Goal: Task Accomplishment & Management: Manage account settings

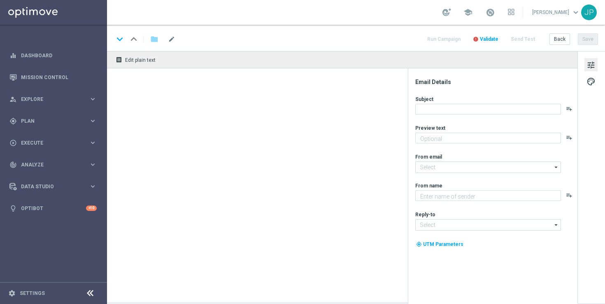
type textarea "The Premier League is back! Stake just £10 on any pre-match market to claim you…"
type textarea "Lottoland"
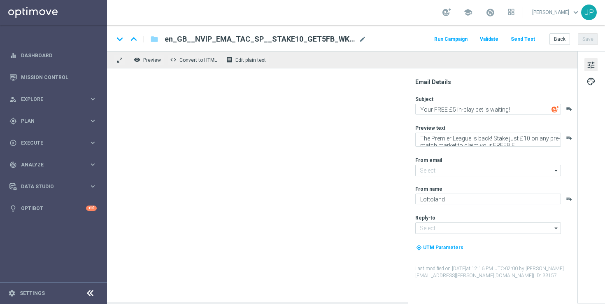
type input "mail@crm.lottoland.com"
type input "support@lottoland.co.uk"
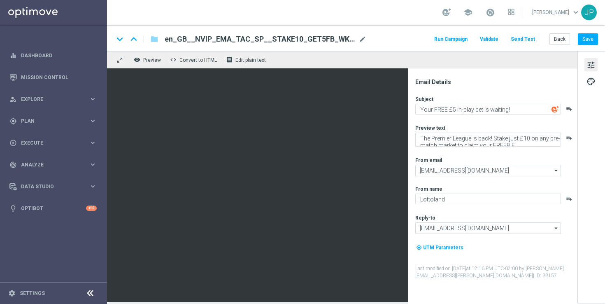
click at [531, 38] on button "Send Test" at bounding box center [522, 39] width 27 height 11
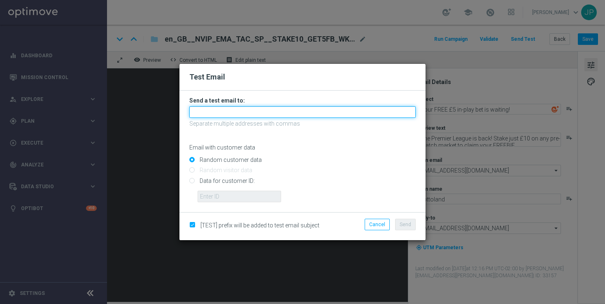
click at [234, 110] on input "text" at bounding box center [302, 112] width 226 height 12
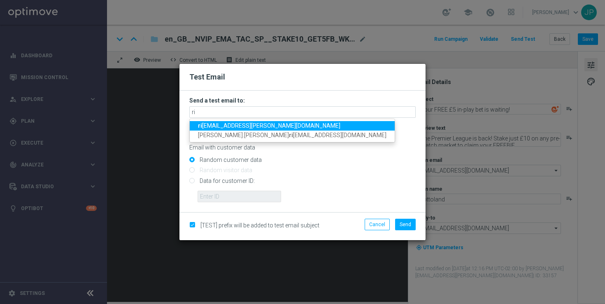
click at [230, 126] on span "ri cky.hubbard@lottoland.com" at bounding box center [269, 125] width 142 height 7
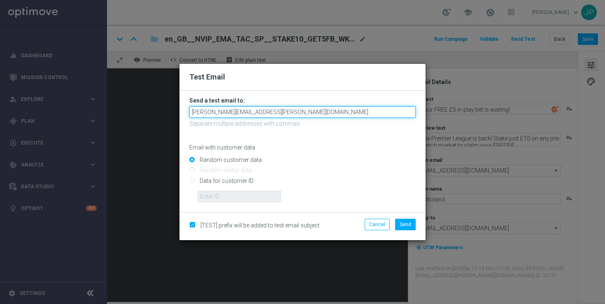
click at [271, 112] on input "ricky.hubbard@lottoland.com" at bounding box center [302, 112] width 226 height 12
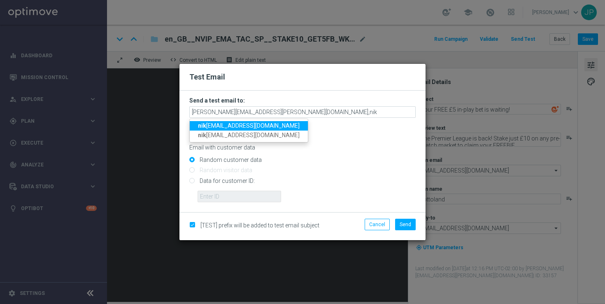
click at [228, 125] on span "nik ola.misotova@lottoland.com" at bounding box center [249, 125] width 102 height 7
type input "ricky.hubbard@lottoland.com,nikola.misotova@lottoland.com"
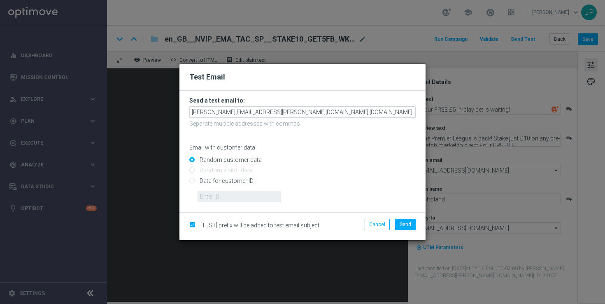
click at [238, 179] on input "Data for customer ID:" at bounding box center [302, 184] width 226 height 12
radio input "true"
click at [243, 197] on input "text" at bounding box center [238, 196] width 83 height 12
paste input "223901476"
type input "223901476"
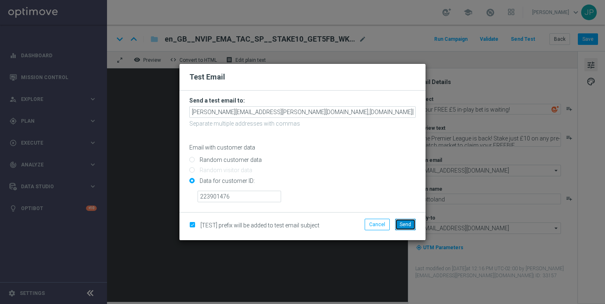
click at [402, 224] on span "Send" at bounding box center [405, 224] width 12 height 6
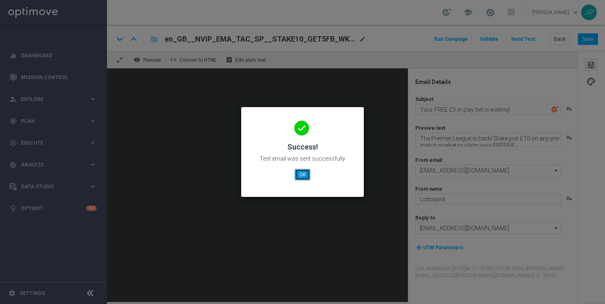
click at [305, 173] on button "OK" at bounding box center [302, 175] width 16 height 12
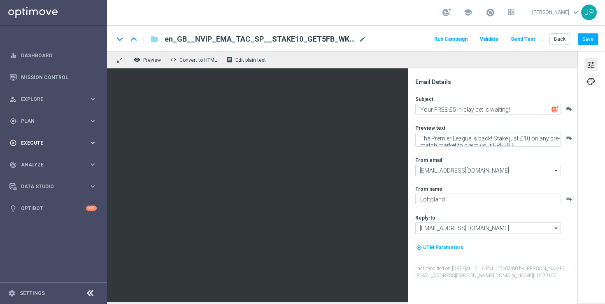
click at [27, 139] on div "play_circle_outline Execute" at bounding box center [48, 142] width 79 height 7
click at [37, 161] on link "Campaign Builder" at bounding box center [53, 159] width 64 height 7
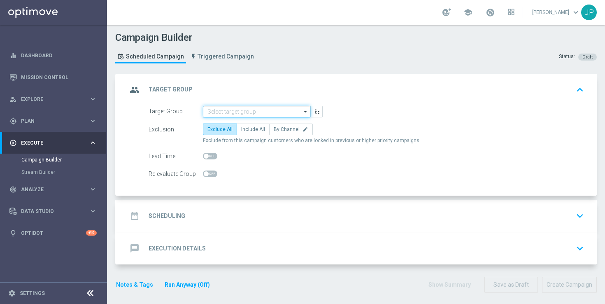
click at [264, 108] on input at bounding box center [256, 112] width 107 height 12
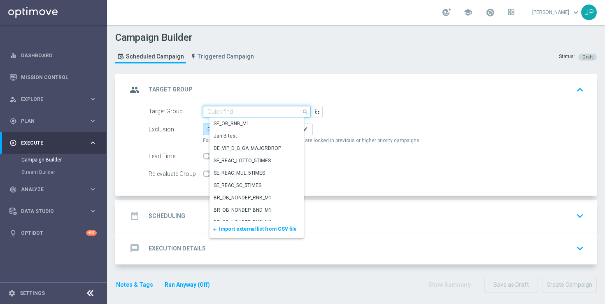
paste input "UK_SPORTSBOOK_EMAIL | Stakes in lifetime"
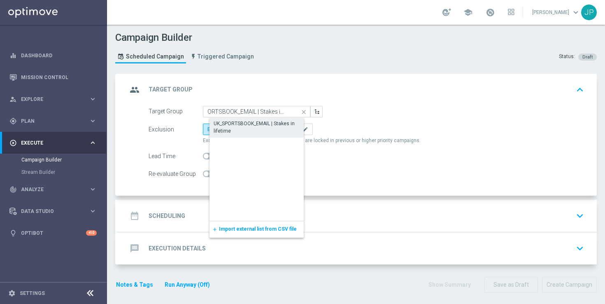
click at [262, 123] on div "UK_SPORTSBOOK_EMAIL | Stakes in lifetime" at bounding box center [262, 127] width 99 height 15
type input "UK_SPORTSBOOK_EMAIL | Stakes in lifetime"
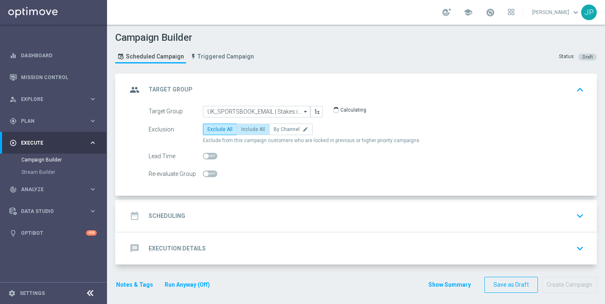
click at [255, 130] on span "Include All" at bounding box center [253, 129] width 24 height 6
click at [246, 130] on input "Include All" at bounding box center [243, 130] width 5 height 5
radio input "true"
click at [202, 155] on div "Lead Time" at bounding box center [175, 156] width 54 height 12
click at [206, 156] on span at bounding box center [206, 155] width 5 height 5
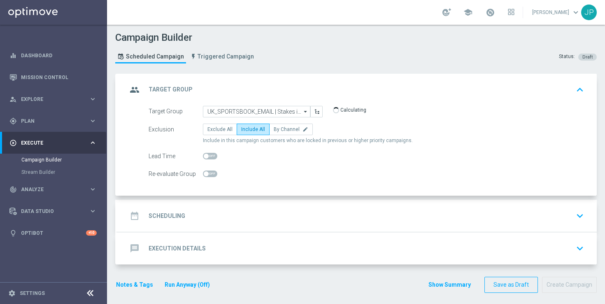
click at [206, 156] on input "checkbox" at bounding box center [210, 156] width 14 height 7
checkbox input "true"
click at [333, 215] on div "date_range Scheduling keyboard_arrow_down" at bounding box center [356, 216] width 459 height 16
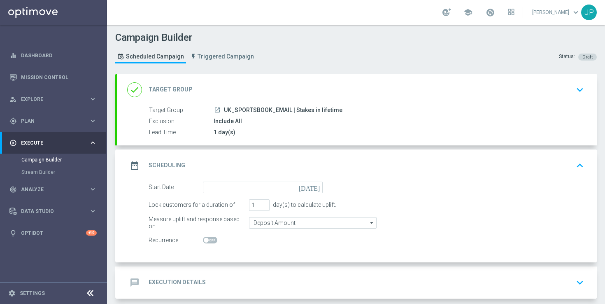
click at [318, 187] on icon "today" at bounding box center [311, 185] width 24 height 9
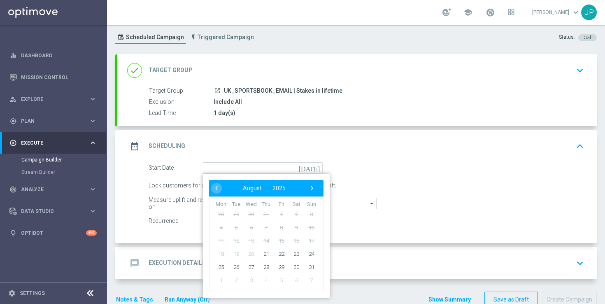
scroll to position [21, 0]
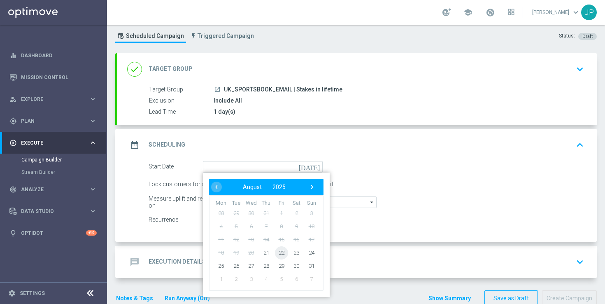
click at [281, 252] on span "22" at bounding box center [281, 252] width 13 height 13
type input "22 Aug 2025"
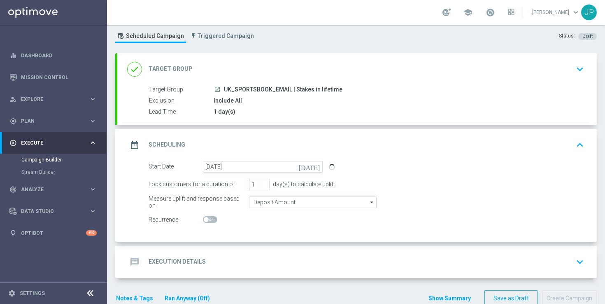
scroll to position [39, 0]
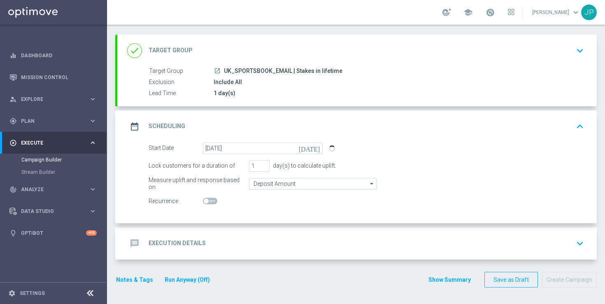
click at [461, 231] on div "message Execution Details keyboard_arrow_down" at bounding box center [356, 243] width 479 height 32
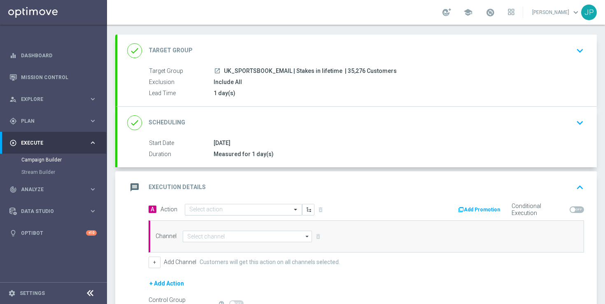
click at [235, 211] on input "text" at bounding box center [235, 209] width 92 height 7
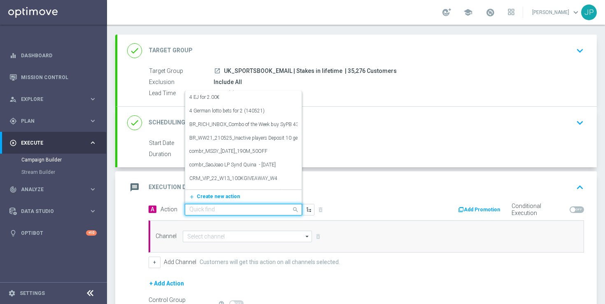
paste input "en_GB__NVIP_EMA_TAC_SP__STAKE10_GET5FB_WK34"
type input "en_GB__NVIP_EMA_TAC_SP__STAKE10_GET5FB_WK34"
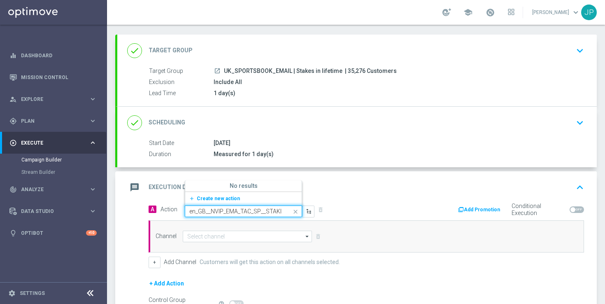
scroll to position [0, 48]
click at [206, 197] on span "Create new action" at bounding box center [218, 198] width 43 height 6
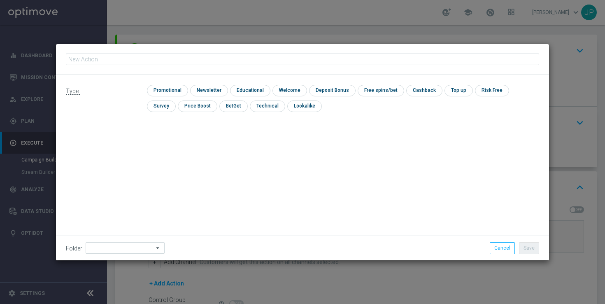
type input "en_GB__NVIP_EMA_TAC_SP__STAKE10_GET5FB_WK34"
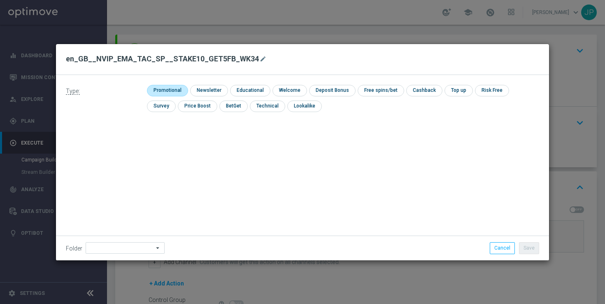
click at [164, 87] on input "checkbox" at bounding box center [166, 90] width 39 height 11
checkbox input "true"
click at [531, 246] on button "Save" at bounding box center [529, 248] width 20 height 12
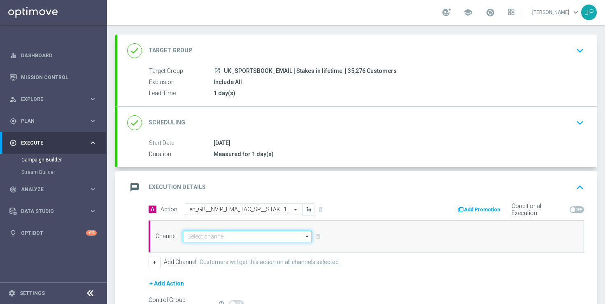
click at [199, 230] on input at bounding box center [247, 236] width 129 height 12
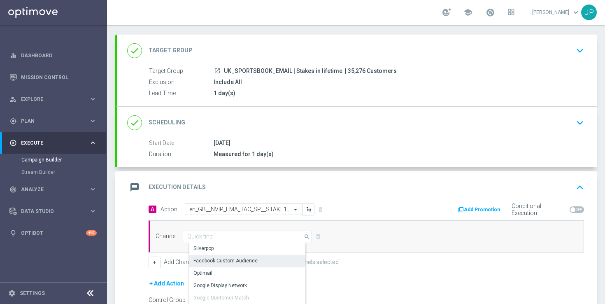
click at [218, 269] on div "Optimail" at bounding box center [250, 273] width 123 height 12
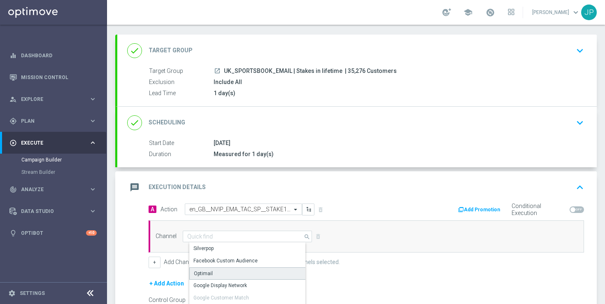
type input "Optimail"
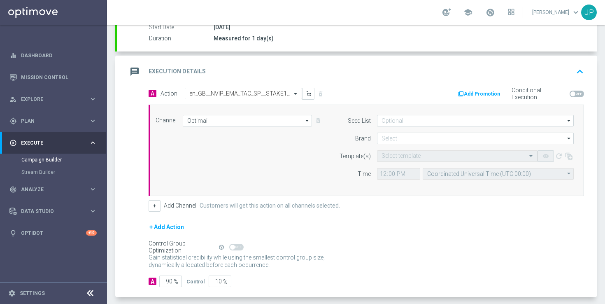
scroll to position [192, 0]
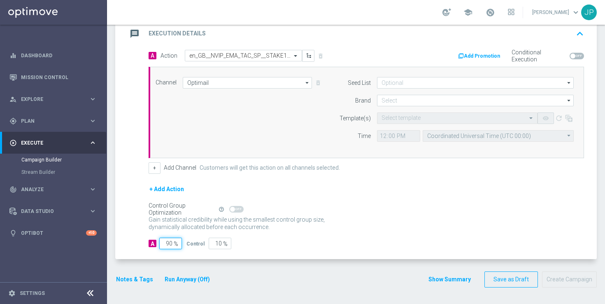
click at [171, 243] on input "90" at bounding box center [170, 243] width 23 height 12
type input "0"
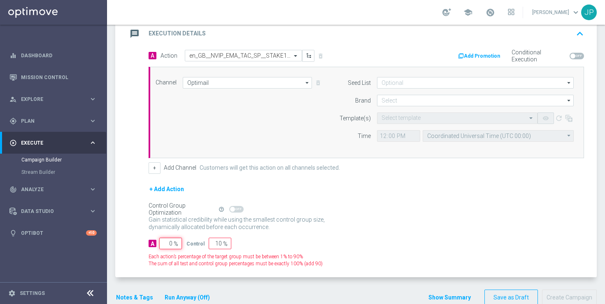
type input "100"
type input "10"
type input "90"
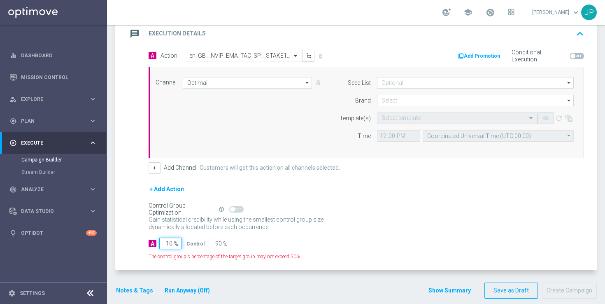
type input "100"
type input "0"
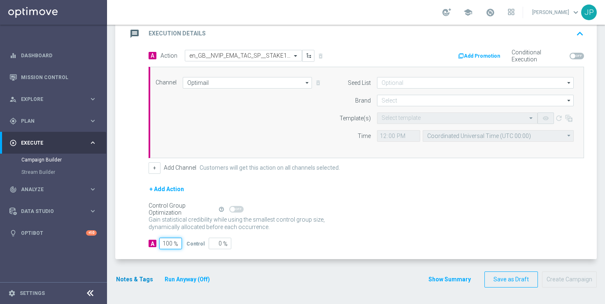
type input "100"
click at [137, 276] on button "Notes & Tags" at bounding box center [134, 279] width 39 height 10
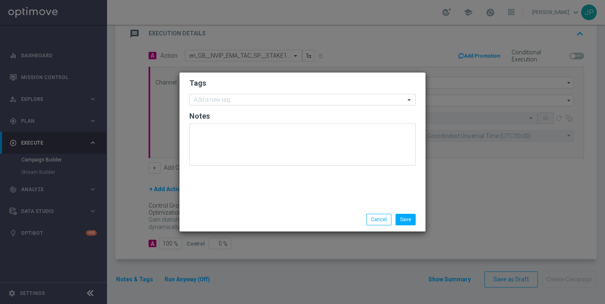
click at [243, 105] on form "Tags Add a new tag Notes" at bounding box center [302, 123] width 226 height 95
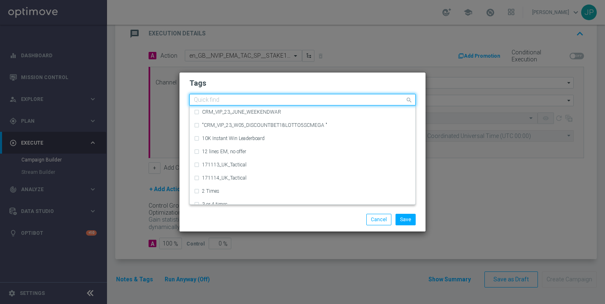
click at [255, 101] on input "text" at bounding box center [299, 100] width 211 height 7
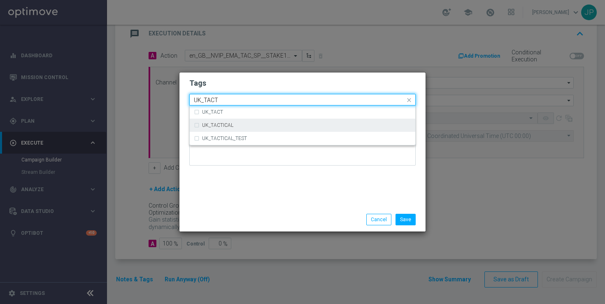
click at [266, 128] on div "UK_TACTICAL" at bounding box center [302, 124] width 217 height 13
type input "UK_TACT"
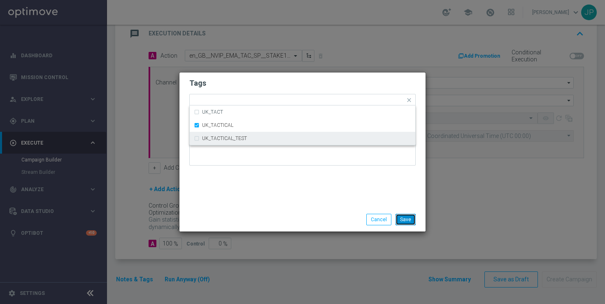
click at [404, 219] on button "Save" at bounding box center [405, 219] width 20 height 12
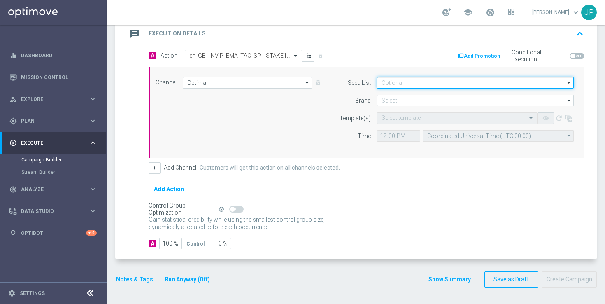
click at [410, 82] on input at bounding box center [475, 83] width 197 height 12
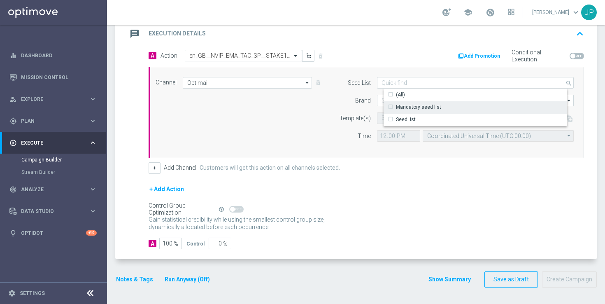
click at [416, 107] on div "Mandatory seed list" at bounding box center [418, 106] width 45 height 7
click at [375, 100] on div "arrow_drop_down Show Selected 0 of NaN KenoGO lottoland" at bounding box center [475, 101] width 209 height 12
type input "Mandatory seed list"
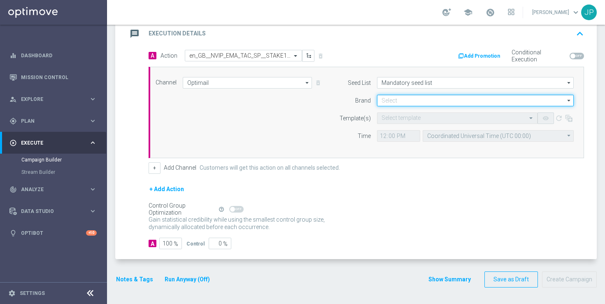
click at [387, 100] on input at bounding box center [475, 101] width 197 height 12
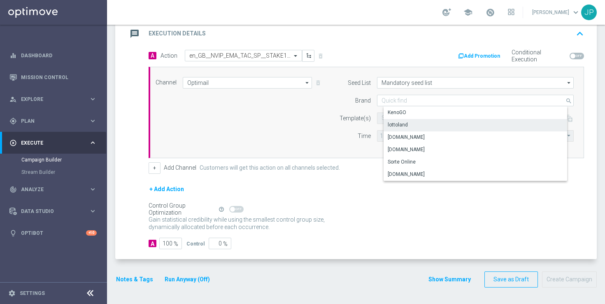
click at [415, 126] on div "lottoland" at bounding box center [481, 125] width 197 height 12
type input "lottoland"
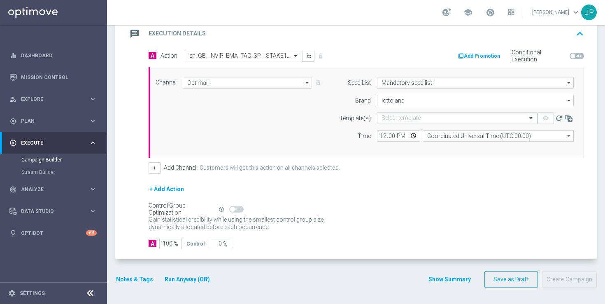
click at [358, 178] on form "A Action Select action en_GB__NVIP_EMA_TAC_SP__STAKE10_GET5FB_WK34 delete_forev…" at bounding box center [365, 149] width 435 height 199
click at [383, 137] on input "12:00" at bounding box center [398, 136] width 43 height 12
type input "10:00"
click at [439, 136] on input "Coordinated Universal Time (UTC 00:00)" at bounding box center [497, 136] width 151 height 12
click at [478, 148] on div "United Kingdom Time (UTC +01:00)" at bounding box center [473, 147] width 80 height 7
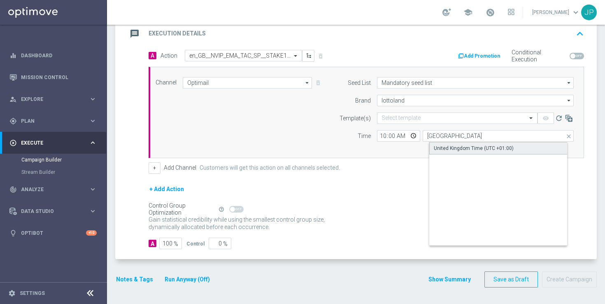
type input "United Kingdom Time (UTC +01:00)"
click at [399, 182] on form "A Action Select action en_GB__NVIP_EMA_TAC_SP__STAKE10_GET5FB_WK34 delete_forev…" at bounding box center [365, 149] width 435 height 199
click at [406, 118] on input "text" at bounding box center [448, 118] width 135 height 7
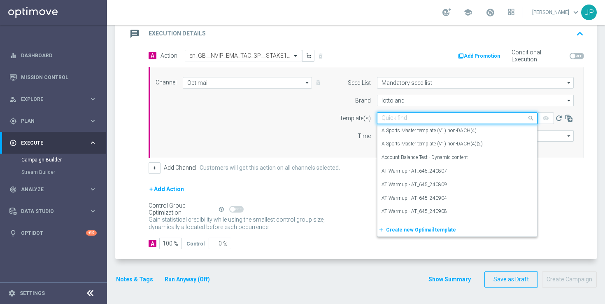
paste input "en_GB__NVIP_EMA_TAC_SP__STAKE10_GET5FB_WK34"
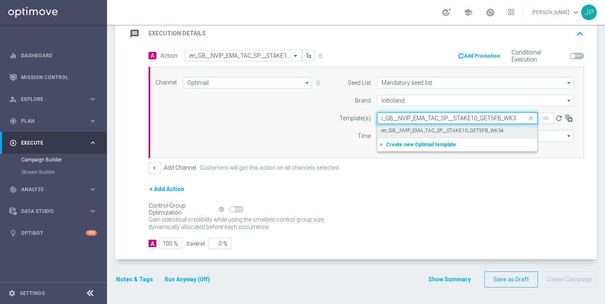
click at [417, 132] on label "en_GB__NVIP_EMA_TAC_SP__STAKE10_GET5FB_WK34" at bounding box center [442, 130] width 122 height 7
type input "en_GB__NVIP_EMA_TAC_SP__STAKE10_GET5FB_WK34"
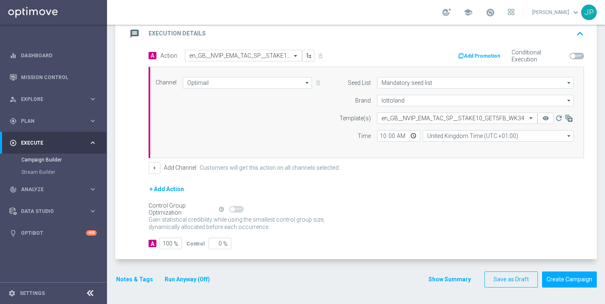
click at [443, 198] on div "+ Add Action" at bounding box center [365, 194] width 435 height 21
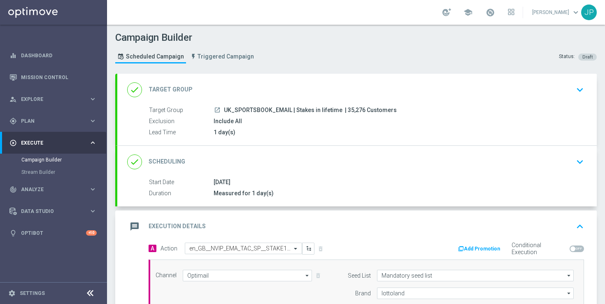
scroll to position [192, 0]
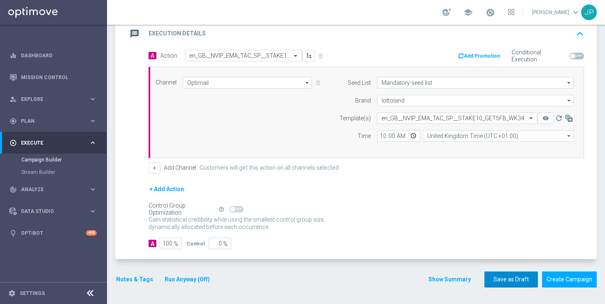
click at [507, 283] on button "Save as Draft" at bounding box center [510, 279] width 53 height 16
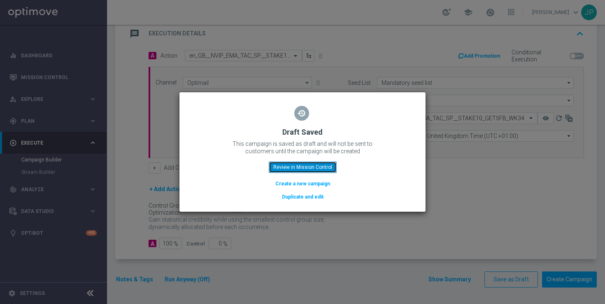
click at [317, 165] on button "Review in Mission Control" at bounding box center [303, 167] width 68 height 12
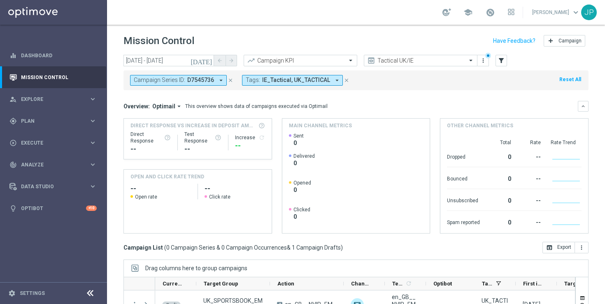
scroll to position [108, 0]
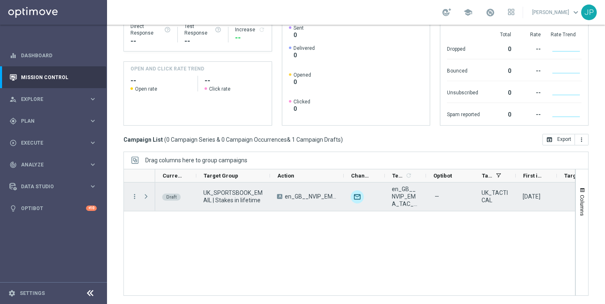
click at [144, 196] on span "Press SPACE to select this row." at bounding box center [145, 196] width 7 height 7
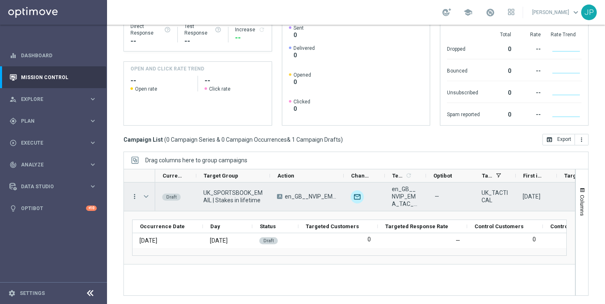
click at [135, 197] on icon "more_vert" at bounding box center [134, 195] width 7 height 7
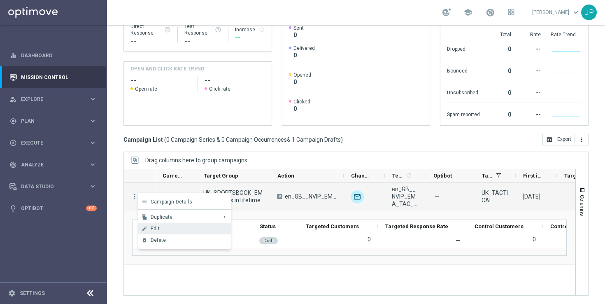
click at [159, 228] on span "Edit" at bounding box center [155, 228] width 9 height 6
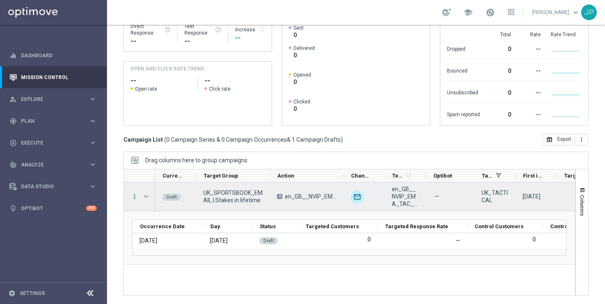
click at [132, 197] on icon "more_vert" at bounding box center [134, 195] width 7 height 7
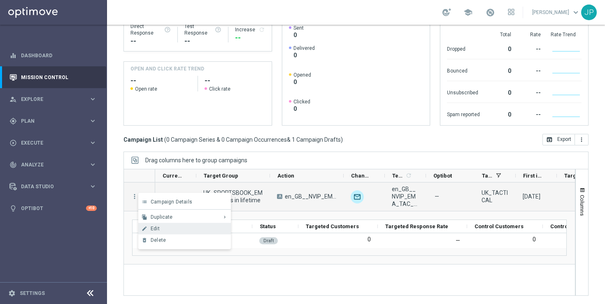
click at [160, 229] on div "Edit" at bounding box center [189, 228] width 76 height 6
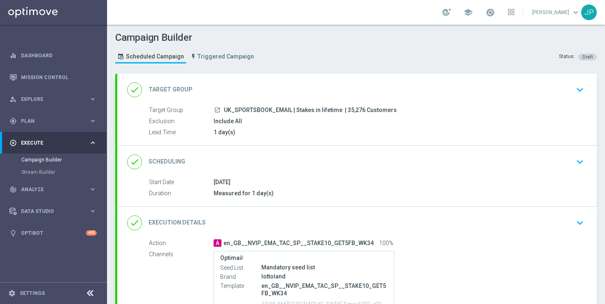
scroll to position [134, 0]
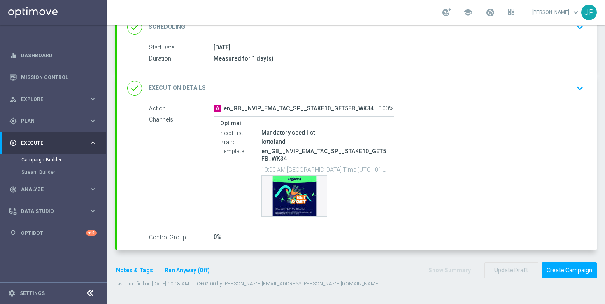
click at [582, 89] on icon "keyboard_arrow_down" at bounding box center [579, 88] width 12 height 12
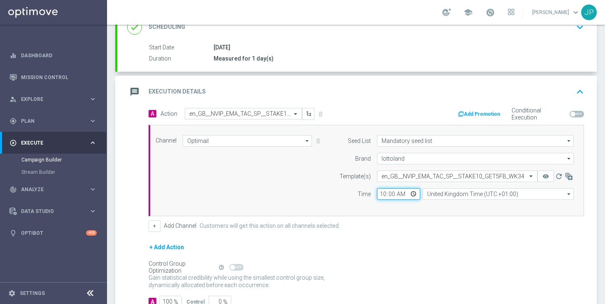
click at [382, 194] on input "10:00" at bounding box center [398, 194] width 43 height 12
type input "17:00"
click at [408, 218] on div "A Action Select action en_GB__NVIP_EMA_TAC_SP__STAKE10_GET5FB_WK34 delete_forev…" at bounding box center [365, 170] width 447 height 124
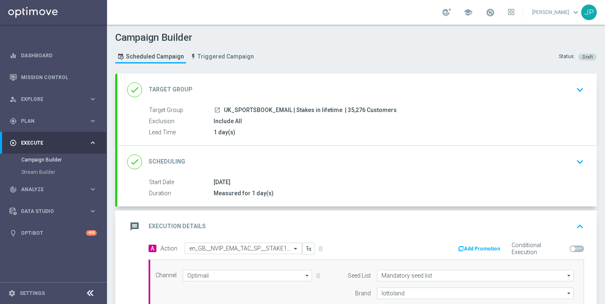
scroll to position [202, 0]
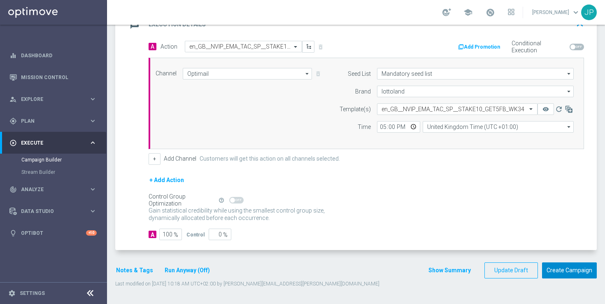
click at [562, 269] on button "Create Campaign" at bounding box center [569, 270] width 55 height 16
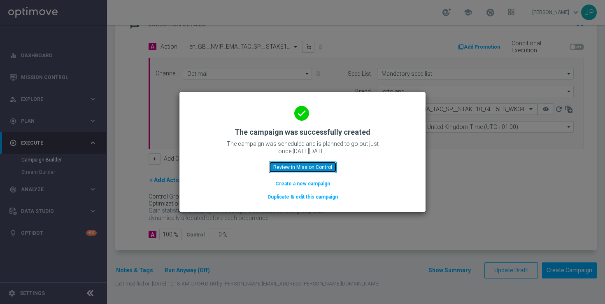
click at [322, 168] on button "Review in Mission Control" at bounding box center [303, 167] width 68 height 12
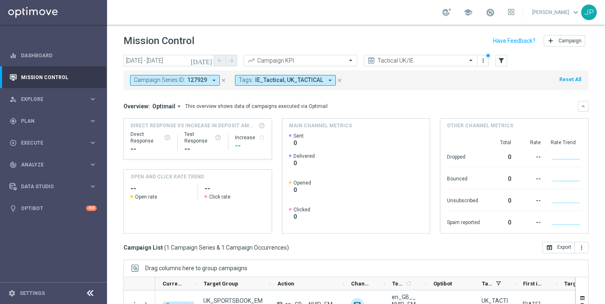
scroll to position [108, 0]
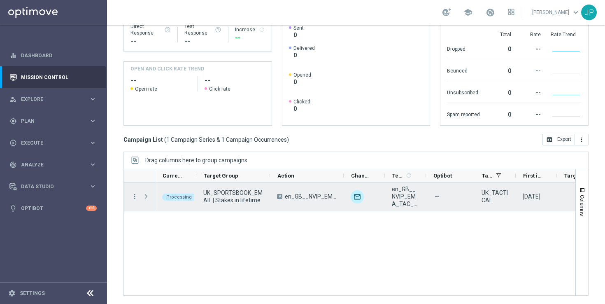
click at [150, 196] on span "Press SPACE to select this row." at bounding box center [146, 196] width 9 height 16
click at [144, 195] on span "Press SPACE to select this row." at bounding box center [145, 196] width 7 height 7
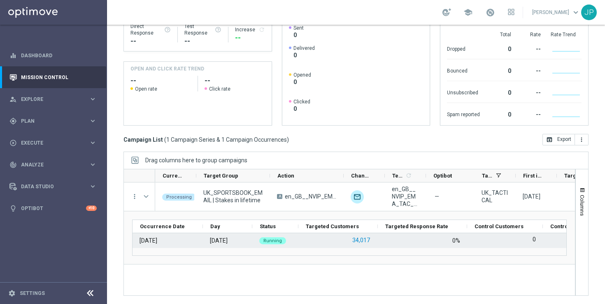
click at [368, 241] on button "34,017" at bounding box center [360, 240] width 19 height 10
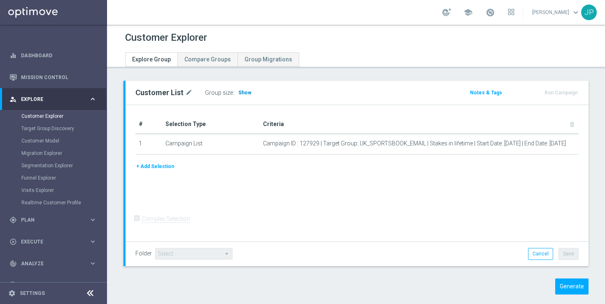
click at [247, 95] on span "Show" at bounding box center [244, 93] width 13 height 6
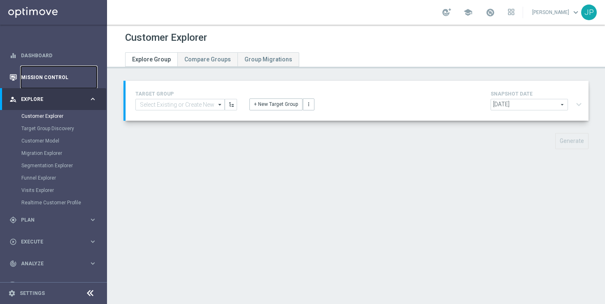
click at [41, 76] on link "Mission Control" at bounding box center [59, 77] width 76 height 22
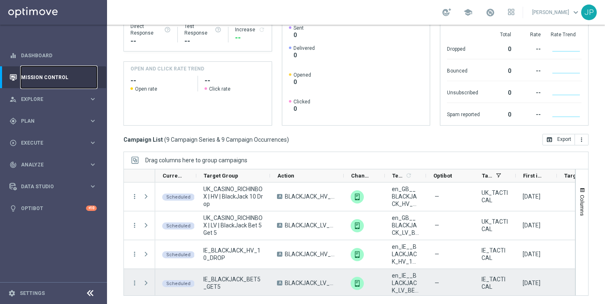
scroll to position [146, 0]
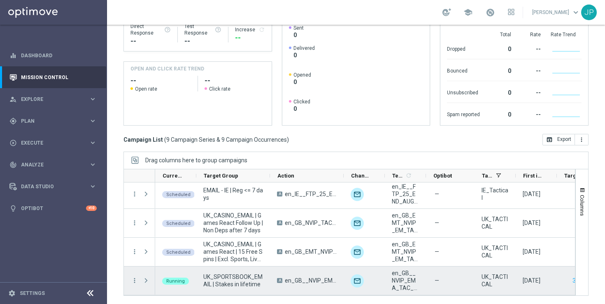
click at [145, 279] on span "Press SPACE to select this row." at bounding box center [145, 280] width 7 height 7
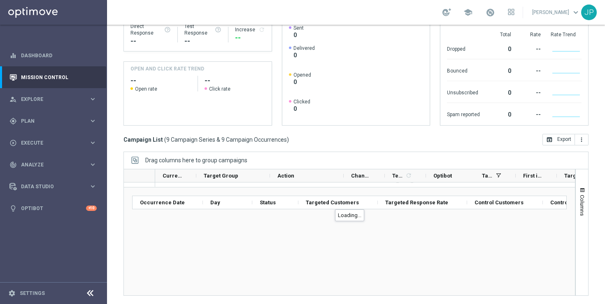
scroll to position [199, 0]
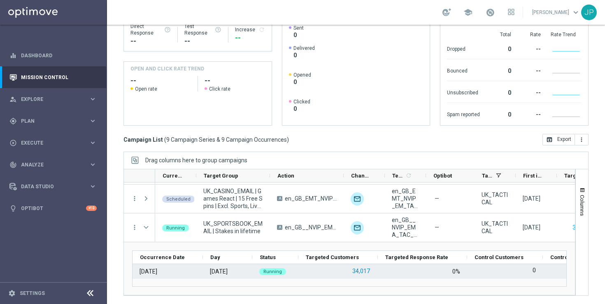
click at [361, 271] on button "34,017" at bounding box center [360, 271] width 19 height 10
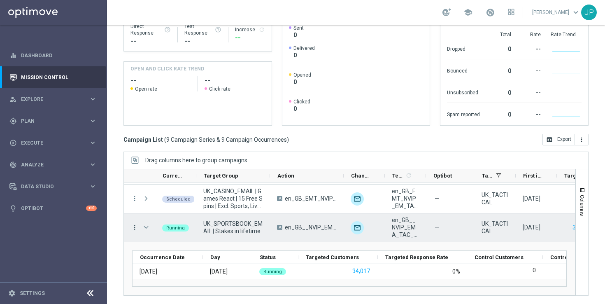
click at [131, 226] on icon "more_vert" at bounding box center [134, 226] width 7 height 7
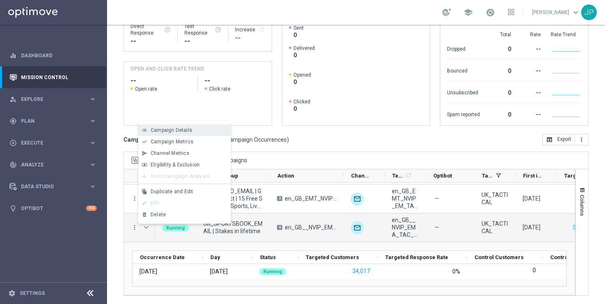
click at [200, 132] on div "list Campaign Details" at bounding box center [184, 130] width 93 height 12
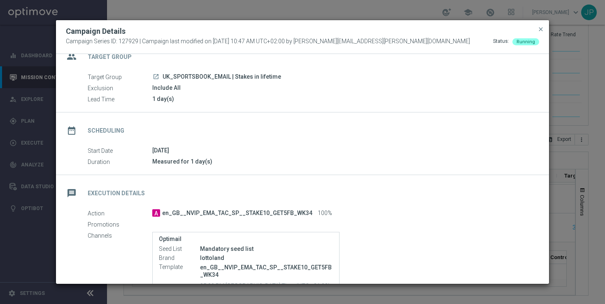
scroll to position [3, 0]
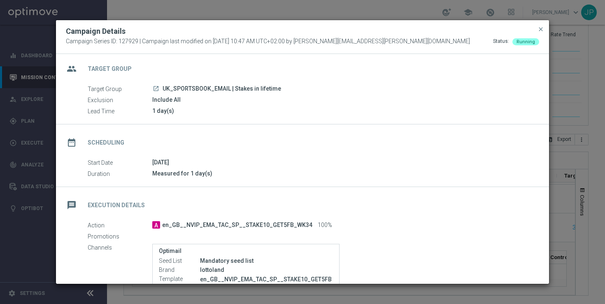
drag, startPoint x: 151, startPoint y: 109, endPoint x: 188, endPoint y: 108, distance: 37.8
click at [189, 108] on div "Lead Time 1 day(s)" at bounding box center [310, 111] width 445 height 9
click at [494, 122] on div "group Target Group Target Group launch UK_SPORTSBOOK_EMAIL | Stakes in lifetime…" at bounding box center [302, 88] width 493 height 74
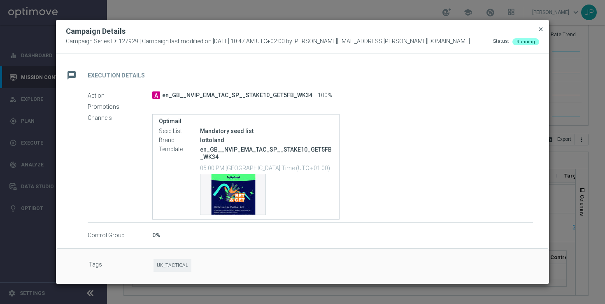
click at [540, 30] on span "close" at bounding box center [540, 29] width 7 height 7
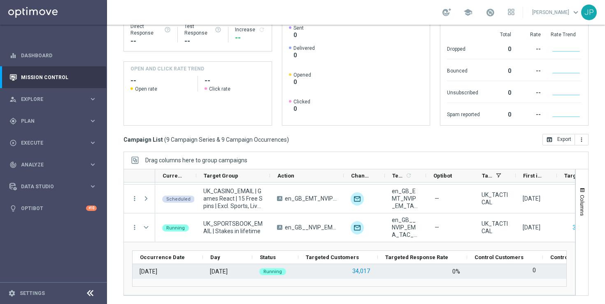
click at [355, 274] on button "34,017" at bounding box center [360, 271] width 19 height 10
click at [360, 273] on button "34,017" at bounding box center [360, 271] width 19 height 10
click at [365, 273] on button "34,017" at bounding box center [360, 271] width 19 height 10
click at [357, 267] on button "34,017" at bounding box center [360, 271] width 19 height 10
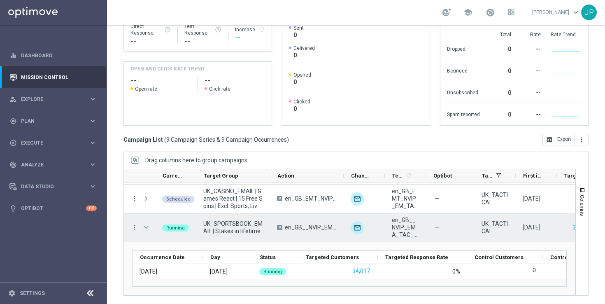
click at [146, 225] on span "Press SPACE to select this row." at bounding box center [145, 227] width 7 height 7
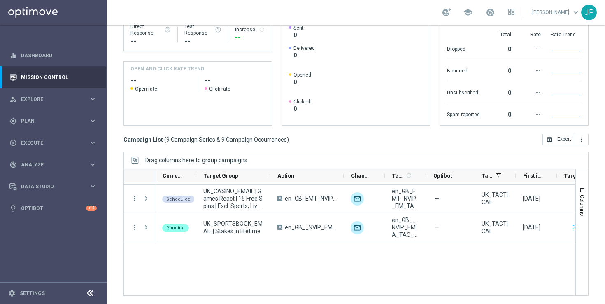
scroll to position [146, 0]
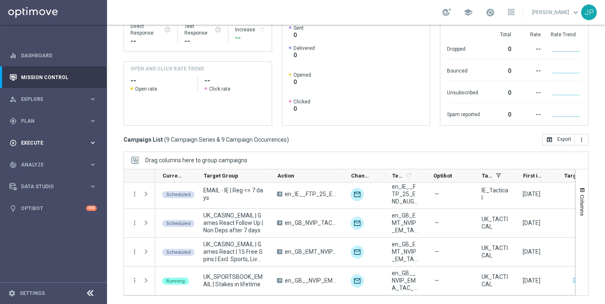
click at [56, 141] on span "Execute" at bounding box center [55, 142] width 68 height 5
click at [56, 157] on link "Campaign Builder" at bounding box center [53, 159] width 64 height 7
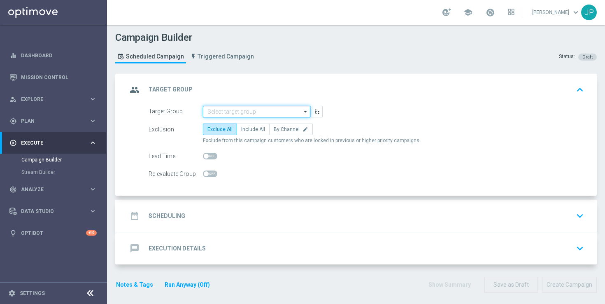
click at [237, 110] on input at bounding box center [256, 112] width 107 height 12
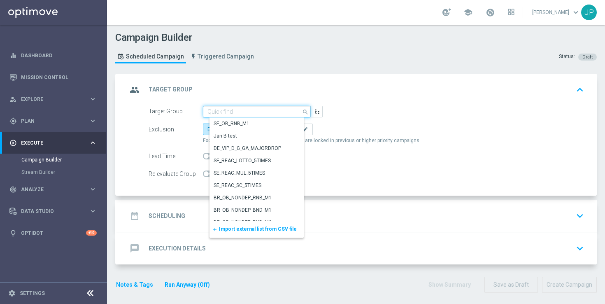
paste input "UK_CASINO_EMAIL | Stake >= 10 last 90 days"
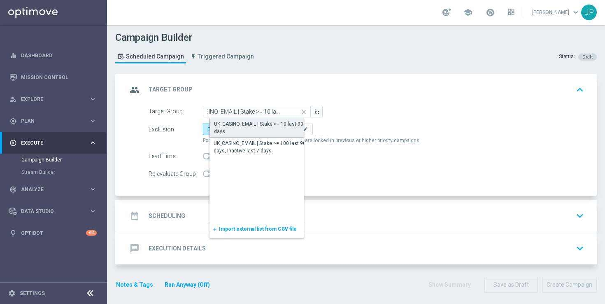
click at [280, 127] on div "UK_CASINO_EMAIL | Stake >= 10 last 90 days" at bounding box center [263, 127] width 98 height 15
type input "UK_CASINO_EMAIL | Stake >= 10 last 90 days"
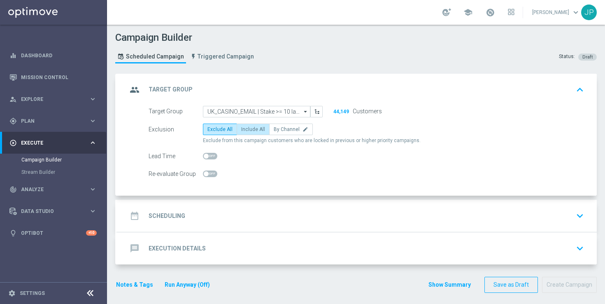
click at [258, 131] on span "Include All" at bounding box center [253, 129] width 24 height 6
click at [246, 131] on input "Include All" at bounding box center [243, 130] width 5 height 5
radio input "true"
click at [297, 219] on div "date_range Scheduling keyboard_arrow_down" at bounding box center [356, 216] width 459 height 16
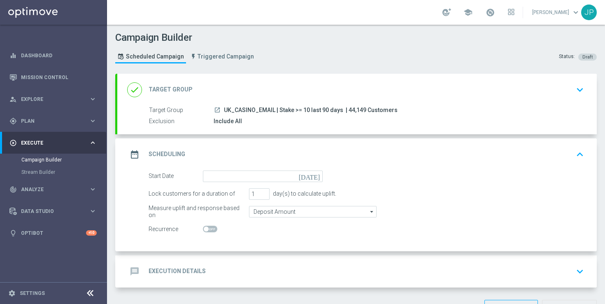
click at [317, 175] on icon "today" at bounding box center [311, 174] width 24 height 9
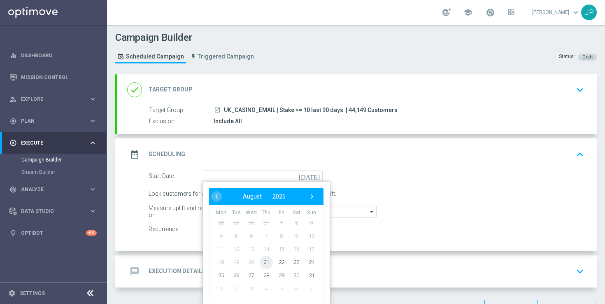
click at [271, 262] on span "21" at bounding box center [266, 261] width 13 height 13
type input "21 Aug 2025"
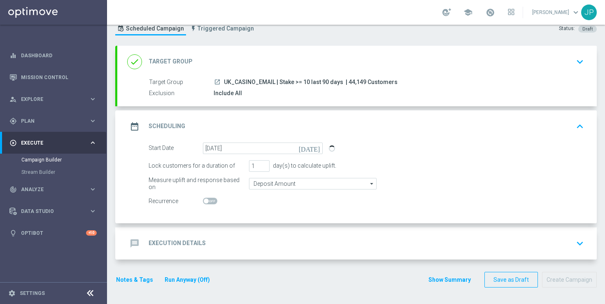
click at [445, 237] on div "message Execution Details keyboard_arrow_down" at bounding box center [356, 243] width 459 height 16
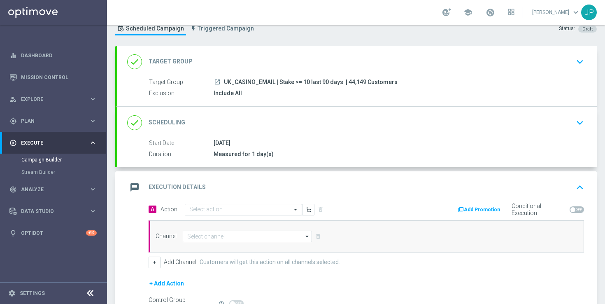
scroll to position [122, 0]
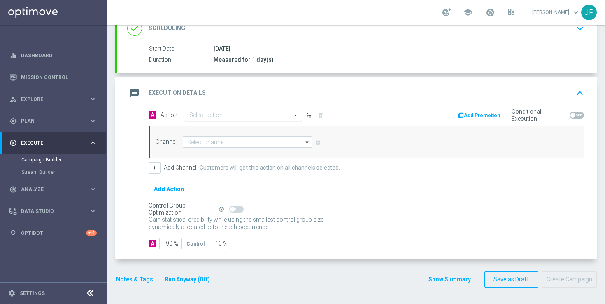
click at [235, 117] on input "text" at bounding box center [235, 115] width 92 height 7
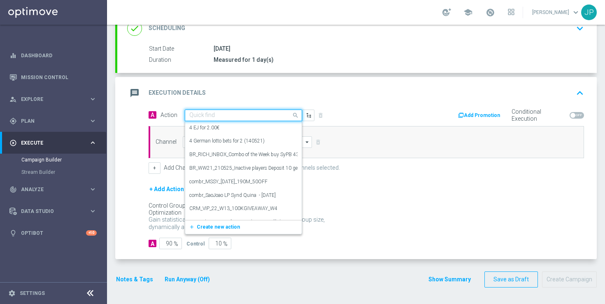
paste input "en_GB__50KBIGBASSOLUCK__ALL_EMA_TAC_GM"
type input "en_GB__50KBIGBASSOLUCK__ALL_EMA_TAC_GM"
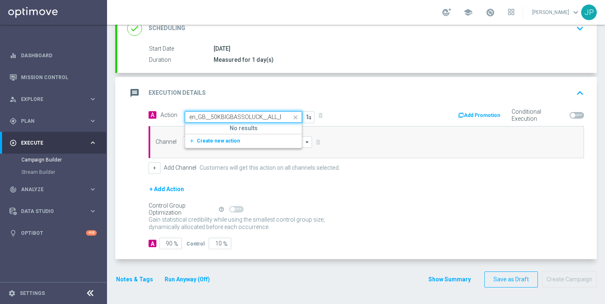
scroll to position [0, 33]
click at [233, 141] on span "Create new action" at bounding box center [218, 141] width 43 height 6
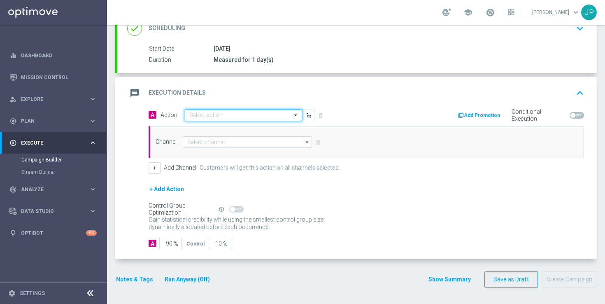
scroll to position [0, 0]
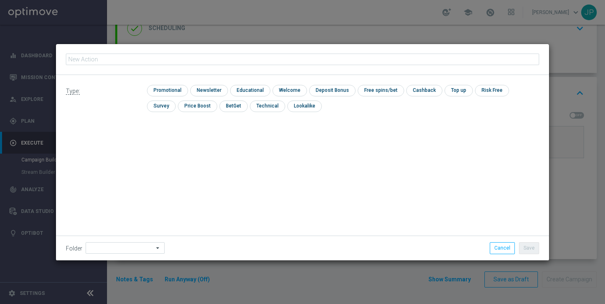
type input "en_GB__50KBIGBASSOLUCK__ALL_EMA_TAC_GM"
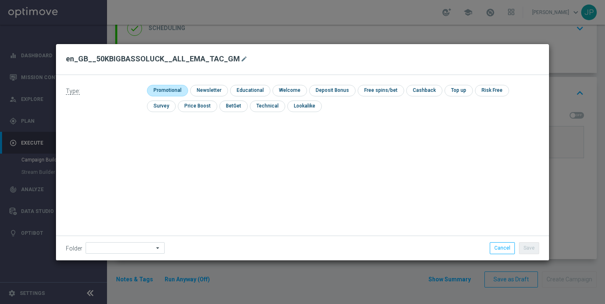
click at [175, 88] on input "checkbox" at bounding box center [166, 90] width 39 height 11
checkbox input "true"
click at [531, 250] on button "Save" at bounding box center [529, 248] width 20 height 12
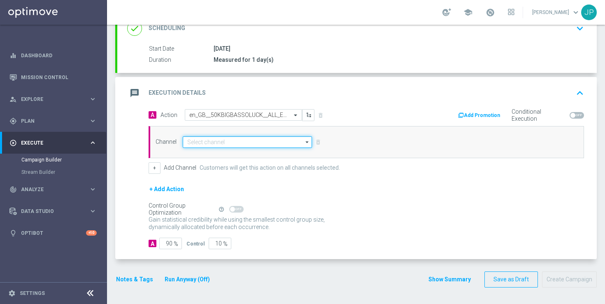
click at [218, 139] on input at bounding box center [247, 142] width 129 height 12
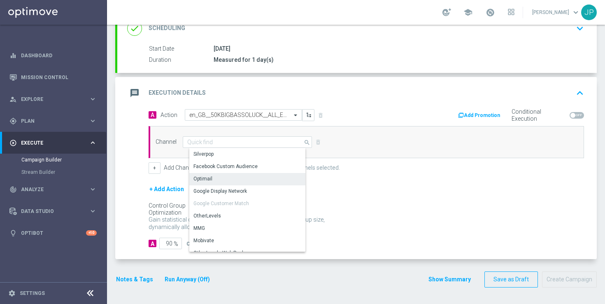
click at [216, 179] on div "Optimail" at bounding box center [250, 179] width 123 height 12
type input "Optimail"
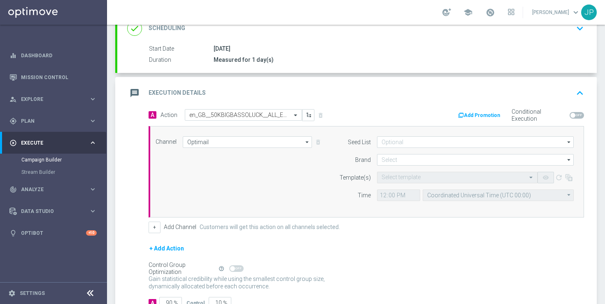
scroll to position [181, 0]
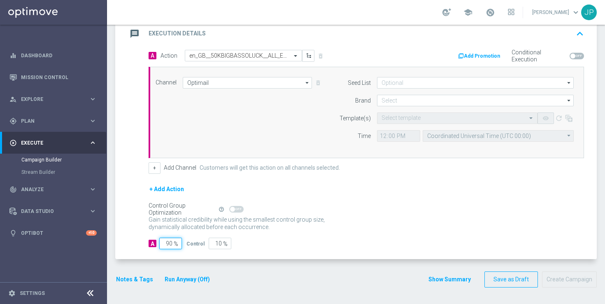
click at [169, 243] on input "90" at bounding box center [170, 243] width 23 height 12
type input "0"
type input "100"
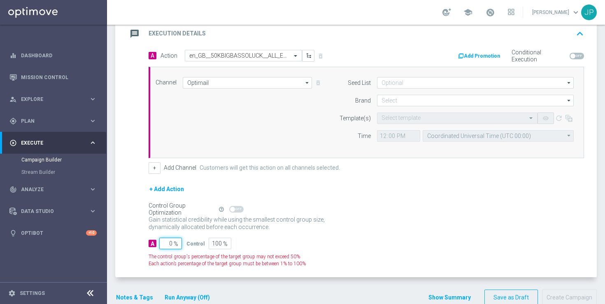
type input "10"
type input "90"
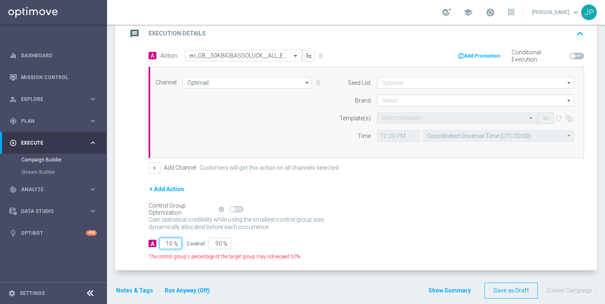
type input "100"
type input "0"
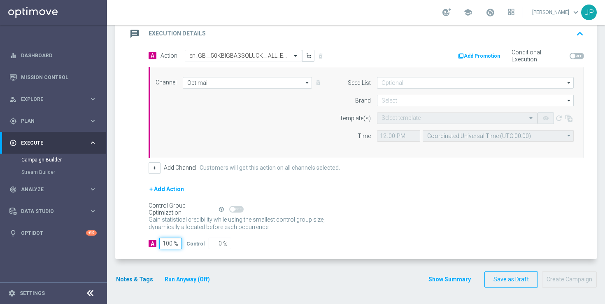
type input "100"
click at [130, 278] on button "Notes & Tags" at bounding box center [134, 279] width 39 height 10
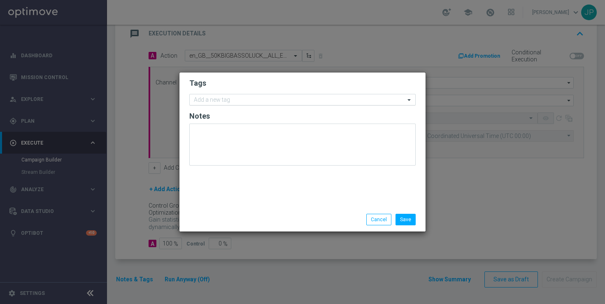
click at [275, 99] on input "text" at bounding box center [299, 100] width 211 height 7
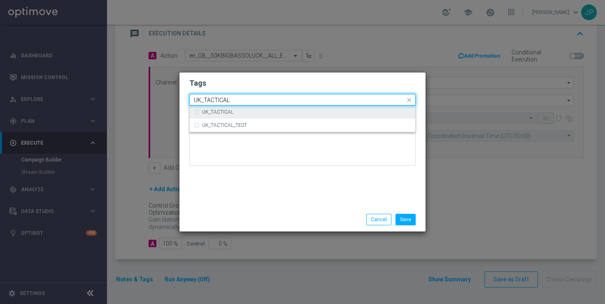
click at [302, 116] on div "UK_TACTICAL" at bounding box center [302, 111] width 217 height 13
type input "UK_TACTICAL"
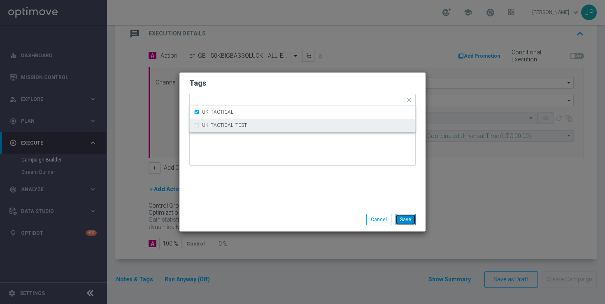
click at [410, 219] on button "Save" at bounding box center [405, 219] width 20 height 12
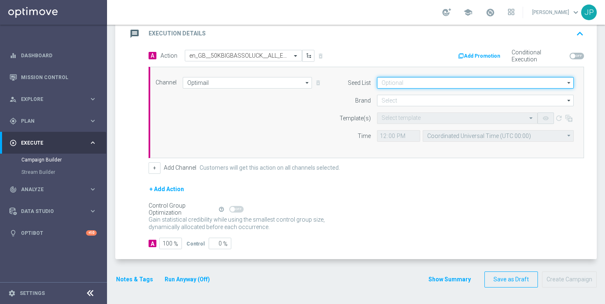
click at [470, 82] on input at bounding box center [475, 83] width 197 height 12
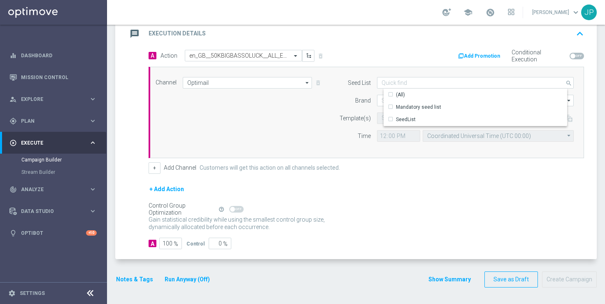
click at [451, 104] on div "Mandatory seed list" at bounding box center [481, 107] width 197 height 12
click at [350, 114] on div "Template(s)" at bounding box center [350, 118] width 42 height 12
type input "Mandatory seed list"
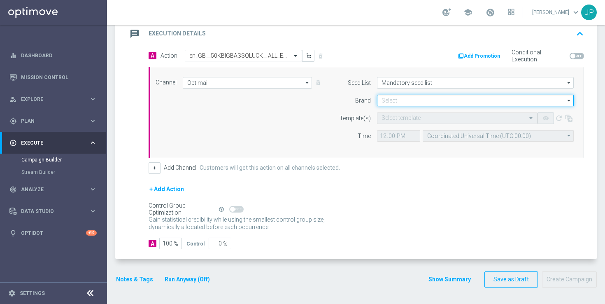
click at [384, 101] on input at bounding box center [475, 101] width 197 height 12
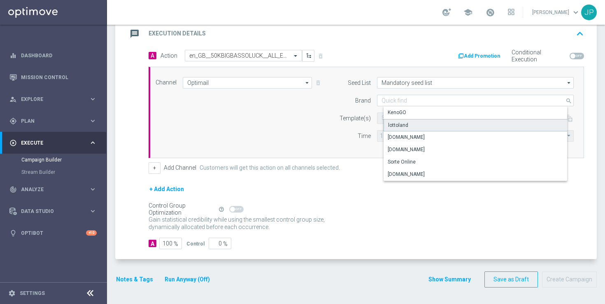
click at [413, 126] on div "lottoland" at bounding box center [481, 125] width 197 height 12
type input "lottoland"
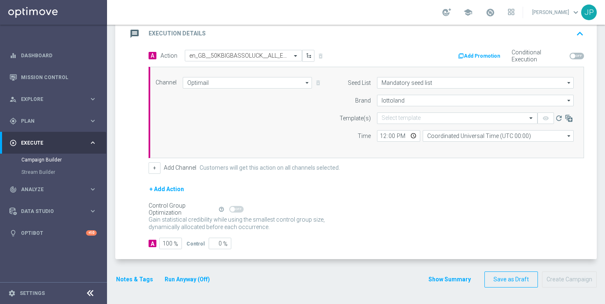
click at [407, 195] on div "+ Add Action" at bounding box center [365, 194] width 435 height 21
click at [452, 140] on input "Coordinated Universal Time (UTC 00:00)" at bounding box center [497, 136] width 151 height 12
click at [464, 146] on div "United Kingdom Time (UTC +01:00)" at bounding box center [473, 147] width 80 height 7
type input "United Kingdom Time (UTC +01:00)"
click at [453, 165] on div "+ Add Channel Customers will get this action on all channels selected." at bounding box center [365, 168] width 435 height 12
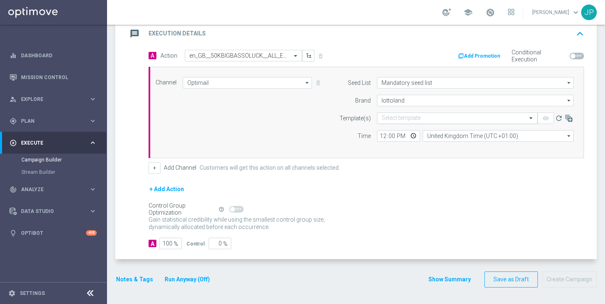
click at [400, 117] on input "text" at bounding box center [448, 118] width 135 height 7
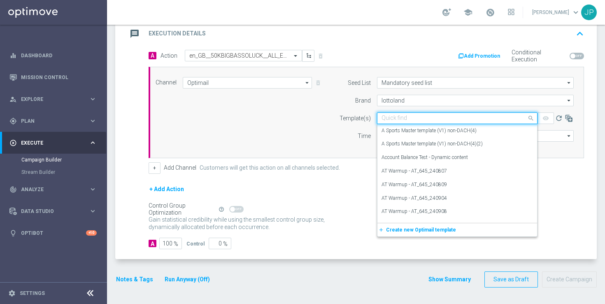
paste input "en_GB__50KBIGBASSOLUCK__ALL_EMA_TAC_GM"
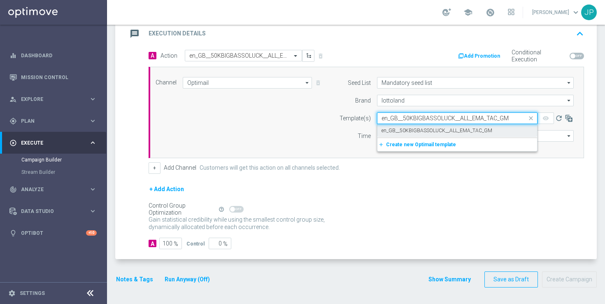
click at [416, 130] on label "en_GB__50KBIGBASSOLUCK__ALL_EMA_TAC_GM" at bounding box center [436, 130] width 111 height 7
type input "en_GB__50KBIGBASSOLUCK__ALL_EMA_TAC_GM"
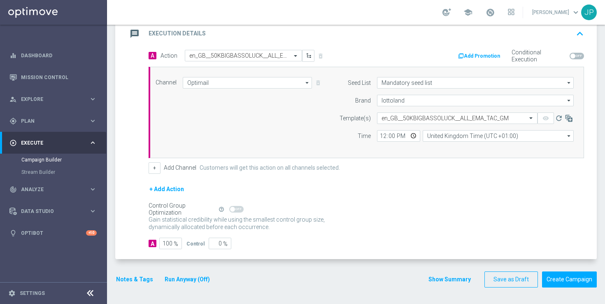
click at [431, 171] on div "+ Add Channel Customers will get this action on all channels selected." at bounding box center [365, 168] width 435 height 12
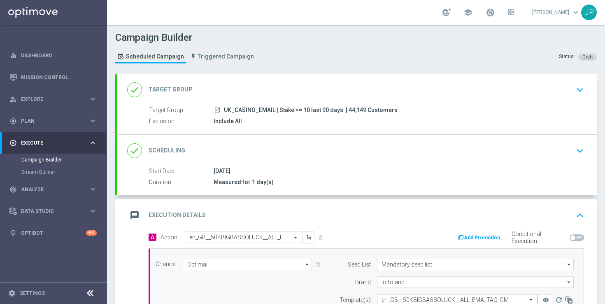
scroll to position [5, 0]
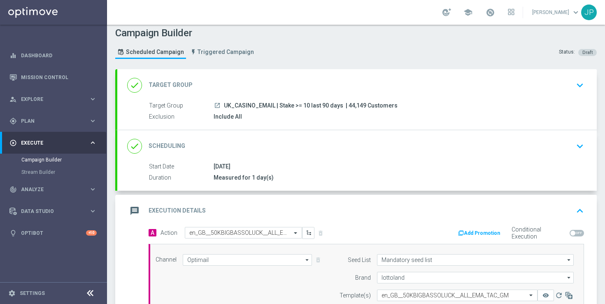
click at [349, 105] on span "| 44,149 Customers" at bounding box center [371, 105] width 52 height 7
drag, startPoint x: 349, startPoint y: 105, endPoint x: 353, endPoint y: 105, distance: 4.5
click at [353, 105] on span "| 44,149 Customers" at bounding box center [371, 105] width 52 height 7
copy span "44,149"
click at [426, 150] on div "done Scheduling keyboard_arrow_down" at bounding box center [356, 146] width 459 height 16
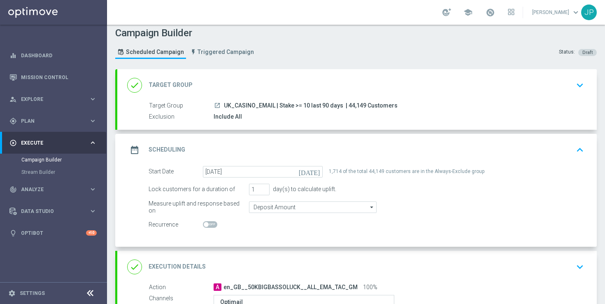
click at [486, 156] on div "date_range Scheduling keyboard_arrow_up" at bounding box center [356, 150] width 459 height 16
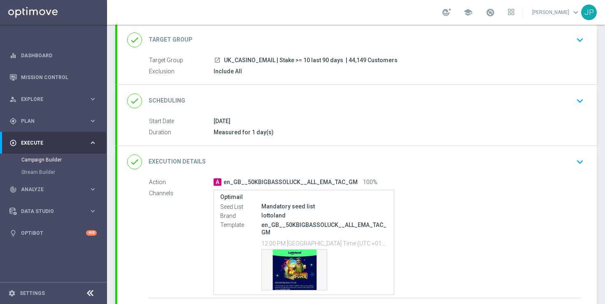
scroll to position [114, 0]
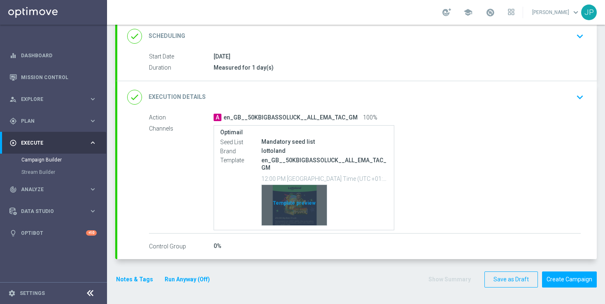
click at [293, 202] on div "Template preview" at bounding box center [294, 205] width 65 height 40
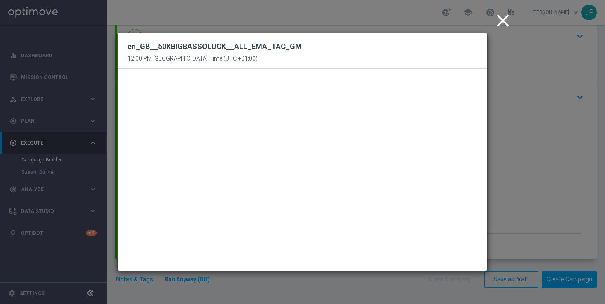
click at [501, 18] on icon "close" at bounding box center [502, 20] width 21 height 21
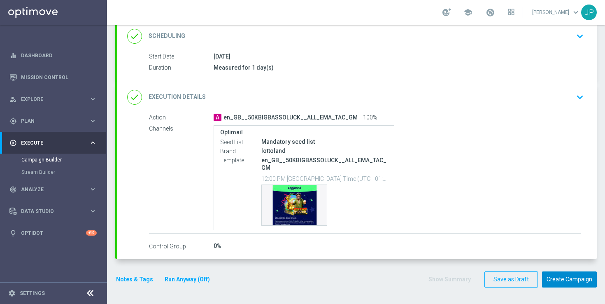
click at [577, 284] on button "Create Campaign" at bounding box center [569, 279] width 55 height 16
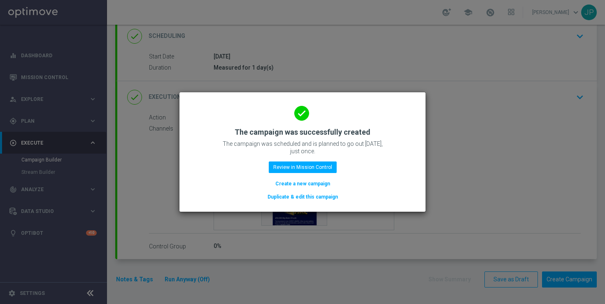
click at [319, 195] on button "Duplicate & edit this campaign" at bounding box center [302, 196] width 72 height 9
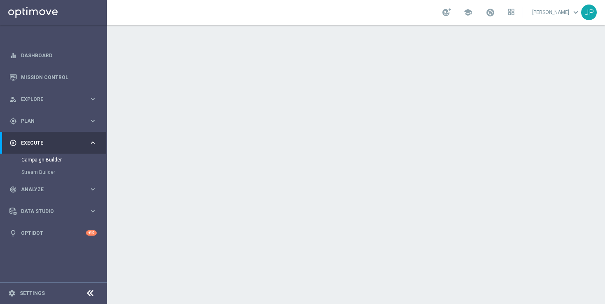
click at [490, 90] on div "done Target Group keyboard_arrow_down" at bounding box center [356, 90] width 459 height 16
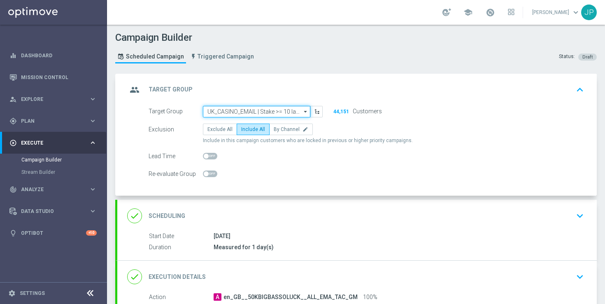
click at [280, 107] on input "UK_CASINO_EMAIL | Stake >= 10 last 90 days" at bounding box center [256, 112] width 107 height 12
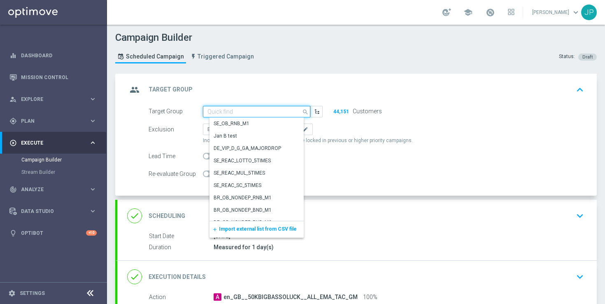
paste input "EMAIL - IE_OPT | New, Actives, React OR Staked on Slots, Live, Table"
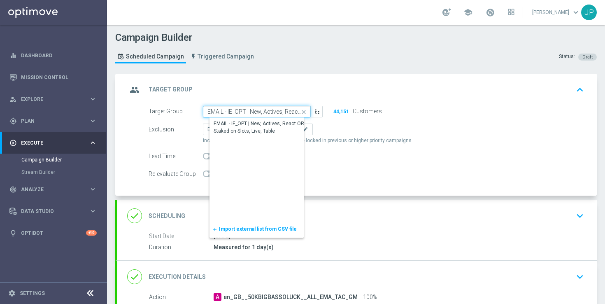
scroll to position [0, 76]
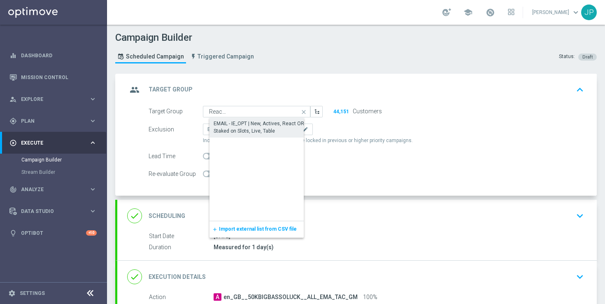
click at [273, 129] on div "EMAIL - IE_OPT | New, Actives, React OR Staked on Slots, Live, Table" at bounding box center [262, 127] width 99 height 15
type input "EMAIL - IE_OPT | New, Actives, React OR Staked on Slots, Live, Table"
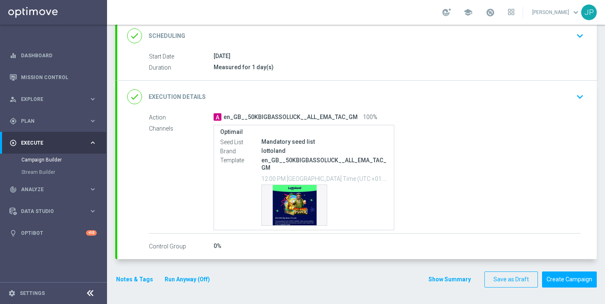
click at [554, 88] on div "done Execution Details keyboard_arrow_down" at bounding box center [356, 97] width 479 height 32
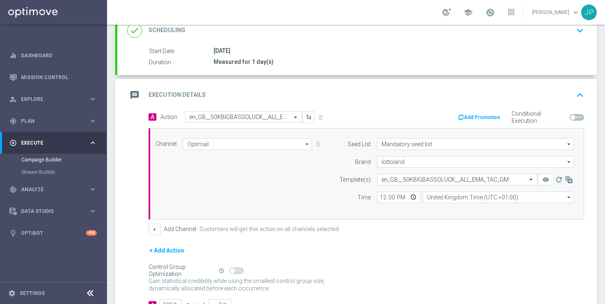
scroll to position [114, 0]
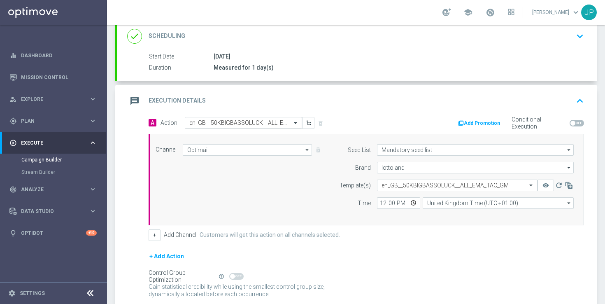
click at [243, 123] on input "text" at bounding box center [235, 122] width 92 height 7
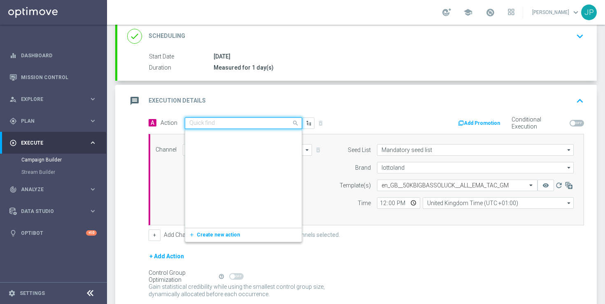
scroll to position [192838, 0]
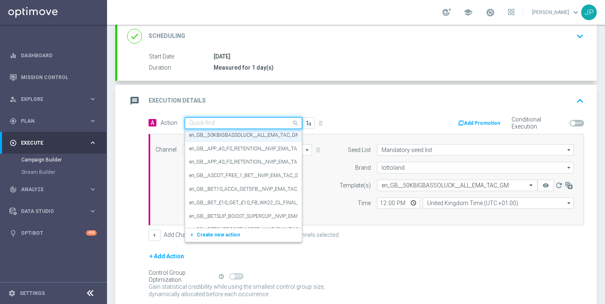
paste input "en_IE__50KBIGBASSOLUCK__ALL_EMA_TAC_GM"
type input "en_IE__50KBIGBASSOLUCK__ALL_EMA_TAC_GM"
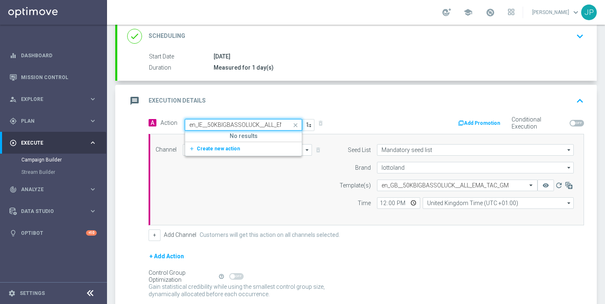
scroll to position [0, 0]
click at [219, 150] on span "Create new action" at bounding box center [218, 149] width 43 height 6
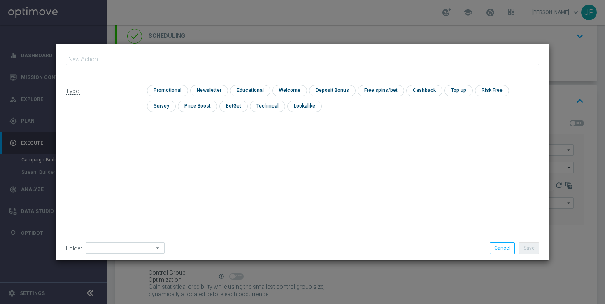
type input "en_IE__50KBIGBASSOLUCK__ALL_EMA_TAC_GM"
click at [178, 88] on input "checkbox" at bounding box center [166, 90] width 39 height 11
checkbox input "true"
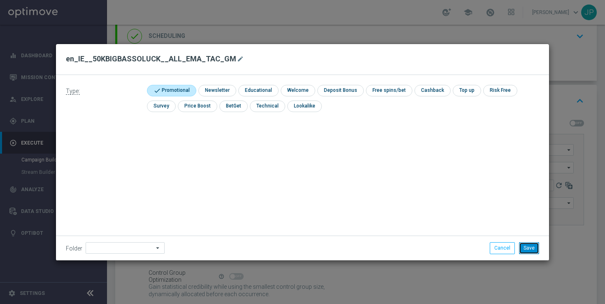
click at [533, 246] on button "Save" at bounding box center [529, 248] width 20 height 12
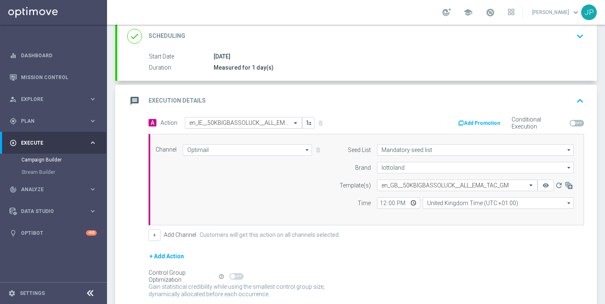
scroll to position [181, 0]
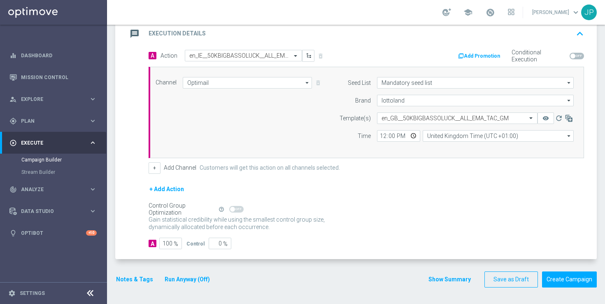
click at [141, 278] on button "Notes & Tags" at bounding box center [134, 279] width 39 height 10
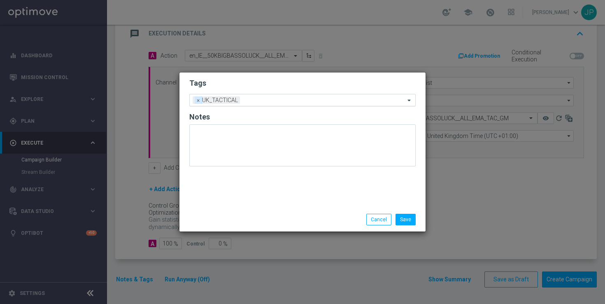
click at [197, 102] on span "×" at bounding box center [198, 99] width 7 height 7
click at [208, 98] on input "text" at bounding box center [299, 100] width 211 height 7
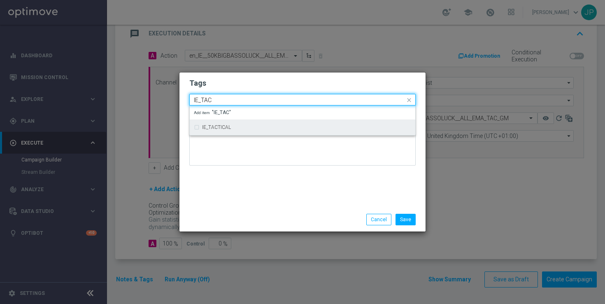
click at [218, 129] on label "IE_TACTICAL" at bounding box center [216, 127] width 29 height 5
type input "IE_TAC"
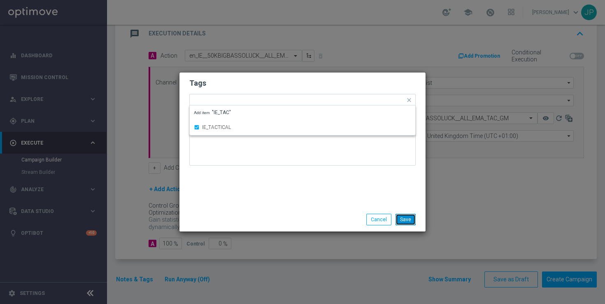
click at [405, 219] on button "Save" at bounding box center [405, 219] width 20 height 12
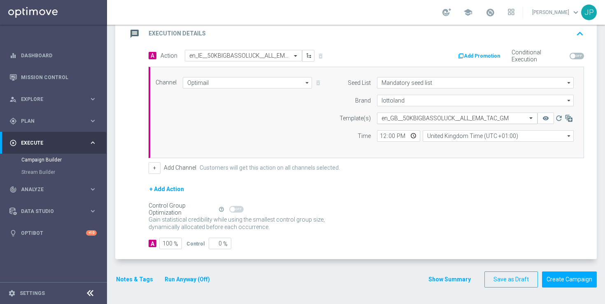
click at [420, 117] on input "text" at bounding box center [448, 118] width 135 height 7
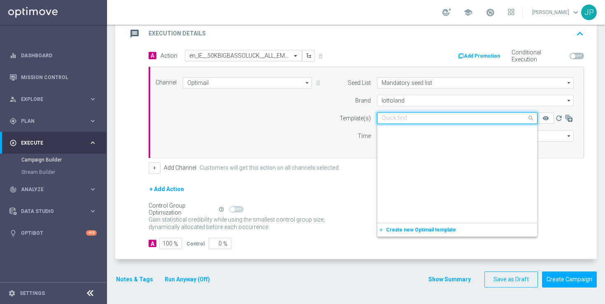
scroll to position [34336, 0]
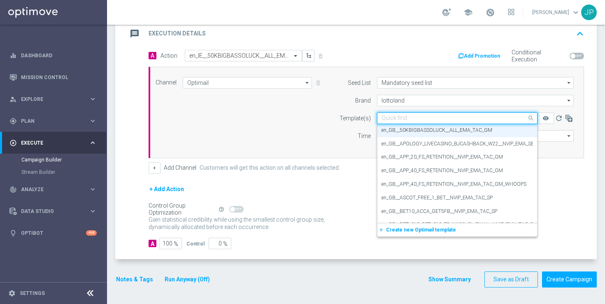
paste input "en_IE__50KBIGBASSOLUCK__ALL_EMA_TAC_GM"
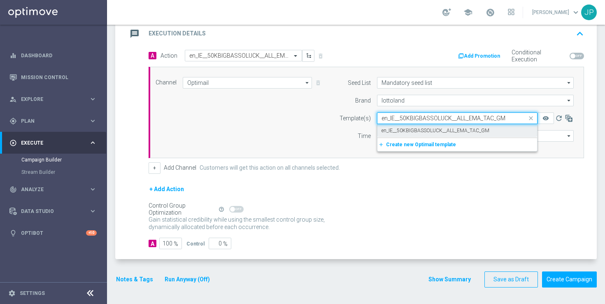
click at [423, 127] on label "en_IE__50KBIGBASSOLUCK__ALL_EMA_TAC_GM" at bounding box center [435, 130] width 108 height 7
type input "en_IE__50KBIGBASSOLUCK__ALL_EMA_TAC_GM"
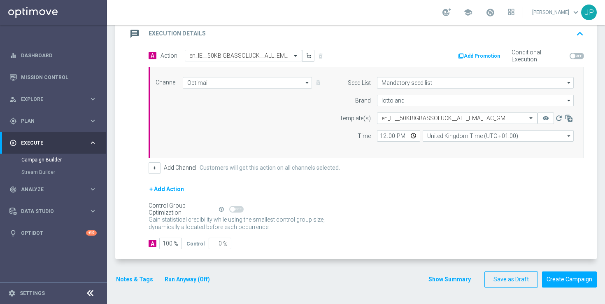
click at [433, 187] on div "+ Add Action" at bounding box center [365, 194] width 435 height 21
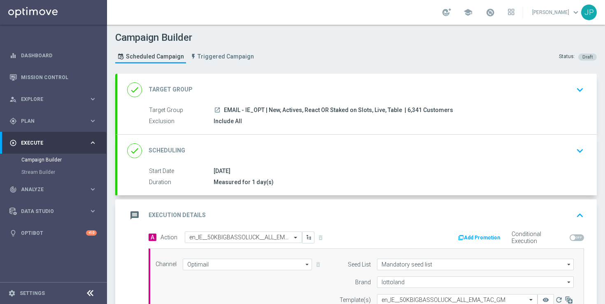
click at [413, 110] on span "| 6,341 Customers" at bounding box center [428, 110] width 49 height 7
copy span "6,341"
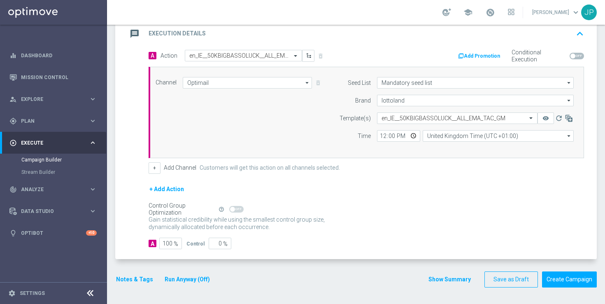
click at [433, 215] on div "Gain statistical credibility while using the smallest control group size, dynam…" at bounding box center [365, 223] width 435 height 20
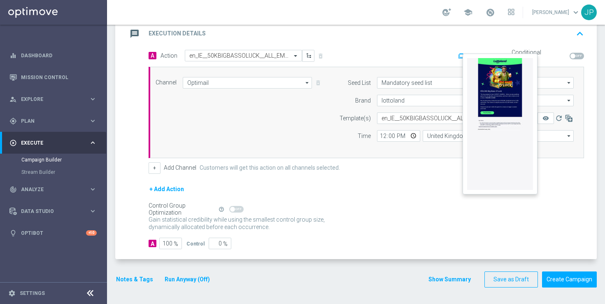
click at [549, 118] on button "remove_red_eye" at bounding box center [545, 118] width 16 height 12
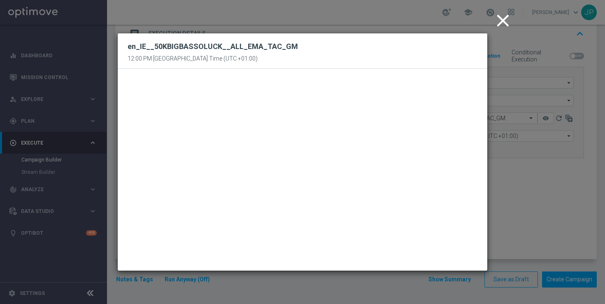
click at [504, 22] on icon "close" at bounding box center [502, 20] width 21 height 21
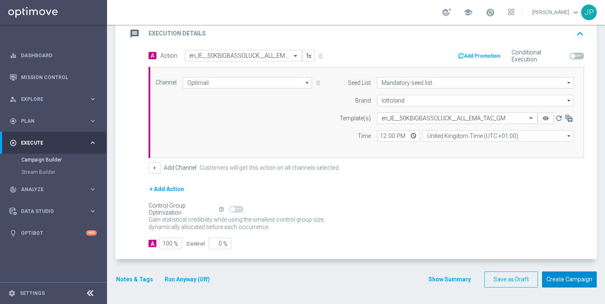
click at [568, 282] on button "Create Campaign" at bounding box center [569, 279] width 55 height 16
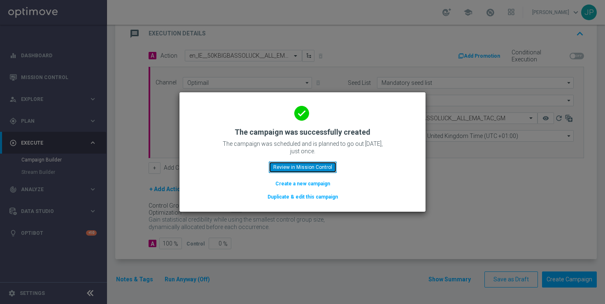
click at [321, 166] on button "Review in Mission Control" at bounding box center [303, 167] width 68 height 12
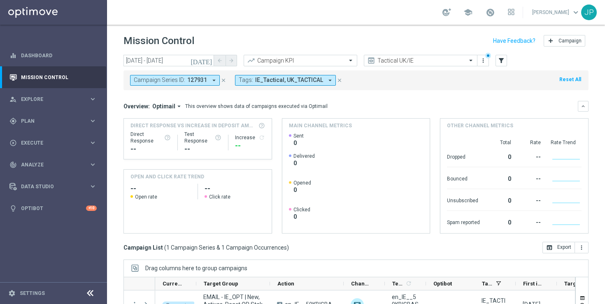
click at [221, 80] on icon "close" at bounding box center [223, 80] width 6 height 6
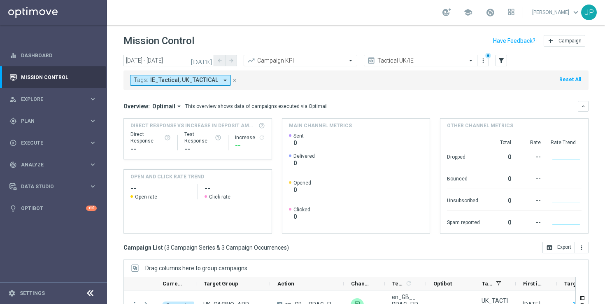
click at [234, 80] on icon "close" at bounding box center [235, 80] width 6 height 6
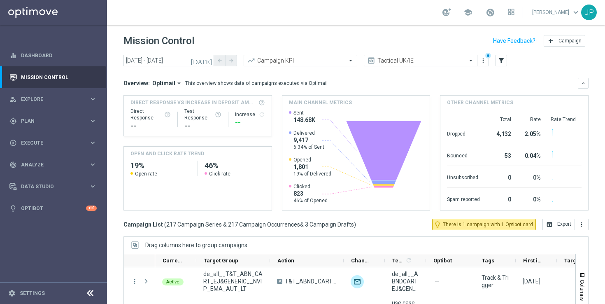
click at [208, 63] on icon "[DATE]" at bounding box center [201, 60] width 22 height 7
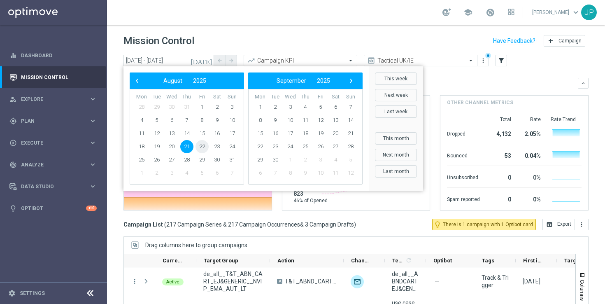
click at [202, 147] on span "22" at bounding box center [201, 146] width 13 height 13
type input "22 Aug 2025 - 22 Aug 2025"
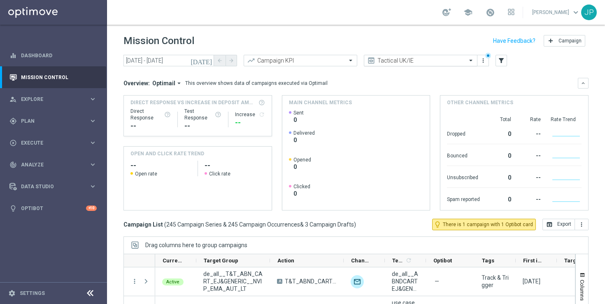
click at [469, 59] on span at bounding box center [471, 60] width 10 height 7
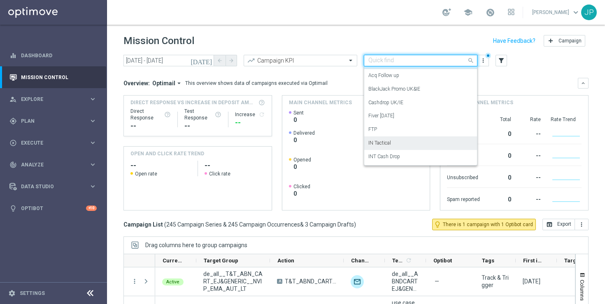
scroll to position [49, 0]
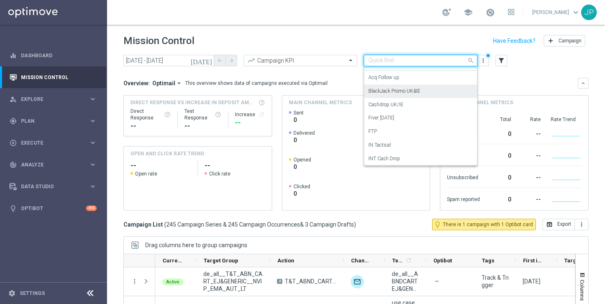
click at [424, 95] on div "BlackJack Promo UK&IE" at bounding box center [420, 91] width 104 height 14
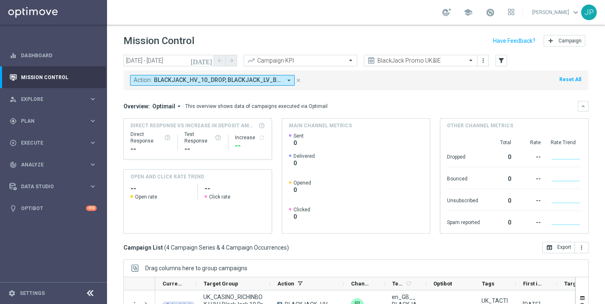
scroll to position [108, 0]
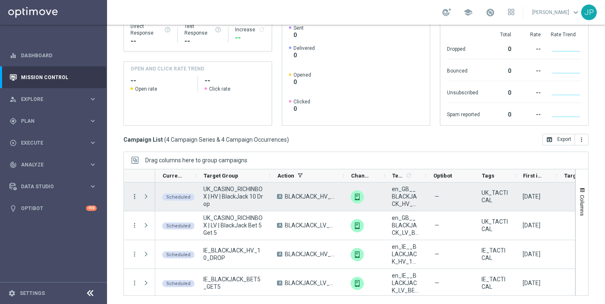
click at [134, 193] on icon "more_vert" at bounding box center [134, 195] width 7 height 7
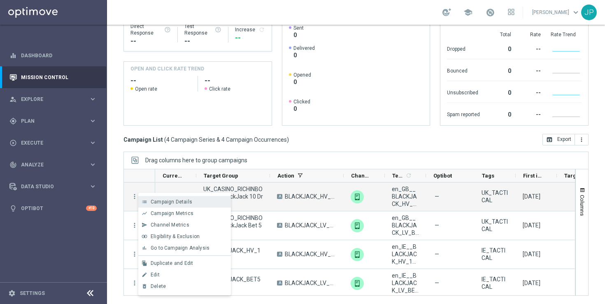
click at [158, 202] on span "Campaign Details" at bounding box center [172, 202] width 42 height 6
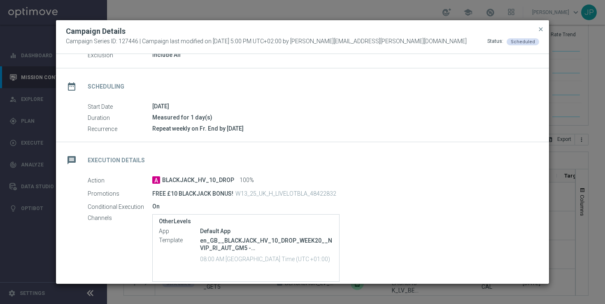
scroll to position [20, 0]
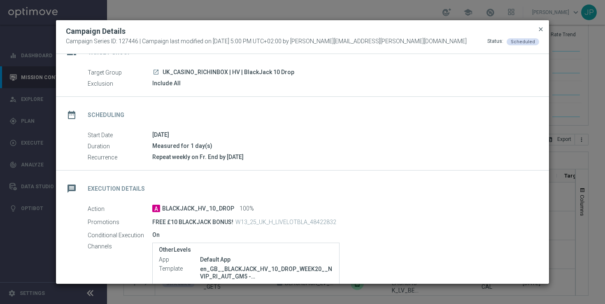
click at [540, 27] on span "close" at bounding box center [540, 29] width 7 height 7
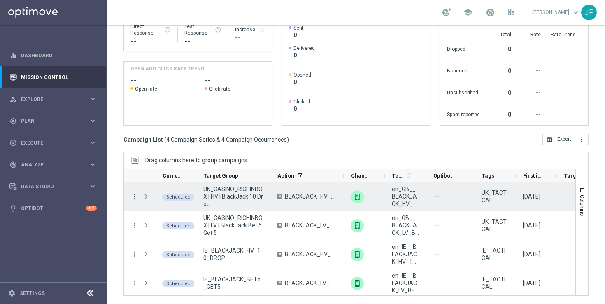
click at [132, 196] on icon "more_vert" at bounding box center [134, 195] width 7 height 7
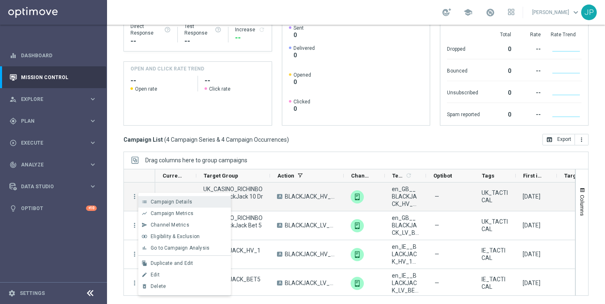
click at [183, 202] on span "Campaign Details" at bounding box center [172, 202] width 42 height 6
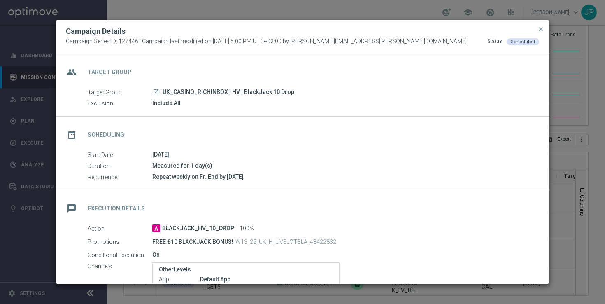
scroll to position [111, 0]
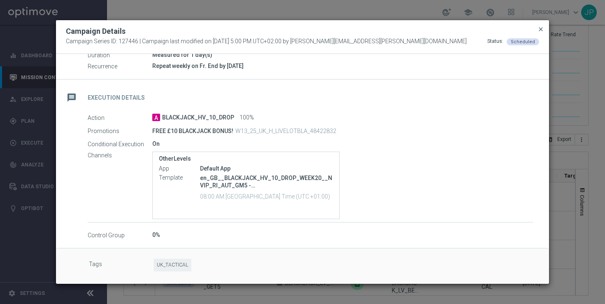
click at [539, 28] on span "close" at bounding box center [540, 29] width 7 height 7
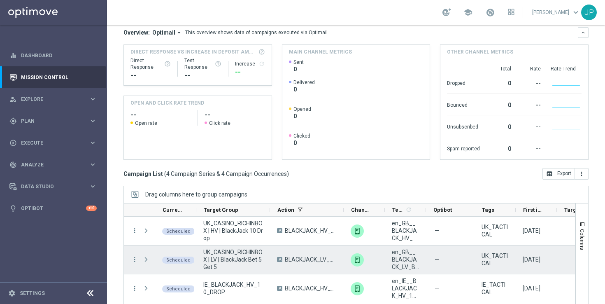
scroll to position [64, 0]
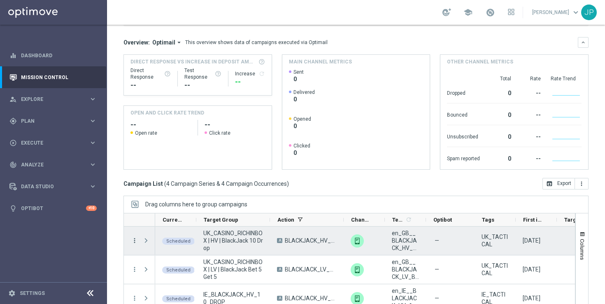
click at [136, 239] on icon "more_vert" at bounding box center [134, 239] width 7 height 7
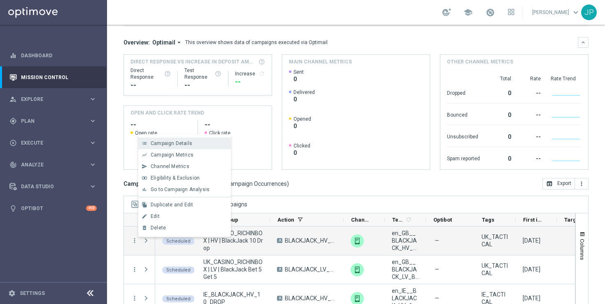
click at [201, 145] on div "Campaign Details" at bounding box center [189, 143] width 76 height 6
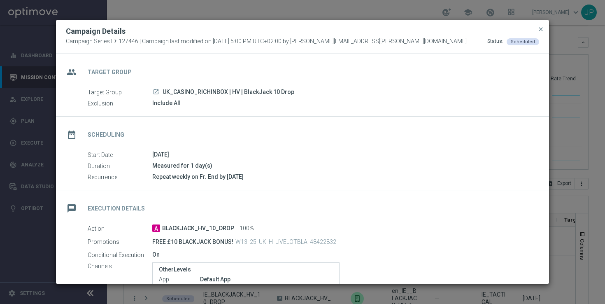
scroll to position [111, 0]
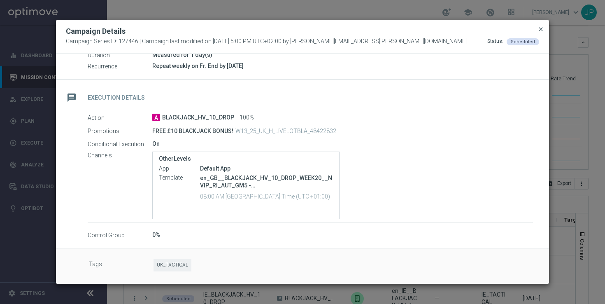
click at [538, 28] on span "close" at bounding box center [540, 29] width 7 height 7
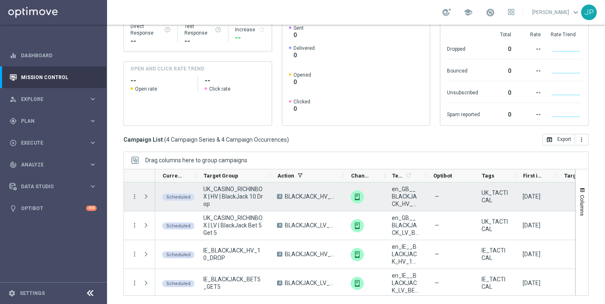
scroll to position [97, 0]
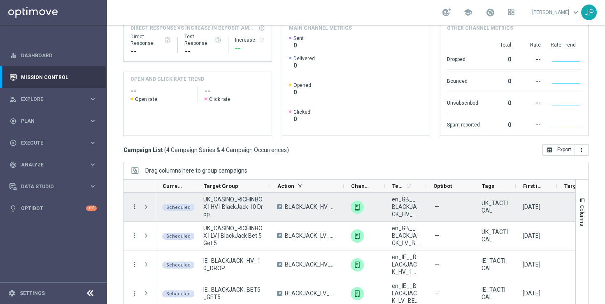
click at [133, 205] on icon "more_vert" at bounding box center [134, 206] width 7 height 7
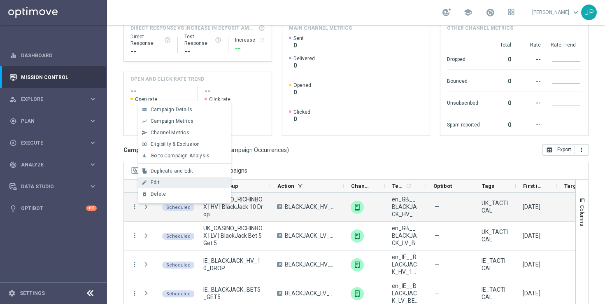
click at [188, 179] on div "Edit" at bounding box center [189, 182] width 76 height 6
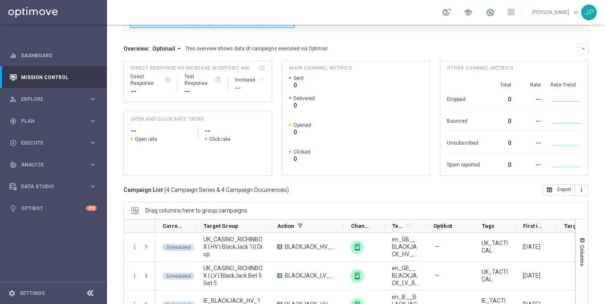
scroll to position [108, 0]
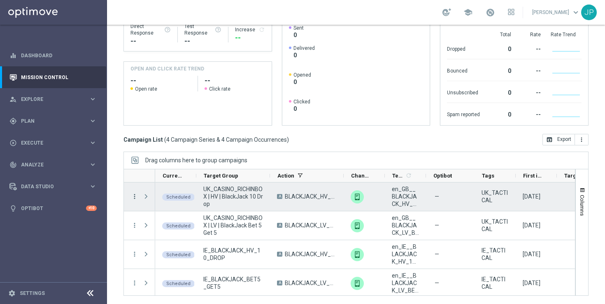
click at [134, 195] on icon "more_vert" at bounding box center [134, 195] width 7 height 7
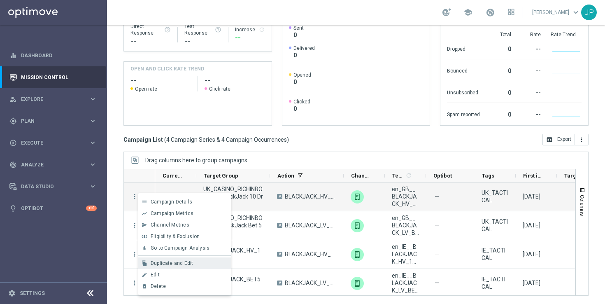
click at [175, 262] on span "Duplicate and Edit" at bounding box center [172, 263] width 42 height 6
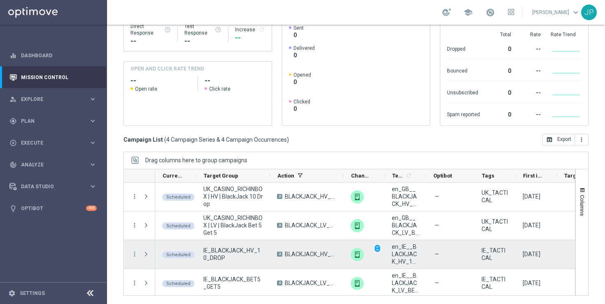
scroll to position [100, 0]
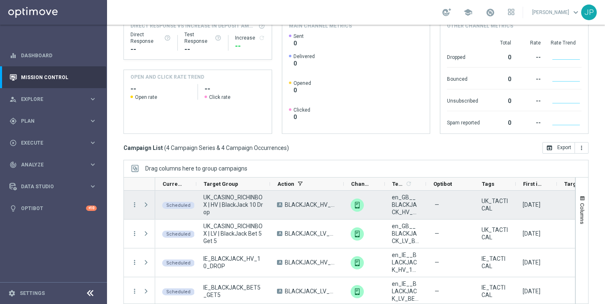
click at [146, 204] on span "Press SPACE to select this row." at bounding box center [145, 204] width 7 height 7
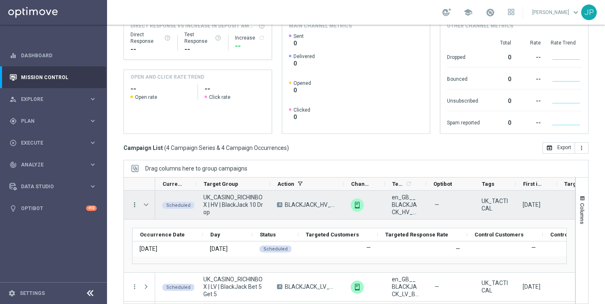
click at [132, 206] on icon "more_vert" at bounding box center [134, 204] width 7 height 7
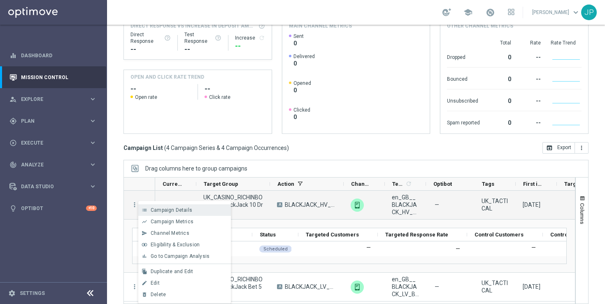
click at [173, 210] on span "Campaign Details" at bounding box center [172, 210] width 42 height 6
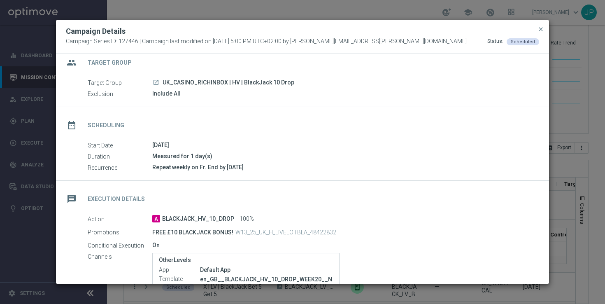
scroll to position [0, 0]
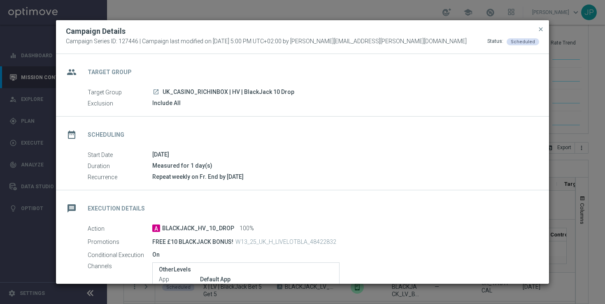
click at [221, 88] on span "UK_CASINO_RICHINBOX | HV | BlackJack 10 Drop" at bounding box center [228, 91] width 132 height 7
copy div "UK_CASINO_RICHINBOX | HV | BlackJack 10 Drop"
click at [542, 27] on span "close" at bounding box center [540, 29] width 7 height 7
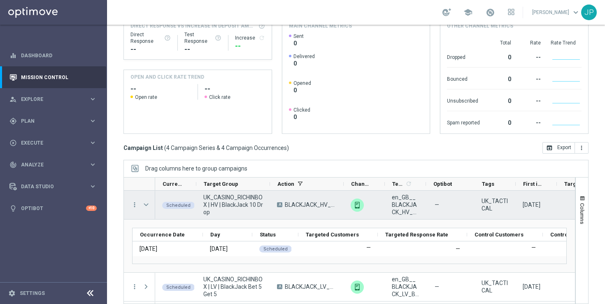
click at [147, 203] on span "Press SPACE to select this row." at bounding box center [145, 204] width 7 height 7
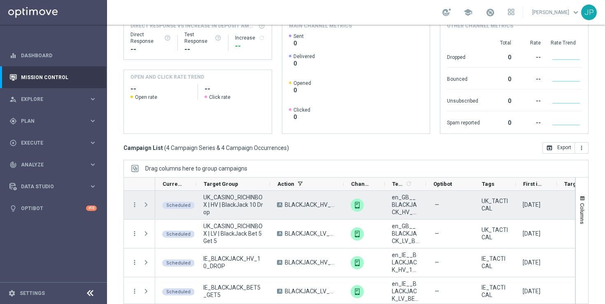
click at [147, 203] on span "Press SPACE to select this row." at bounding box center [145, 204] width 7 height 7
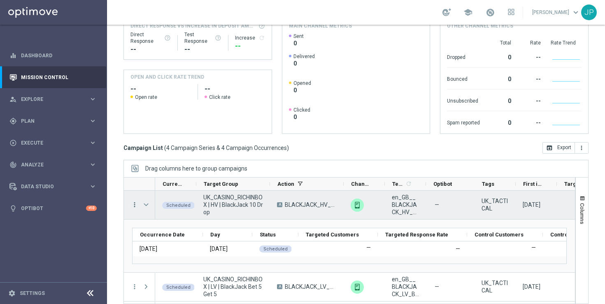
click at [135, 205] on icon "more_vert" at bounding box center [134, 204] width 7 height 7
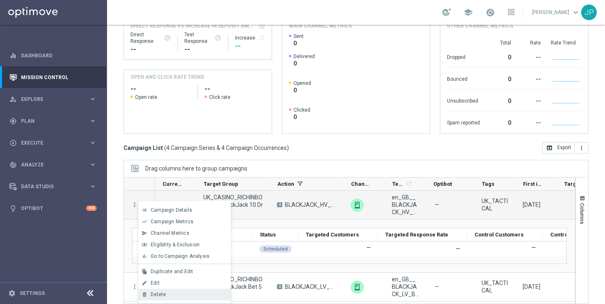
click at [170, 293] on div "Delete" at bounding box center [189, 294] width 76 height 6
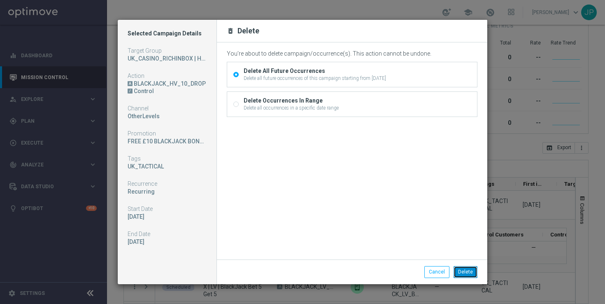
click at [468, 271] on button "Delete" at bounding box center [465, 272] width 24 height 12
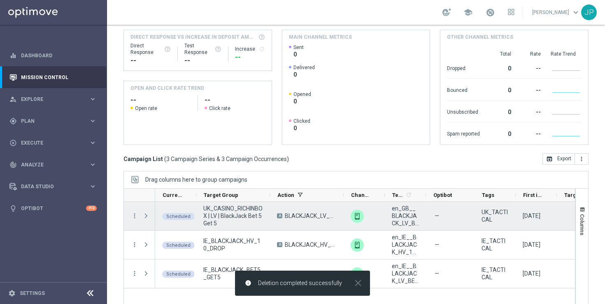
scroll to position [88, 0]
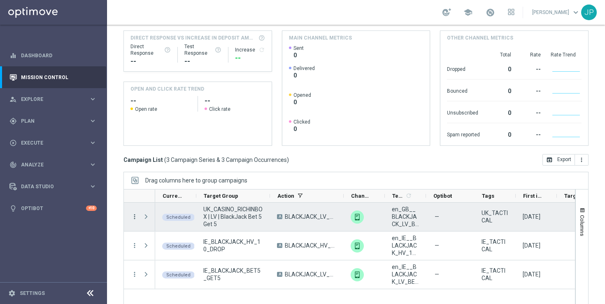
click at [134, 216] on icon "more_vert" at bounding box center [134, 216] width 7 height 7
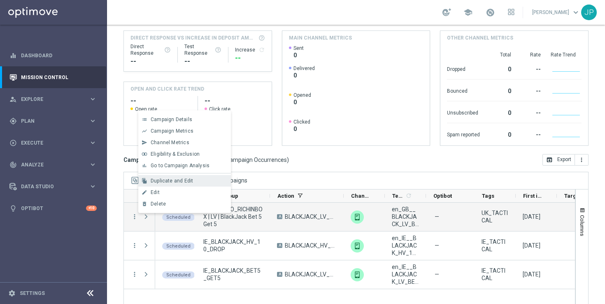
click at [181, 182] on span "Duplicate and Edit" at bounding box center [172, 181] width 42 height 6
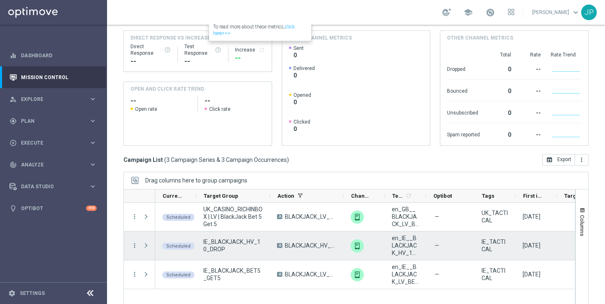
scroll to position [77, 0]
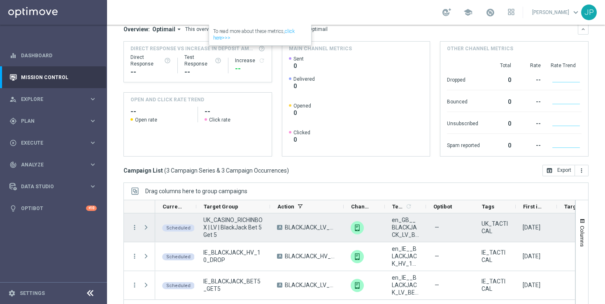
click at [147, 227] on span "Press SPACE to select this row." at bounding box center [145, 227] width 7 height 7
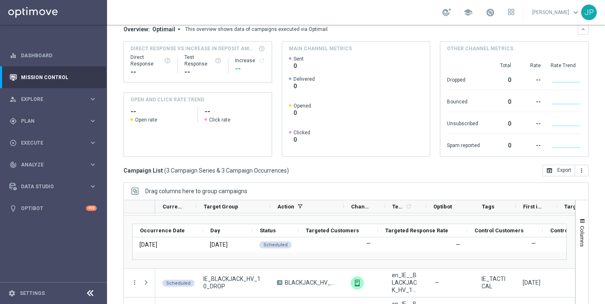
scroll to position [0, 0]
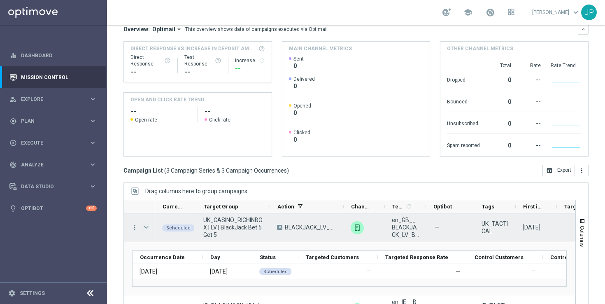
click at [148, 228] on span "Press SPACE to select this row." at bounding box center [145, 227] width 7 height 7
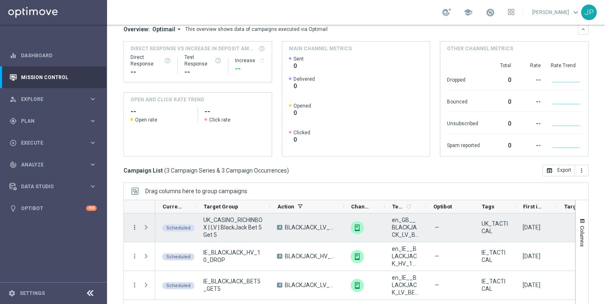
click at [134, 225] on icon "more_vert" at bounding box center [134, 226] width 7 height 7
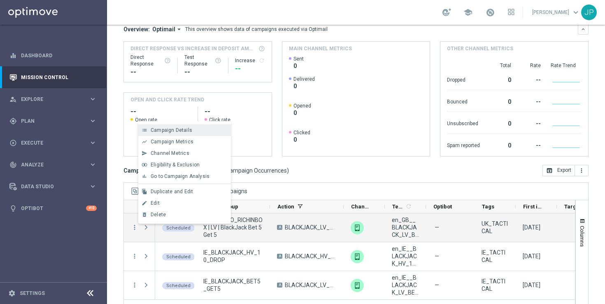
click at [199, 128] on div "Campaign Details" at bounding box center [189, 130] width 76 height 6
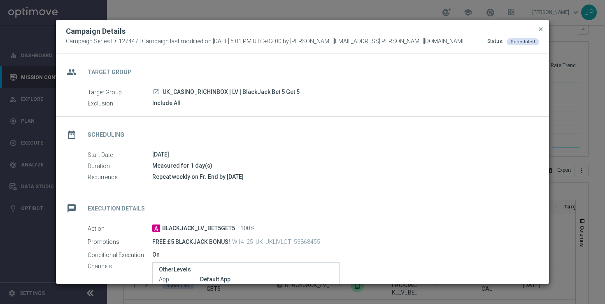
scroll to position [111, 0]
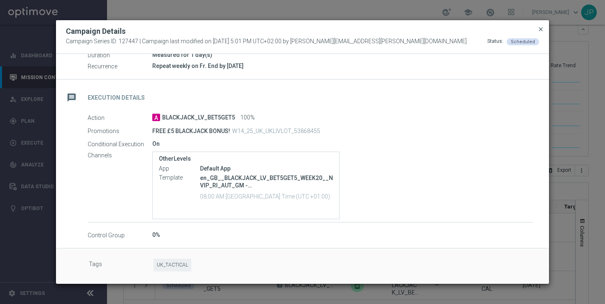
click at [540, 27] on span "close" at bounding box center [540, 29] width 7 height 7
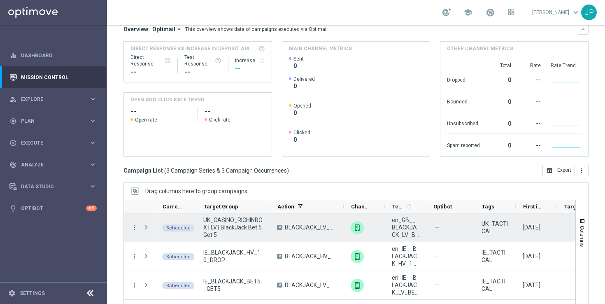
scroll to position [62, 0]
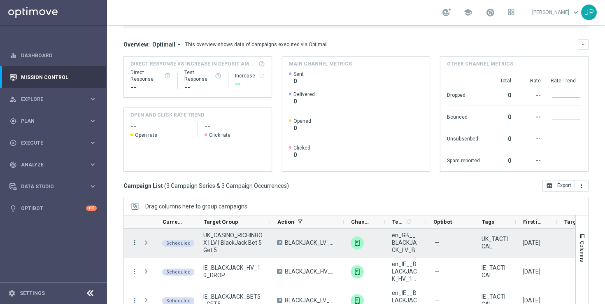
click at [135, 242] on icon "more_vert" at bounding box center [134, 242] width 7 height 7
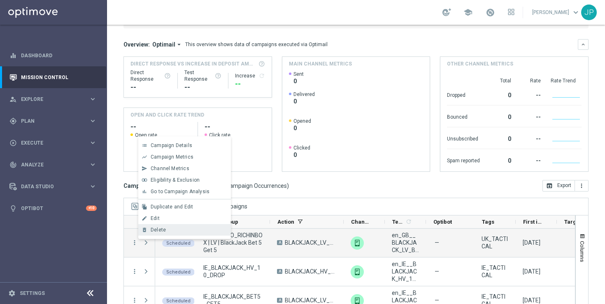
click at [161, 227] on span "Delete" at bounding box center [158, 230] width 15 height 6
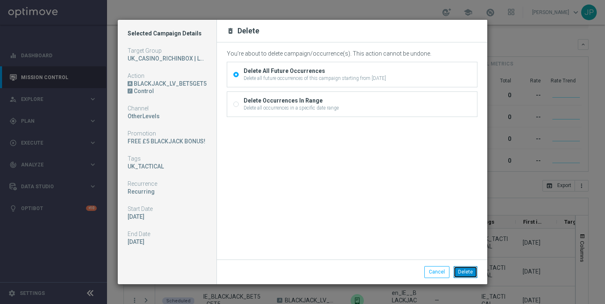
click at [462, 270] on button "Delete" at bounding box center [465, 272] width 24 height 12
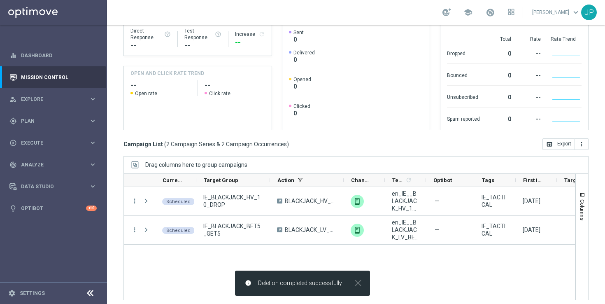
scroll to position [108, 0]
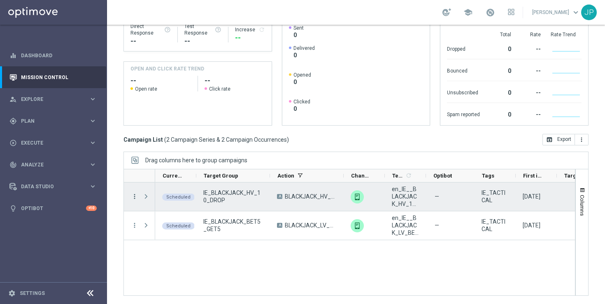
click at [134, 197] on icon "more_vert" at bounding box center [134, 195] width 7 height 7
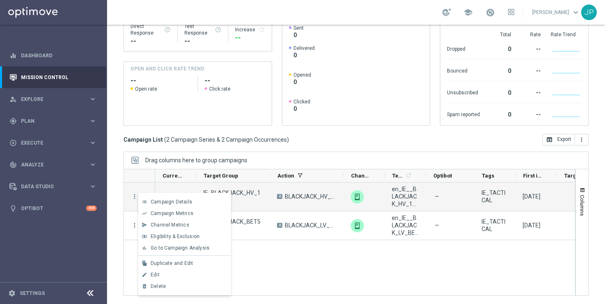
click at [184, 266] on div "file_copy Duplicate and Edit" at bounding box center [184, 263] width 93 height 12
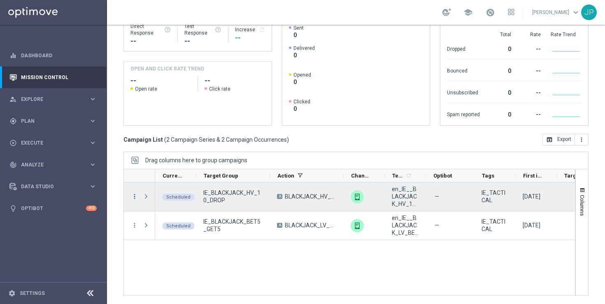
click at [133, 193] on icon "more_vert" at bounding box center [134, 195] width 7 height 7
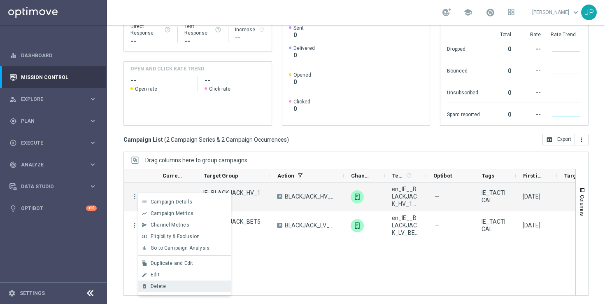
click at [169, 285] on div "Delete" at bounding box center [189, 286] width 76 height 6
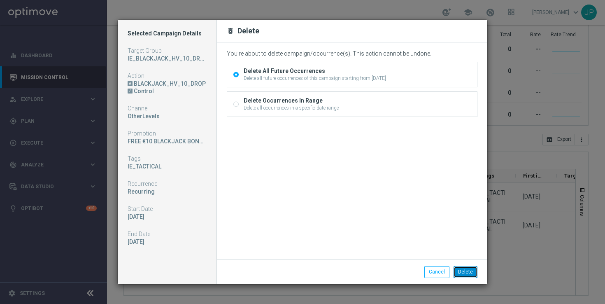
click at [473, 269] on button "Delete" at bounding box center [465, 272] width 24 height 12
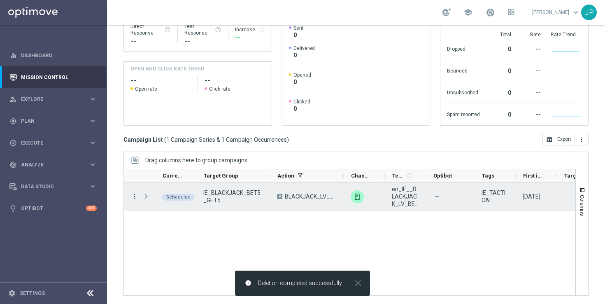
click at [133, 194] on icon "more_vert" at bounding box center [134, 195] width 7 height 7
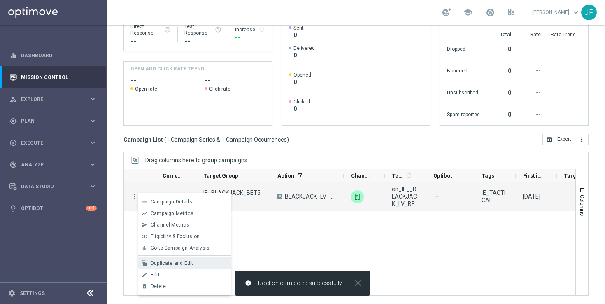
click at [182, 263] on span "Duplicate and Edit" at bounding box center [172, 263] width 42 height 6
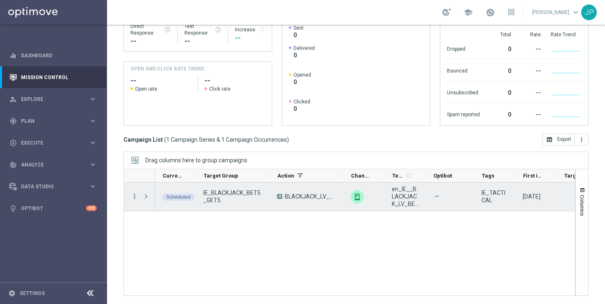
click at [135, 197] on icon "more_vert" at bounding box center [134, 195] width 7 height 7
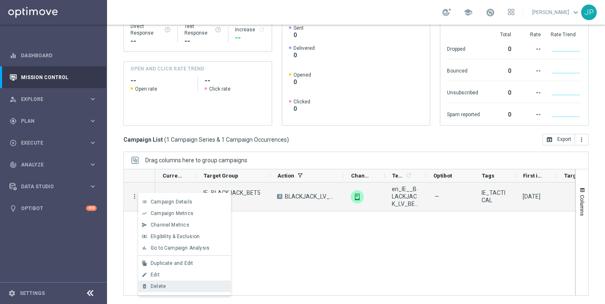
click at [169, 283] on div "Delete" at bounding box center [189, 286] width 76 height 6
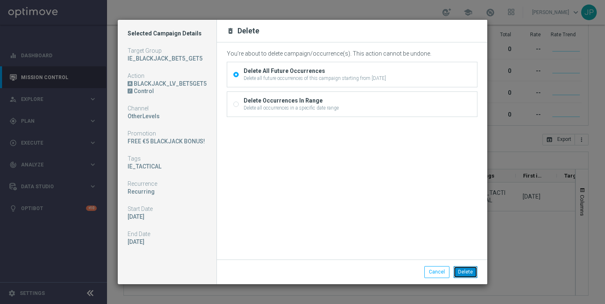
click at [463, 271] on button "Delete" at bounding box center [465, 272] width 24 height 12
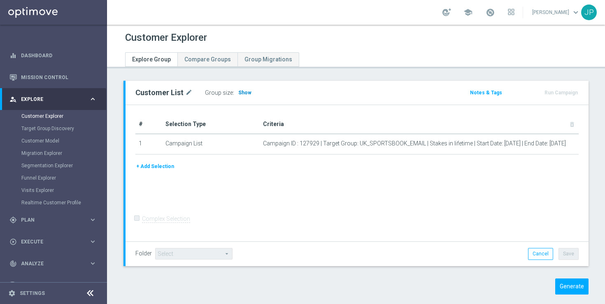
click at [240, 90] on span "Show" at bounding box center [244, 93] width 13 height 6
click at [242, 90] on span "Show" at bounding box center [244, 93] width 13 height 6
click at [244, 89] on h3 "Show" at bounding box center [244, 92] width 15 height 9
click at [243, 89] on h3 "Show" at bounding box center [244, 92] width 15 height 9
click at [243, 93] on span "Show" at bounding box center [244, 93] width 13 height 6
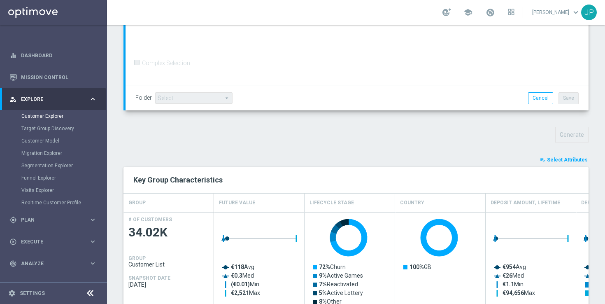
scroll to position [466, 0]
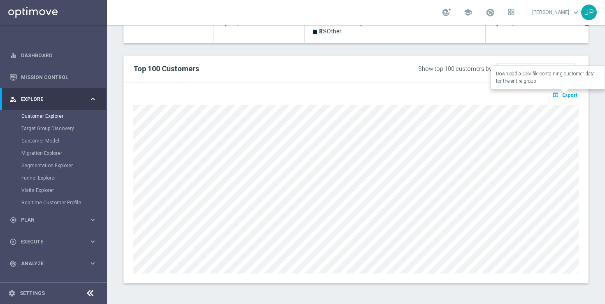
click at [570, 94] on span "Export" at bounding box center [569, 95] width 15 height 6
click at [344, 71] on h2 "Top 100 Customers" at bounding box center [260, 69] width 255 height 10
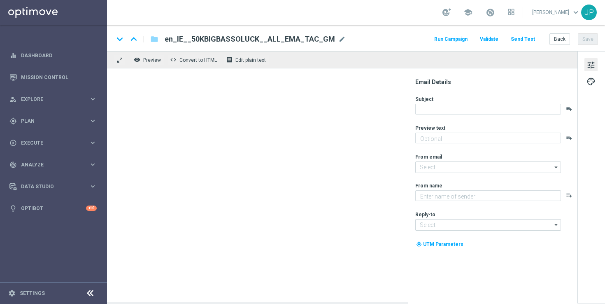
type textarea "Chance to Win a Share of €50,000!"
type textarea "Lottoland"
type input "[EMAIL_ADDRESS][DOMAIN_NAME]"
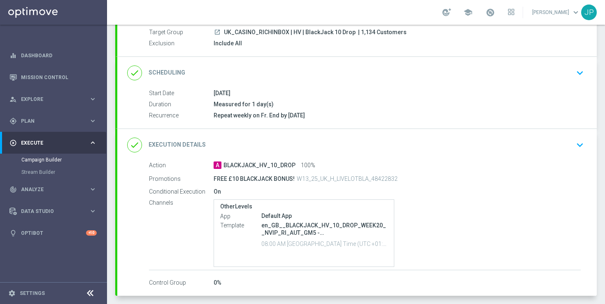
scroll to position [114, 0]
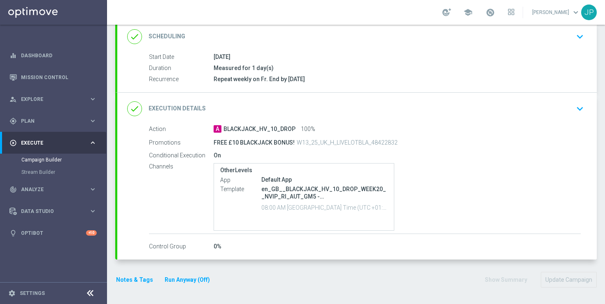
click at [547, 114] on div "done Execution Details keyboard_arrow_down" at bounding box center [356, 109] width 459 height 16
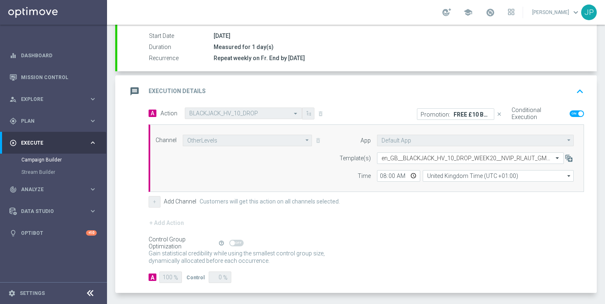
scroll to position [0, 0]
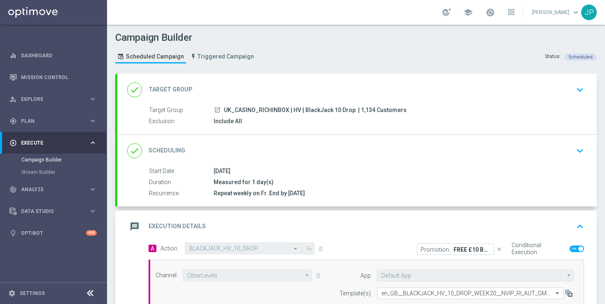
click at [507, 90] on div "done Target Group keyboard_arrow_down" at bounding box center [356, 90] width 459 height 16
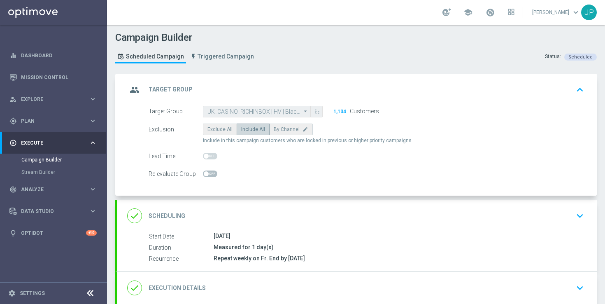
scroll to position [65, 0]
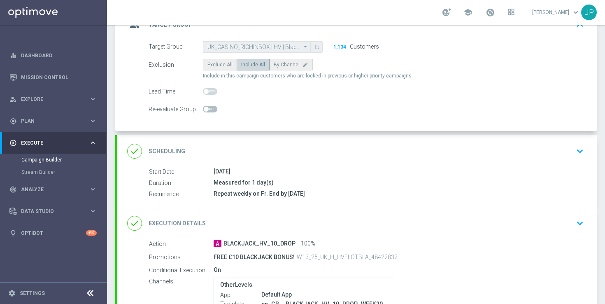
click at [495, 176] on div "Start Date 08 Aug 2025 Duration Measured for 1 day(s) Recurrence Repeat weekly …" at bounding box center [356, 182] width 479 height 31
click at [526, 148] on div "done Scheduling keyboard_arrow_down" at bounding box center [356, 151] width 459 height 16
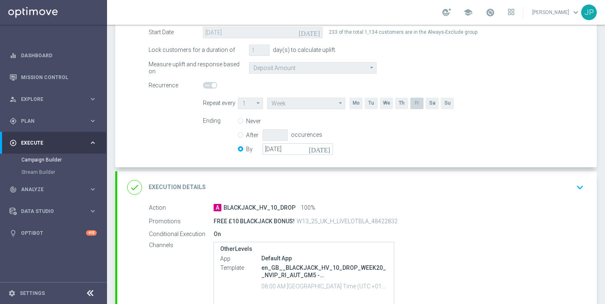
scroll to position [222, 0]
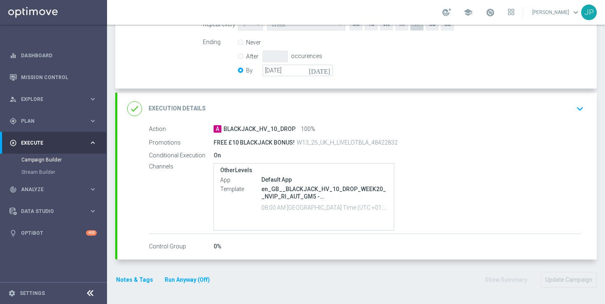
click at [534, 114] on div "done Execution Details keyboard_arrow_down" at bounding box center [356, 109] width 459 height 16
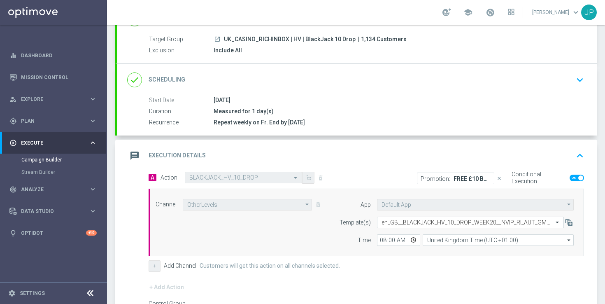
scroll to position [169, 0]
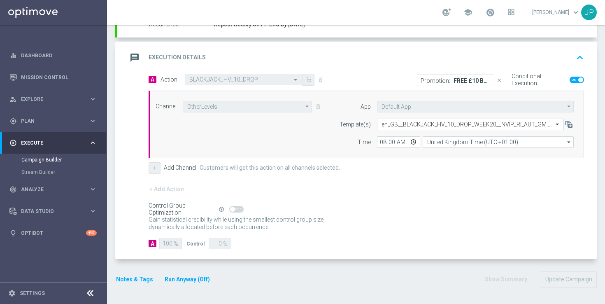
click at [582, 54] on icon "keyboard_arrow_up" at bounding box center [579, 57] width 12 height 12
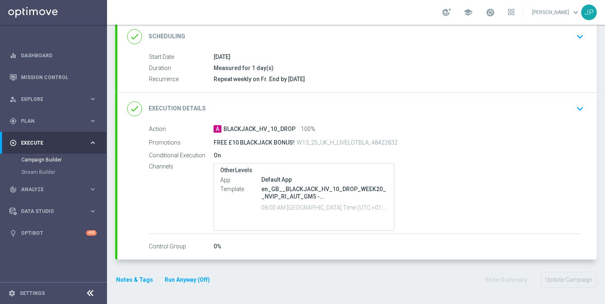
scroll to position [114, 0]
click at [337, 140] on p "W13_25_UK_H_LIVELOTBLA_48422832" at bounding box center [347, 142] width 101 height 7
copy p "W13_25_UK_H_LIVELOTBLA_48422832"
click at [567, 113] on div "done Execution Details keyboard_arrow_down" at bounding box center [356, 109] width 459 height 16
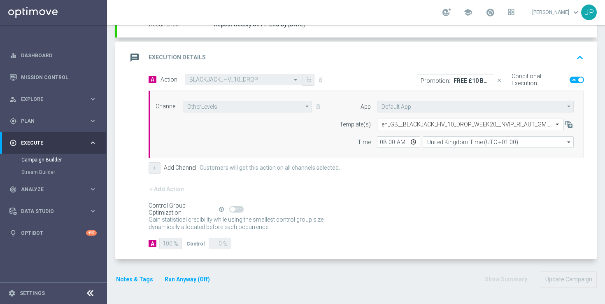
scroll to position [0, 0]
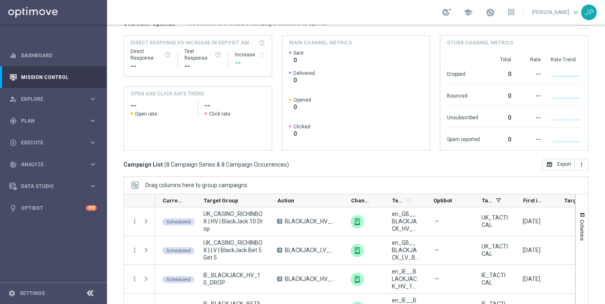
scroll to position [107, 0]
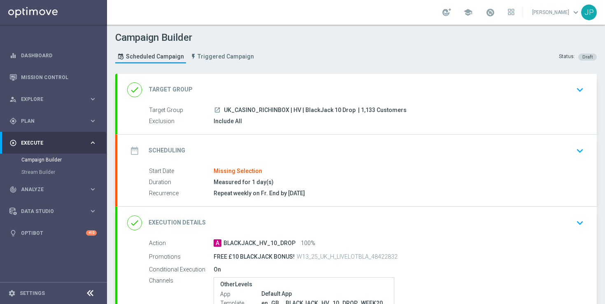
click at [395, 151] on div "date_range Scheduling keyboard_arrow_down" at bounding box center [356, 151] width 459 height 16
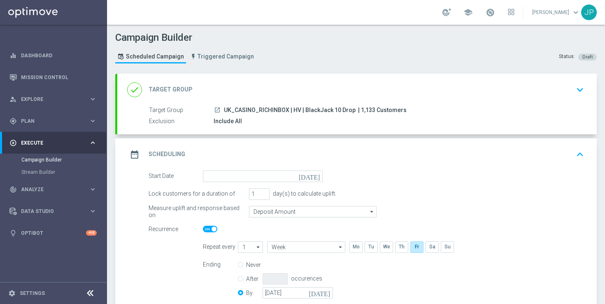
click at [315, 175] on icon "[DATE]" at bounding box center [311, 174] width 24 height 9
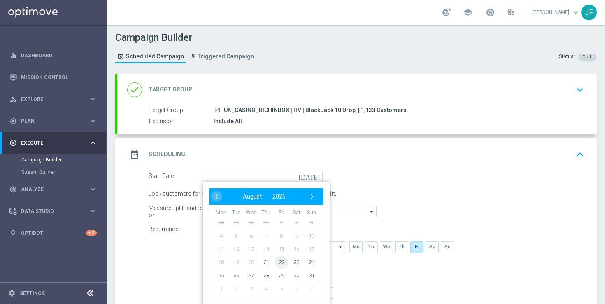
click at [283, 264] on span "22" at bounding box center [281, 261] width 13 height 13
type input "[DATE]"
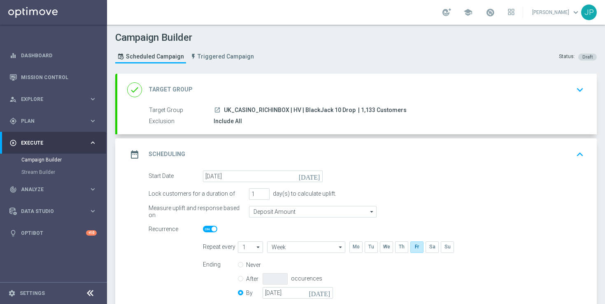
click at [425, 192] on div "Lock customers for a duration of 1 day(s) to calculate uplift." at bounding box center [365, 194] width 447 height 12
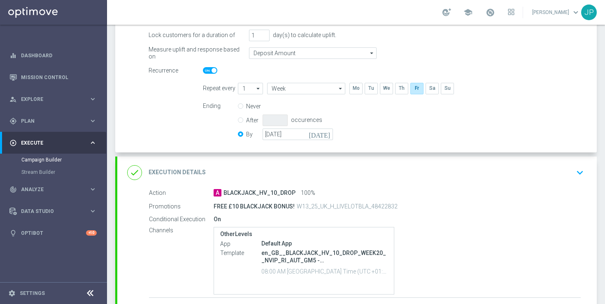
scroll to position [222, 0]
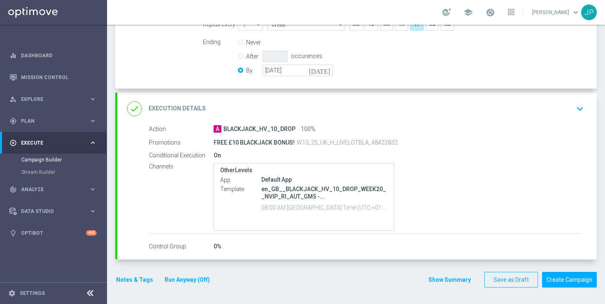
click at [562, 108] on div "done Execution Details keyboard_arrow_down" at bounding box center [356, 109] width 459 height 16
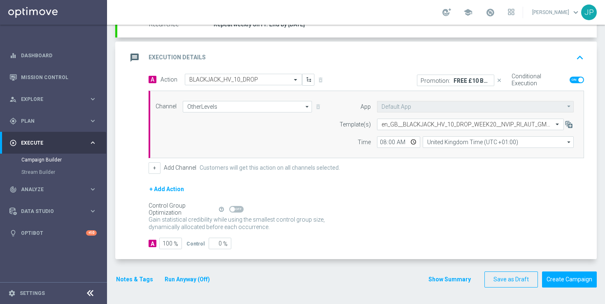
scroll to position [169, 0]
click at [308, 108] on icon "arrow_drop_down" at bounding box center [307, 106] width 8 height 11
click at [319, 108] on div "Channel OtherLevels search Show Selected 1 of 26 Silverpop Facebook Custom Audi…" at bounding box center [238, 107] width 179 height 12
type input "OtherLevels"
click at [317, 107] on div "Channel OtherLevels OtherLevels arrow_drop_down Show Selected 1 of 26 Silverpop" at bounding box center [238, 107] width 179 height 12
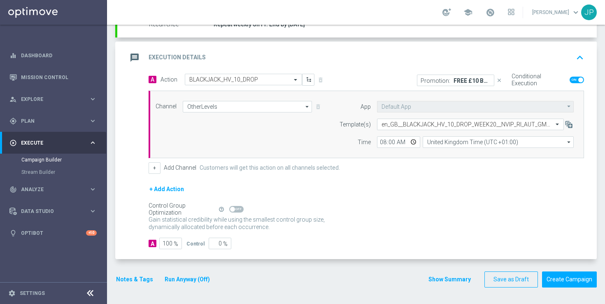
click at [318, 107] on div "Channel OtherLevels OtherLevels arrow_drop_down Show Selected 1 of 26 Silverpop" at bounding box center [238, 107] width 179 height 12
click at [306, 107] on icon "arrow_drop_down" at bounding box center [307, 106] width 8 height 11
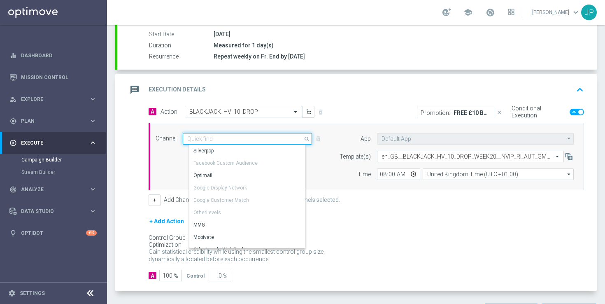
scroll to position [135, 0]
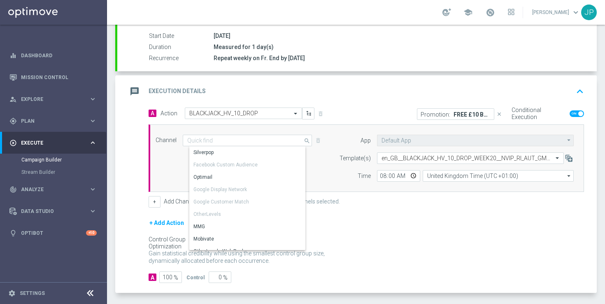
click at [167, 158] on div "Channel OtherLevels search Show Selected 1 of 26 OptiText SMS Lobby Banner" at bounding box center [364, 157] width 430 height 47
type input "OtherLevels"
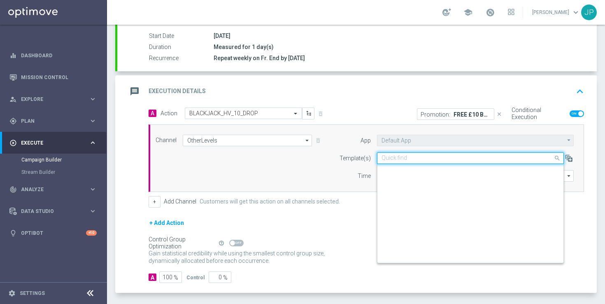
click at [441, 158] on input "text" at bounding box center [461, 158] width 161 height 7
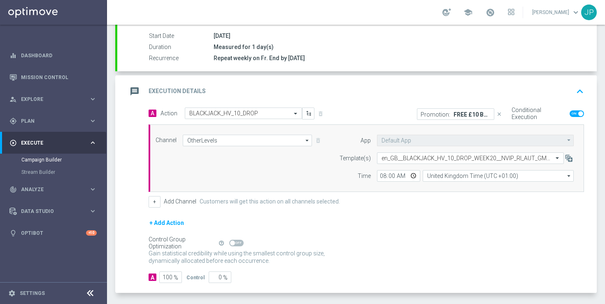
click at [289, 165] on div "Channel OtherLevels OtherLevels arrow_drop_down Show Selected 1 of 26 OptiText …" at bounding box center [364, 157] width 430 height 47
click at [317, 140] on div "Channel OtherLevels OtherLevels arrow_drop_down Show Selected 1 of 26 OptiText …" at bounding box center [238, 140] width 179 height 12
click at [308, 112] on icon "button" at bounding box center [309, 113] width 6 height 6
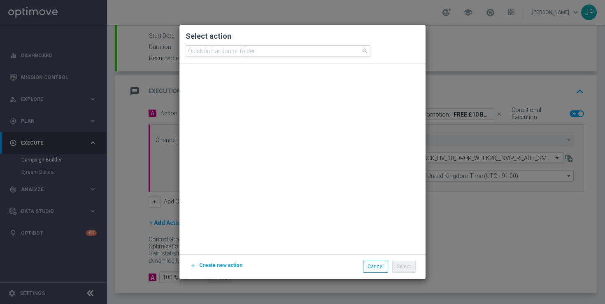
scroll to position [4449, 0]
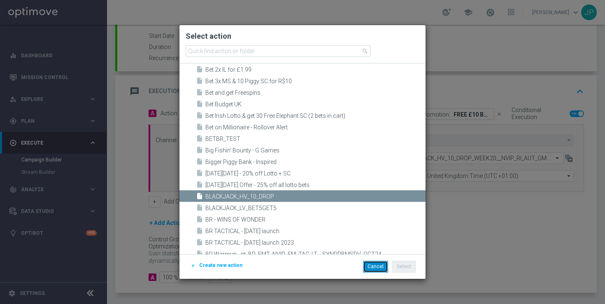
click at [377, 265] on button "Cancel" at bounding box center [375, 266] width 25 height 12
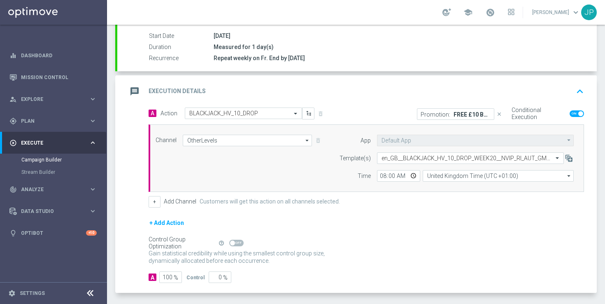
click at [307, 139] on icon "arrow_drop_down" at bounding box center [307, 140] width 8 height 11
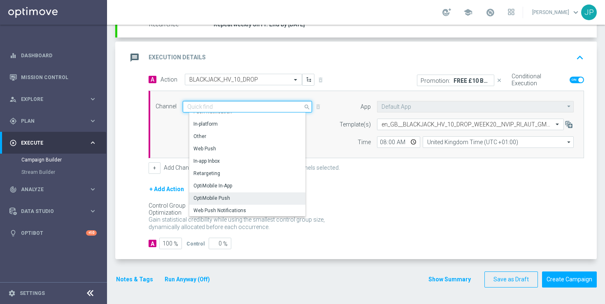
scroll to position [186, 0]
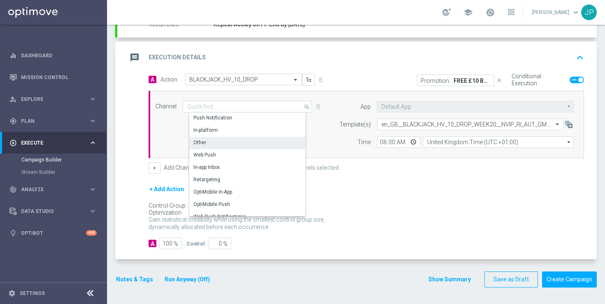
click at [271, 139] on div "Other" at bounding box center [250, 143] width 123 height 12
type input "Other"
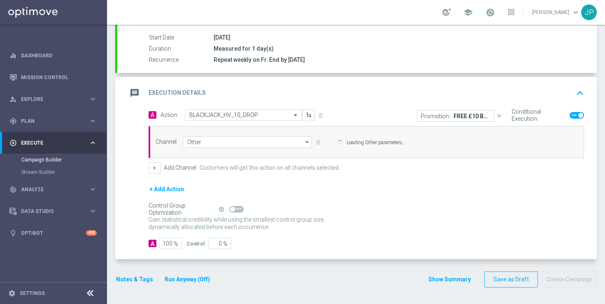
scroll to position [133, 0]
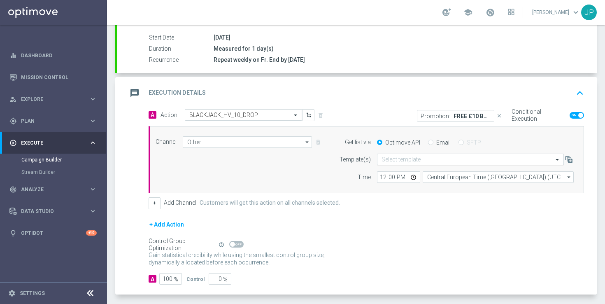
click at [558, 159] on span at bounding box center [558, 159] width 10 height 7
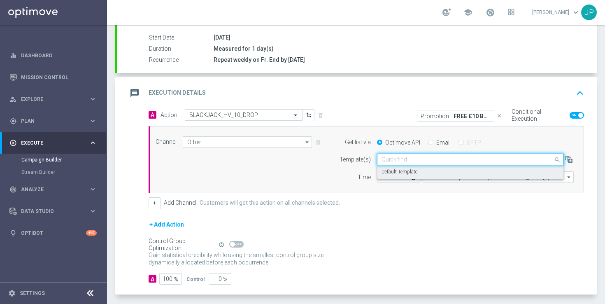
click at [526, 176] on div "Default Template" at bounding box center [470, 172] width 178 height 14
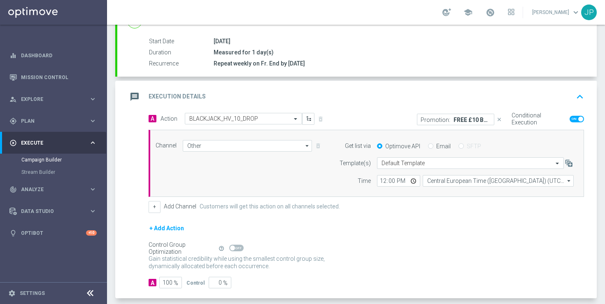
scroll to position [127, 0]
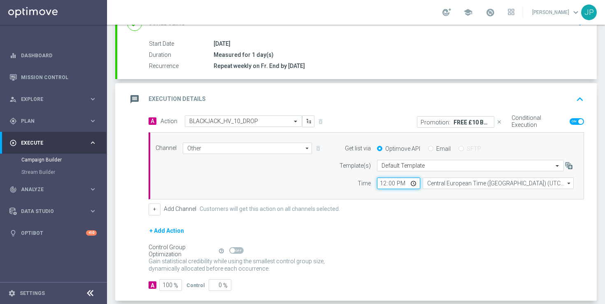
click at [382, 181] on input "12:00" at bounding box center [398, 183] width 43 height 12
type input "08:00"
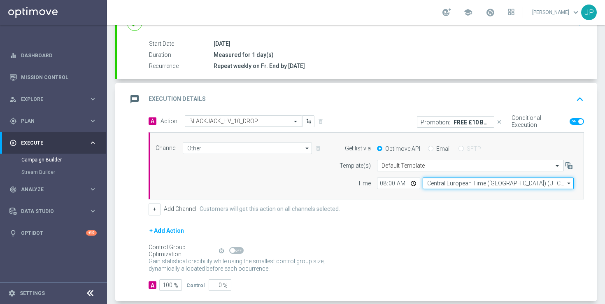
click at [451, 183] on input "Central European Time ([GEOGRAPHIC_DATA]) (UTC +02:00)" at bounding box center [497, 183] width 151 height 12
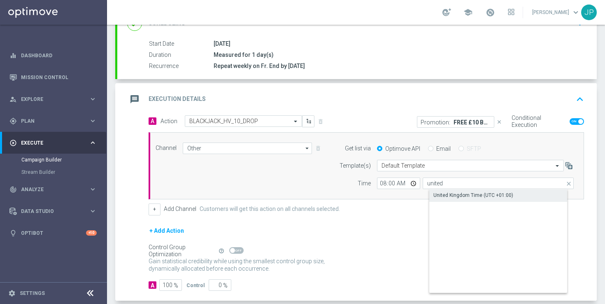
click at [482, 196] on div "United Kingdom Time (UTC +01:00)" at bounding box center [473, 194] width 80 height 7
type input "United Kingdom Time (UTC +01:00)"
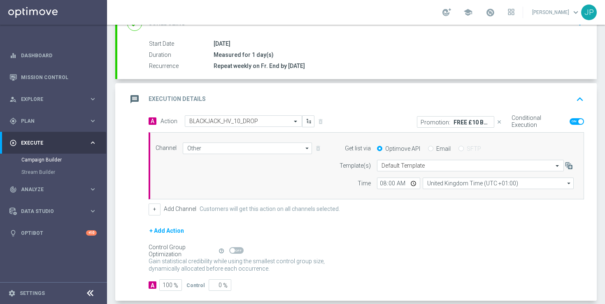
click at [471, 234] on div "+ Add Action" at bounding box center [365, 235] width 435 height 21
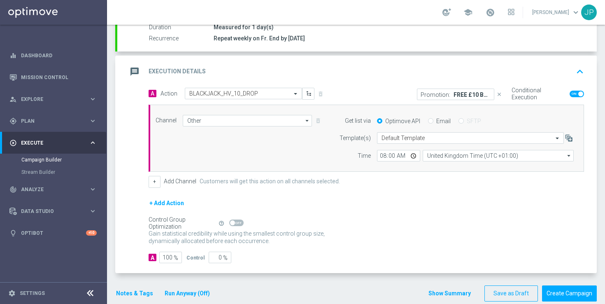
scroll to position [169, 0]
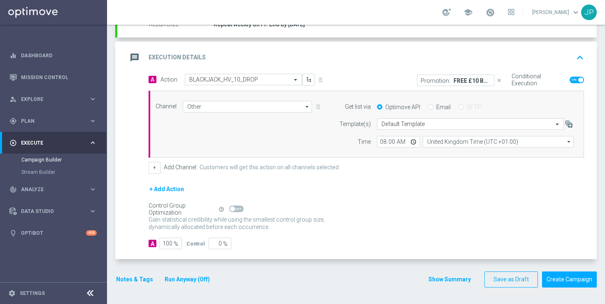
click at [431, 105] on input "Email" at bounding box center [430, 107] width 5 height 5
radio input "true"
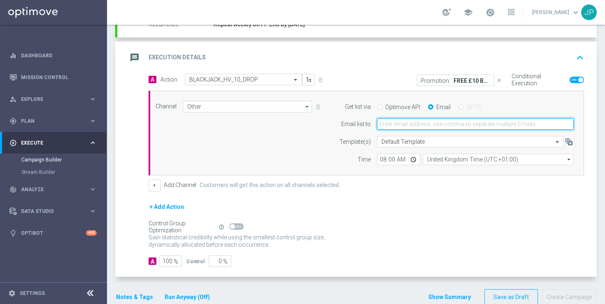
click at [443, 126] on input "email" at bounding box center [475, 124] width 197 height 12
type input "[PERSON_NAME][EMAIL_ADDRESS][PERSON_NAME][DOMAIN_NAME],[PERSON_NAME][DOMAIN_NAM…"
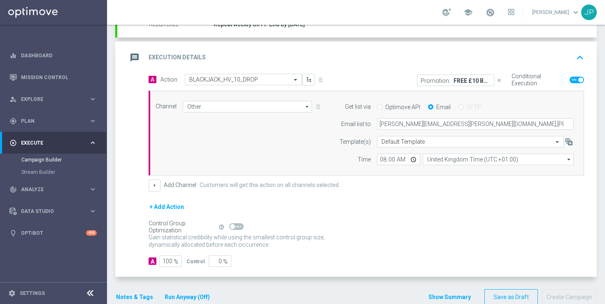
click at [483, 217] on div "+ Add Action" at bounding box center [365, 212] width 435 height 21
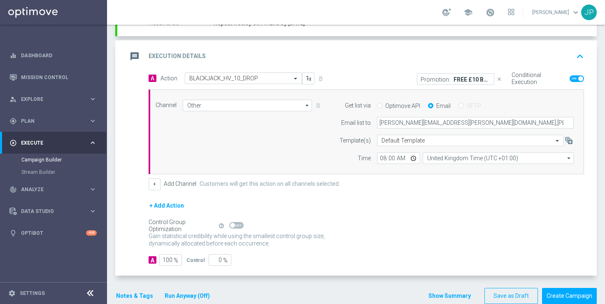
scroll to position [186, 0]
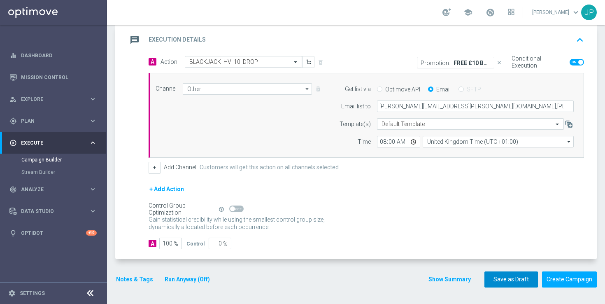
click at [506, 283] on button "Save as Draft" at bounding box center [510, 279] width 53 height 16
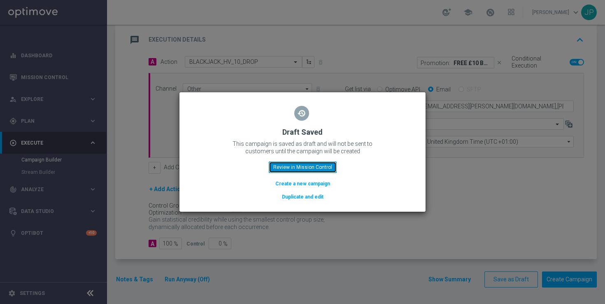
click at [323, 168] on button "Review in Mission Control" at bounding box center [303, 167] width 68 height 12
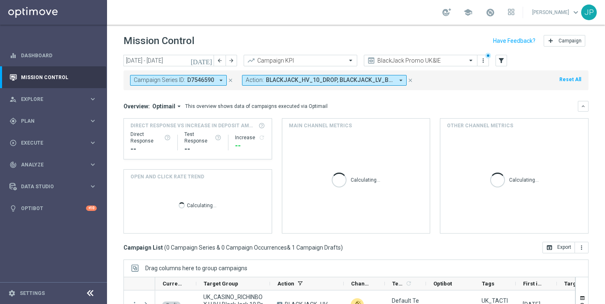
scroll to position [108, 0]
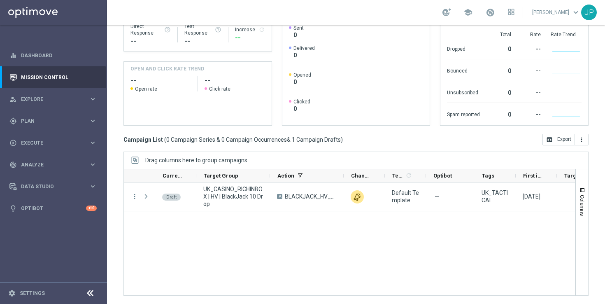
click at [361, 214] on div "Draft UK_CASINO_RICHINBOX | HV | BlackJack 10 Drop A BLACKJACK_HV_10_DROP Defau…" at bounding box center [364, 238] width 419 height 113
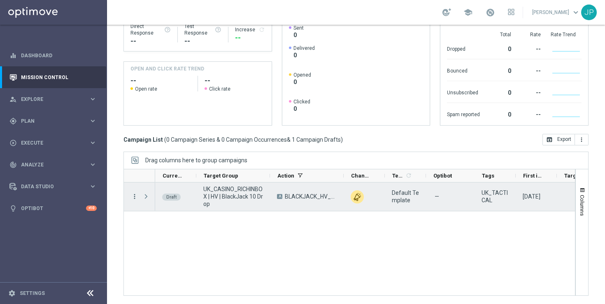
click at [134, 195] on icon "more_vert" at bounding box center [134, 195] width 7 height 7
click at [169, 202] on span "Campaign Details" at bounding box center [172, 202] width 42 height 6
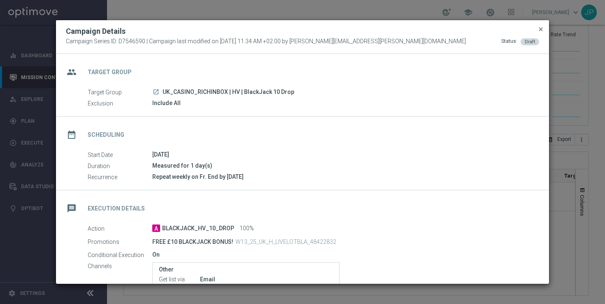
click at [541, 32] on span "close" at bounding box center [540, 29] width 7 height 7
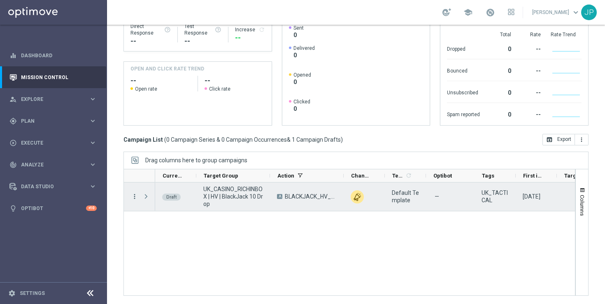
click at [134, 197] on icon "more_vert" at bounding box center [134, 195] width 7 height 7
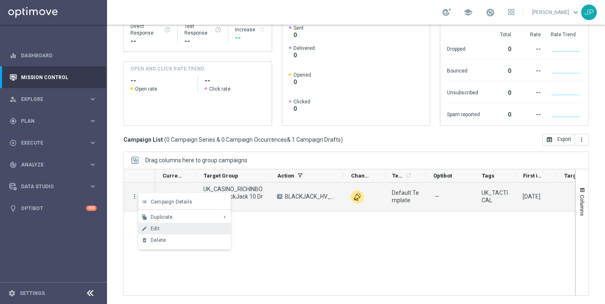
click at [176, 228] on div "Edit" at bounding box center [189, 228] width 76 height 6
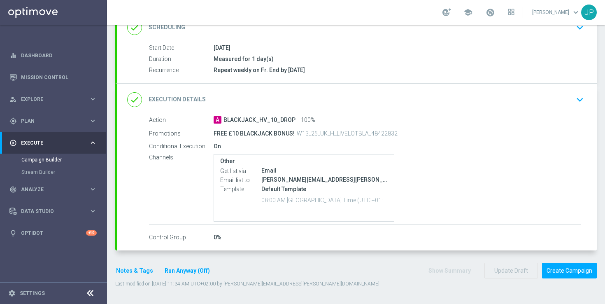
scroll to position [88, 0]
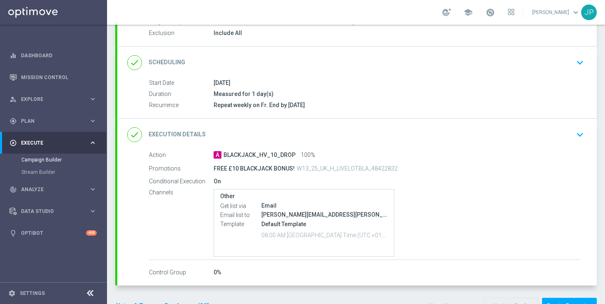
click at [523, 66] on div "done Scheduling keyboard_arrow_down" at bounding box center [356, 63] width 459 height 16
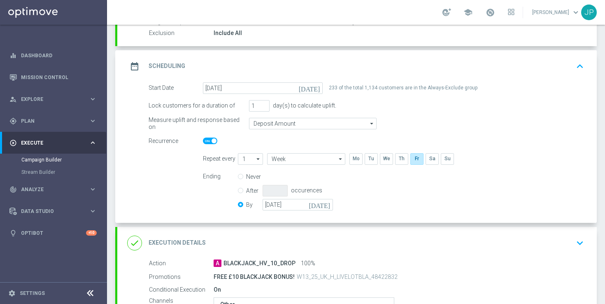
click at [326, 205] on icon "[DATE]" at bounding box center [320, 203] width 24 height 9
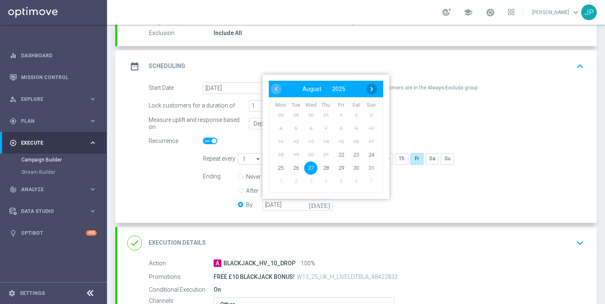
click at [373, 88] on span "›" at bounding box center [371, 88] width 11 height 11
click at [353, 153] on span "27" at bounding box center [355, 154] width 13 height 13
type input "[DATE]"
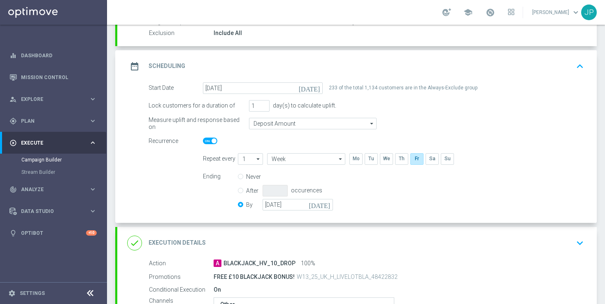
click at [389, 212] on div "Ending Never After occurences By [DATE] [DATE]" at bounding box center [393, 192] width 393 height 42
click at [560, 74] on div "date_range Scheduling keyboard_arrow_up" at bounding box center [356, 66] width 479 height 32
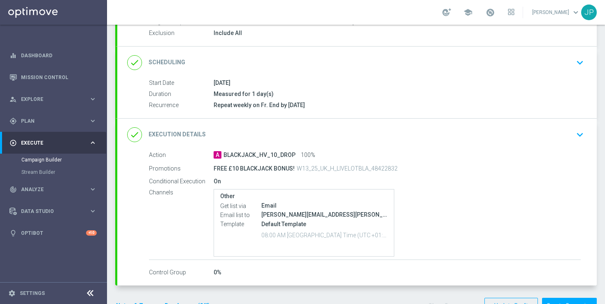
scroll to position [123, 0]
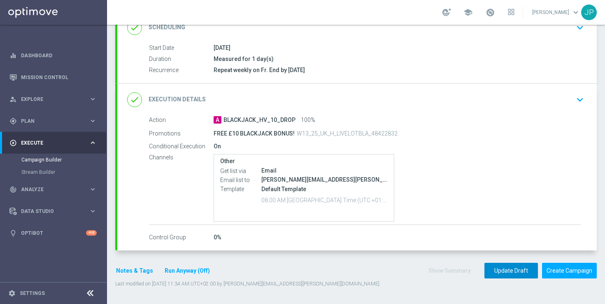
click at [505, 267] on button "Update Draft" at bounding box center [510, 270] width 53 height 16
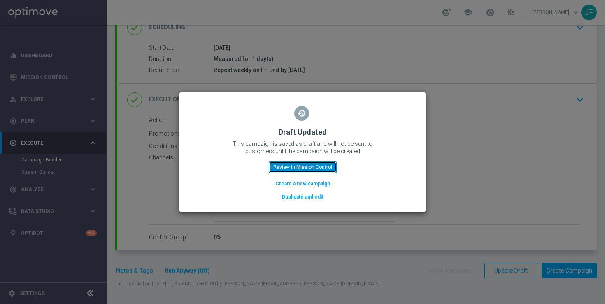
click at [328, 164] on button "Review in Mission Control" at bounding box center [303, 167] width 68 height 12
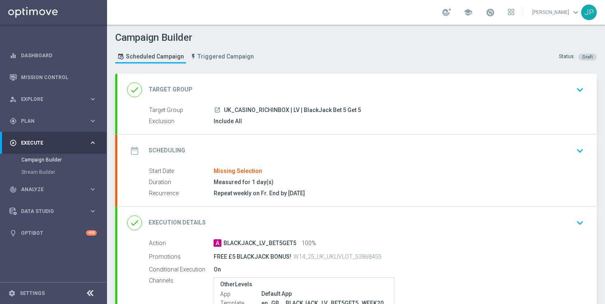
click at [455, 143] on div "date_range Scheduling keyboard_arrow_down" at bounding box center [356, 151] width 459 height 16
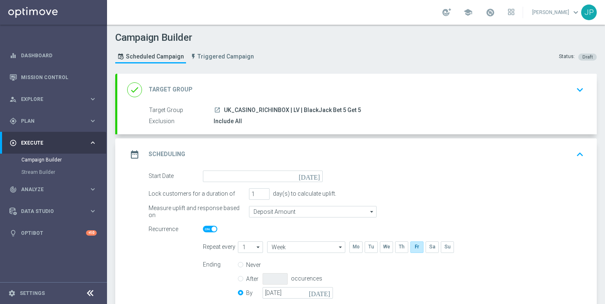
click at [317, 175] on icon "[DATE]" at bounding box center [311, 174] width 24 height 9
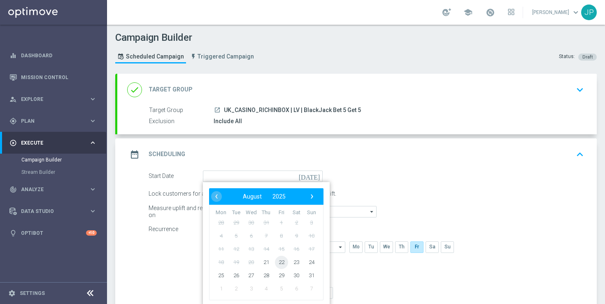
click at [282, 264] on span "22" at bounding box center [281, 261] width 13 height 13
type input "[DATE]"
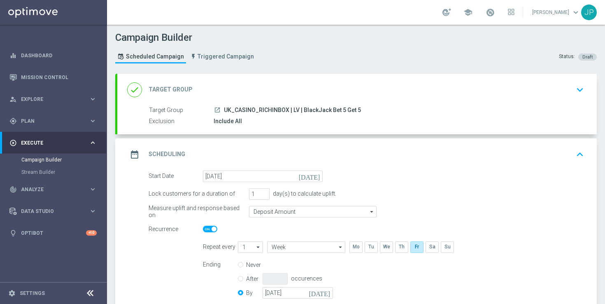
click at [417, 197] on div "Lock customers for a duration of 1 day(s) to calculate uplift." at bounding box center [365, 194] width 447 height 12
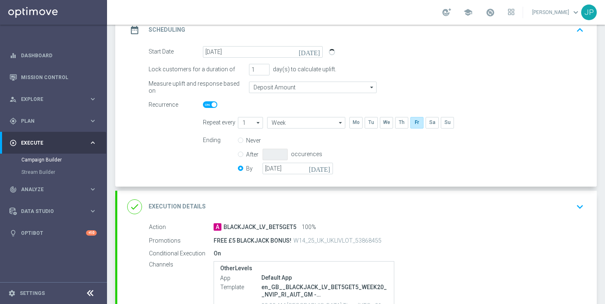
scroll to position [166, 0]
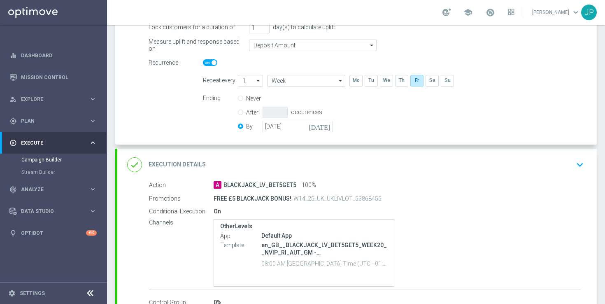
click at [327, 125] on icon "[DATE]" at bounding box center [320, 124] width 24 height 9
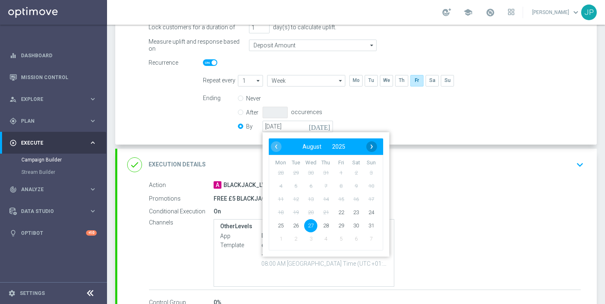
click at [372, 144] on span "›" at bounding box center [371, 146] width 11 height 11
click at [354, 210] on span "27" at bounding box center [355, 211] width 13 height 13
type input "[DATE]"
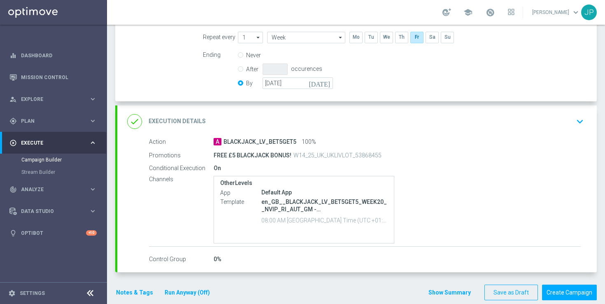
scroll to position [222, 0]
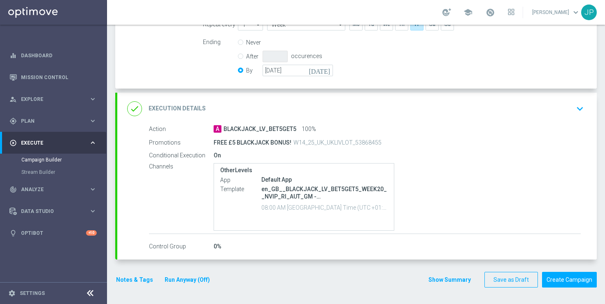
click at [529, 109] on div "done Execution Details keyboard_arrow_down" at bounding box center [356, 109] width 459 height 16
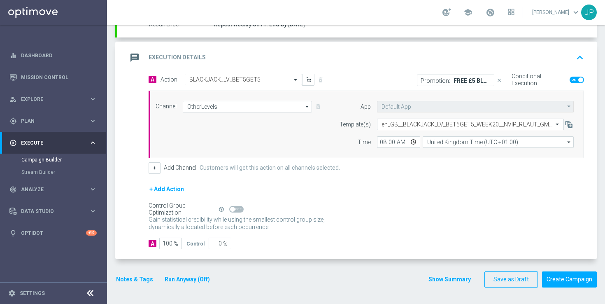
scroll to position [169, 0]
click at [290, 107] on input "OtherLevels" at bounding box center [247, 107] width 129 height 12
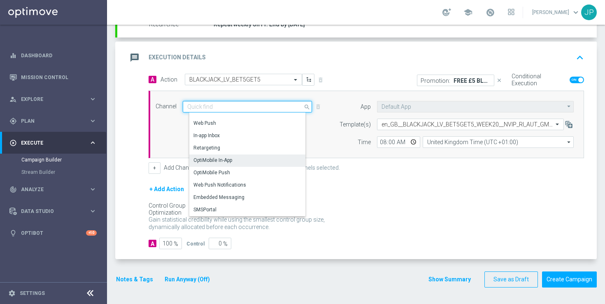
scroll to position [169, 0]
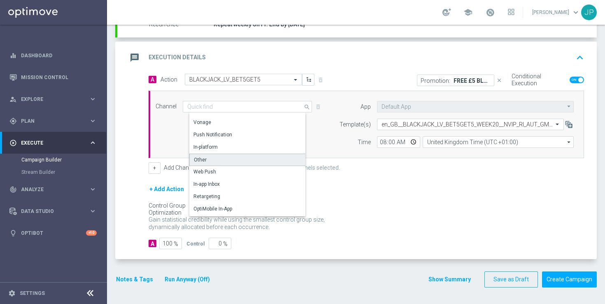
click at [271, 164] on div "Other" at bounding box center [250, 159] width 123 height 12
type input "Other"
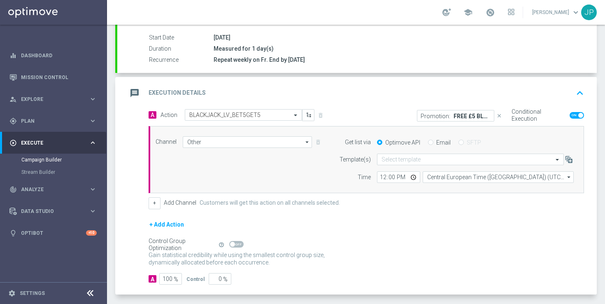
click at [431, 142] on input "Email" at bounding box center [430, 142] width 5 height 5
radio input "true"
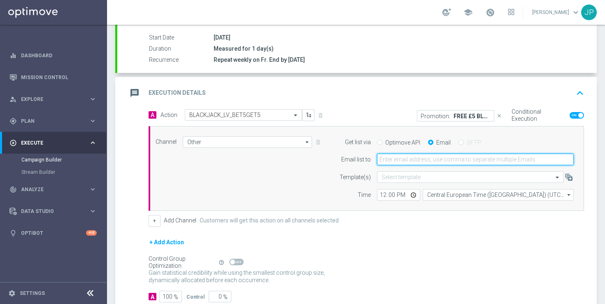
click at [444, 159] on input "email" at bounding box center [475, 159] width 197 height 12
type input "[PERSON_NAME][EMAIL_ADDRESS][PERSON_NAME][DOMAIN_NAME],[PERSON_NAME][DOMAIN_NAM…"
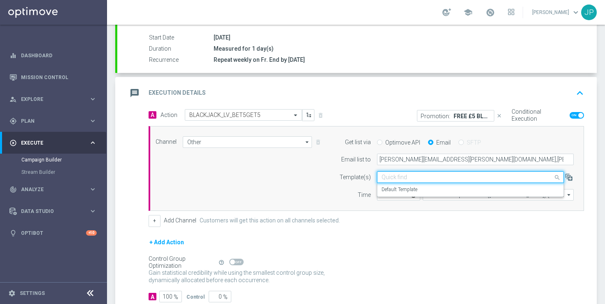
click at [447, 175] on input "text" at bounding box center [461, 177] width 161 height 7
click at [440, 189] on div "Default Template" at bounding box center [470, 190] width 178 height 14
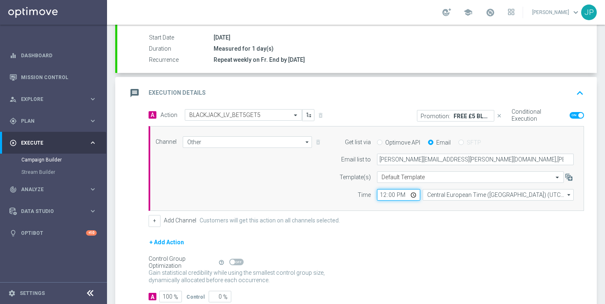
click at [382, 195] on input "12:00" at bounding box center [398, 195] width 43 height 12
type input "08:00"
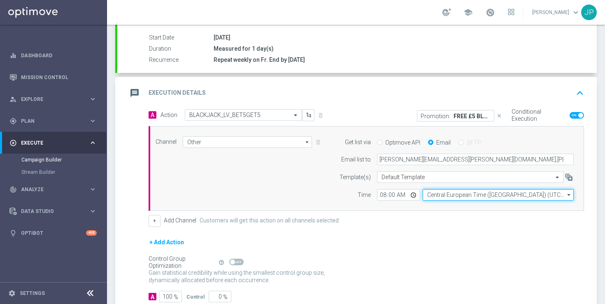
click at [433, 195] on input "Central European Time ([GEOGRAPHIC_DATA]) (UTC +02:00)" at bounding box center [497, 195] width 151 height 12
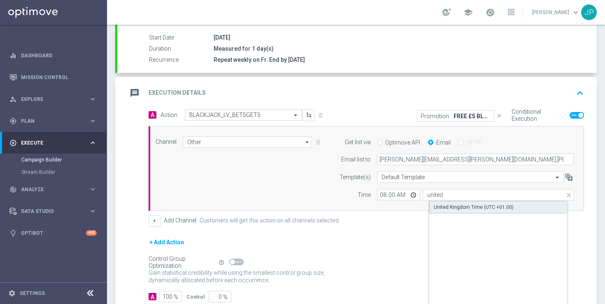
click at [449, 207] on div "United Kingdom Time (UTC +01:00)" at bounding box center [473, 206] width 80 height 7
type input "United Kingdom Time (UTC +01:00)"
click at [431, 226] on div "+ Add Channel Customers will get this action on all channels selected." at bounding box center [365, 221] width 435 height 12
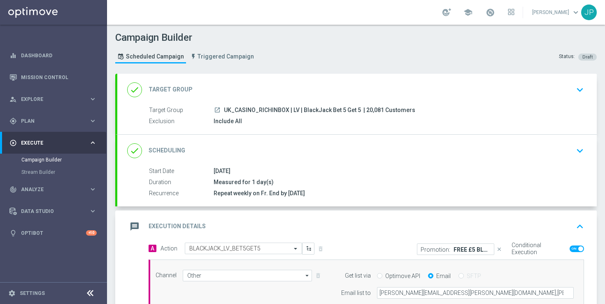
scroll to position [186, 0]
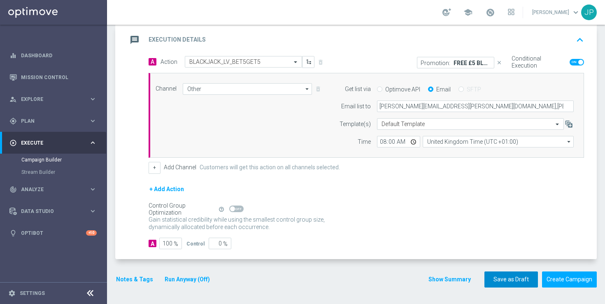
click at [498, 278] on button "Save as Draft" at bounding box center [510, 279] width 53 height 16
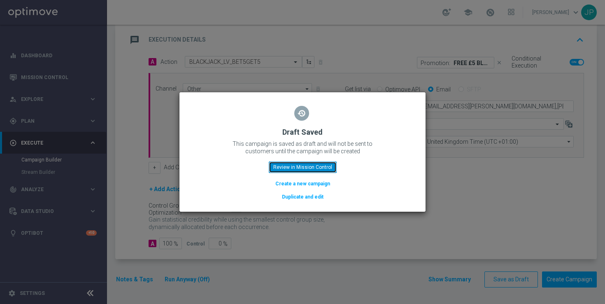
click at [323, 165] on button "Review in Mission Control" at bounding box center [303, 167] width 68 height 12
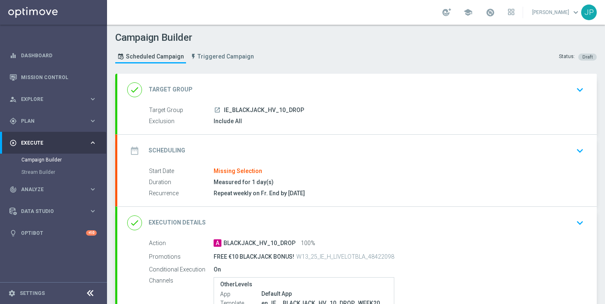
click at [348, 151] on div "date_range Scheduling keyboard_arrow_down" at bounding box center [356, 151] width 459 height 16
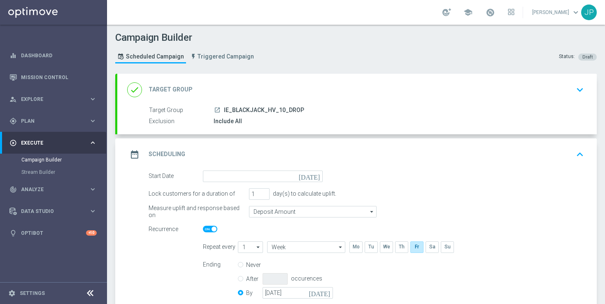
click at [317, 175] on icon "[DATE]" at bounding box center [311, 174] width 24 height 9
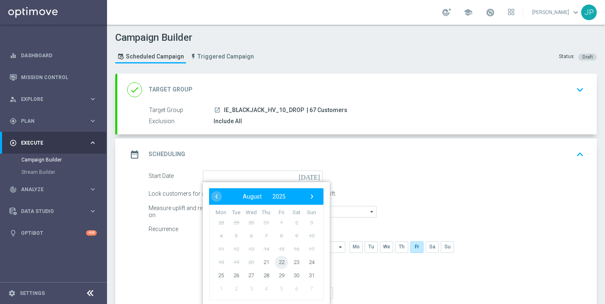
click at [284, 259] on span "22" at bounding box center [281, 261] width 13 height 13
type input "[DATE]"
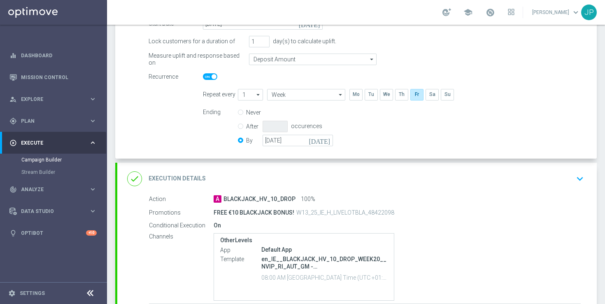
scroll to position [179, 0]
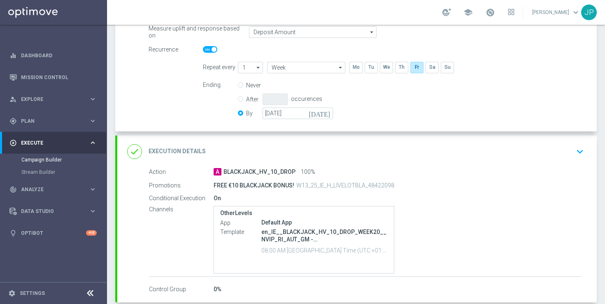
click at [326, 112] on icon "[DATE]" at bounding box center [320, 111] width 24 height 9
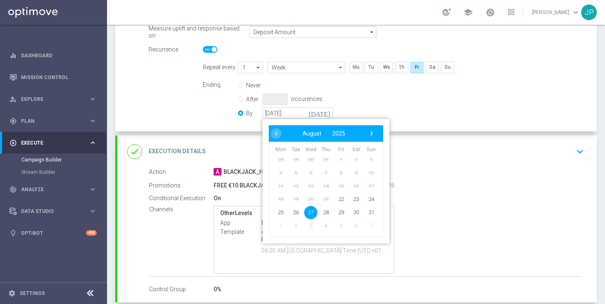
click at [368, 128] on bs-datepicker-navigation-view "‹ ​ August ​ 2025 ​ ›" at bounding box center [324, 133] width 106 height 11
click at [372, 132] on span "›" at bounding box center [371, 133] width 11 height 11
click at [355, 198] on span "27" at bounding box center [355, 198] width 13 height 13
type input "[DATE]"
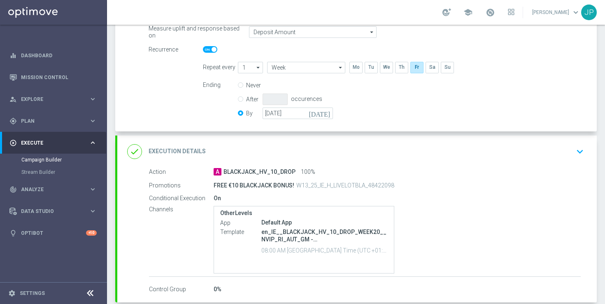
scroll to position [222, 0]
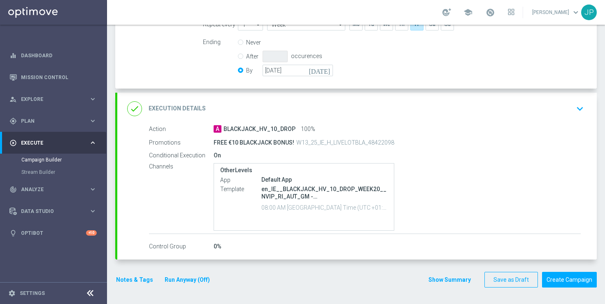
click at [523, 110] on div "done Execution Details keyboard_arrow_down" at bounding box center [356, 109] width 459 height 16
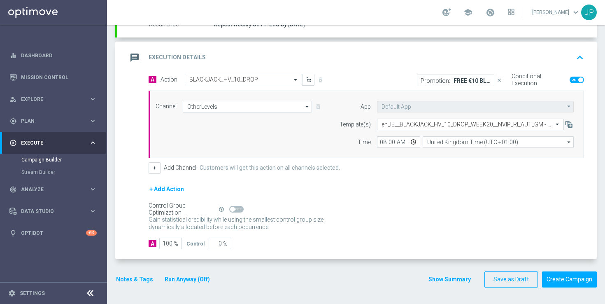
scroll to position [169, 0]
click at [299, 108] on input "OtherLevels" at bounding box center [247, 107] width 129 height 12
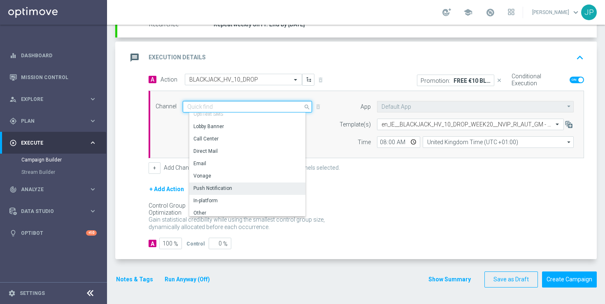
scroll to position [143, 0]
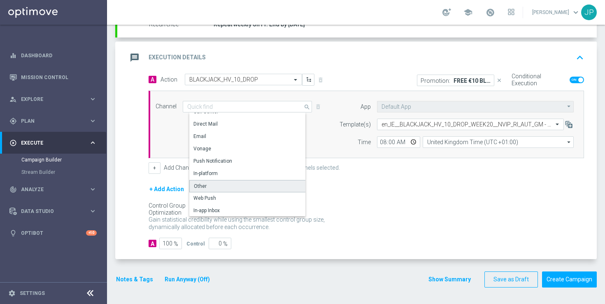
click at [250, 185] on div "Other" at bounding box center [250, 186] width 123 height 12
type input "Other"
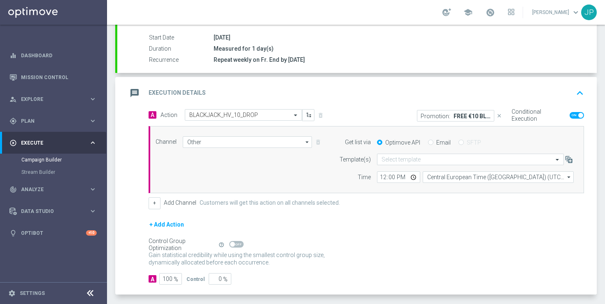
click at [433, 142] on div "Email" at bounding box center [439, 142] width 23 height 7
click at [383, 176] on input "12:00" at bounding box center [398, 177] width 43 height 12
type input "08:00"
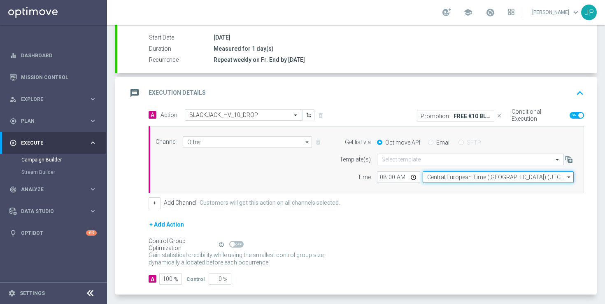
click at [463, 176] on input "Central European Time (Budapest) (UTC +02:00)" at bounding box center [497, 177] width 151 height 12
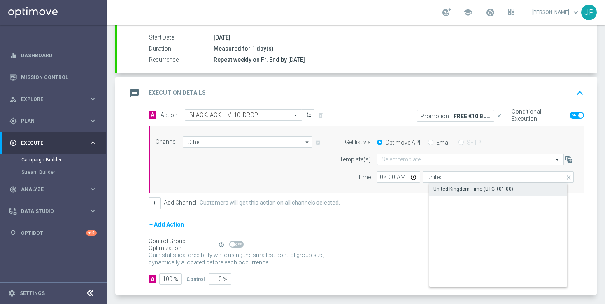
click at [471, 188] on div "United Kingdom Time (UTC +01:00)" at bounding box center [473, 188] width 80 height 7
type input "United Kingdom Time (UTC +01:00)"
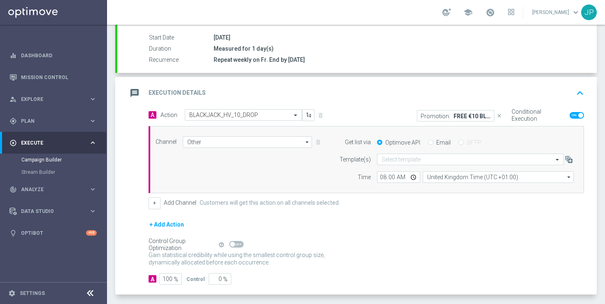
click at [465, 210] on form "A Action Select action BLACKJACK_HV_10_DROP delete_forever Promotion: FREE €10 …" at bounding box center [365, 196] width 435 height 175
click at [547, 158] on div at bounding box center [470, 159] width 186 height 7
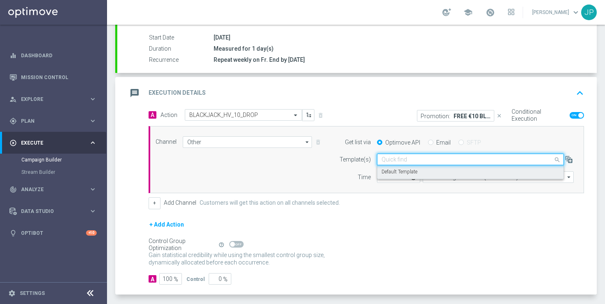
click at [505, 226] on div "+ Add Action" at bounding box center [365, 229] width 435 height 21
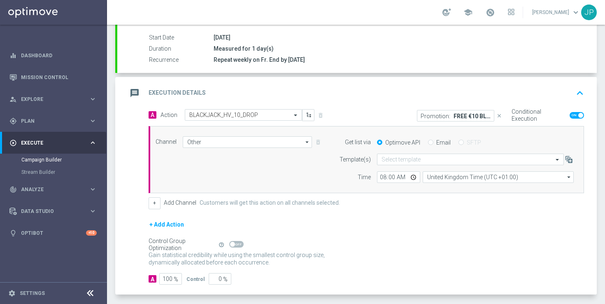
click at [431, 144] on input "Email" at bounding box center [430, 142] width 5 height 5
radio input "true"
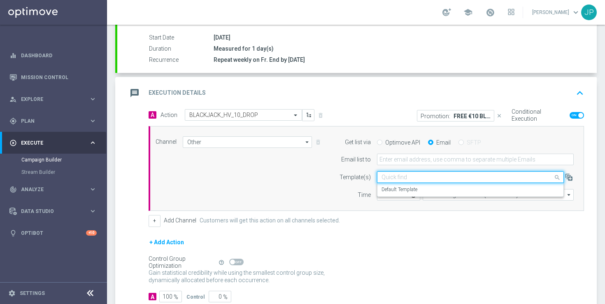
click at [444, 178] on input "text" at bounding box center [461, 177] width 161 height 7
click at [437, 191] on div "Default Template" at bounding box center [470, 190] width 178 height 14
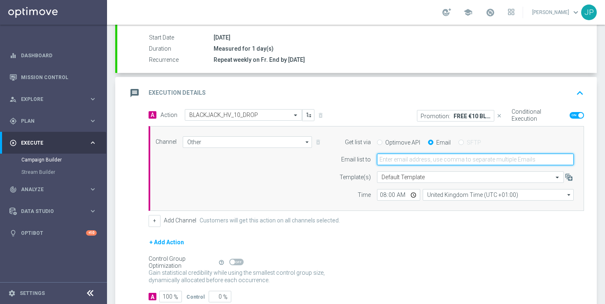
click at [409, 157] on input "email" at bounding box center [475, 159] width 197 height 12
type input "james.parr@lottoland.com,ricky.hubbard@lottoland.com,nikola.misotova@lottoland.…"
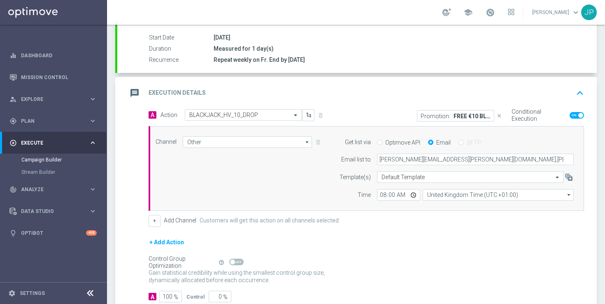
click at [468, 243] on div "+ Add Action" at bounding box center [365, 247] width 435 height 21
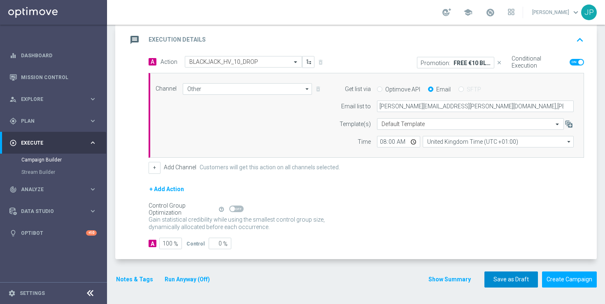
click at [506, 279] on button "Save as Draft" at bounding box center [510, 279] width 53 height 16
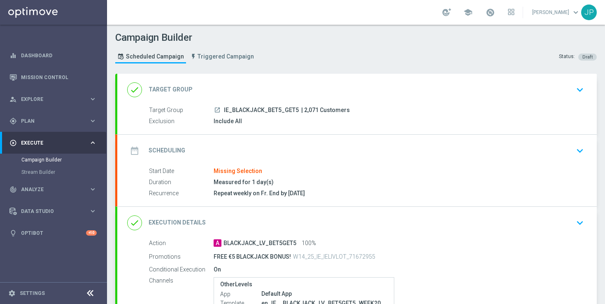
click at [541, 157] on div "date_range Scheduling keyboard_arrow_down" at bounding box center [356, 151] width 459 height 16
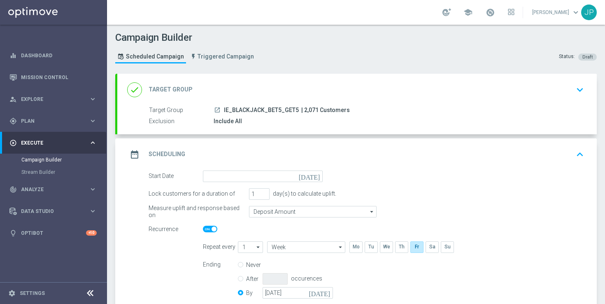
click at [317, 176] on icon "[DATE]" at bounding box center [311, 174] width 24 height 9
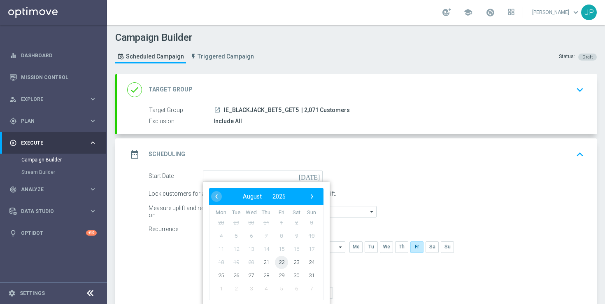
click at [283, 260] on span "22" at bounding box center [281, 261] width 13 height 13
type input "[DATE]"
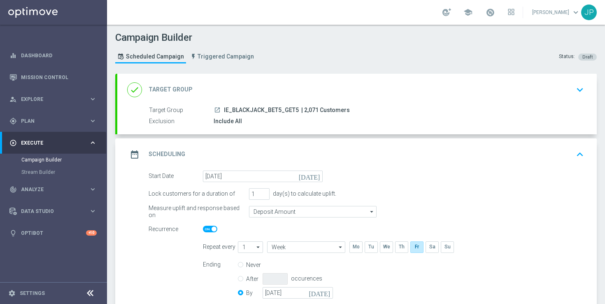
click at [404, 200] on form "Start Date [DATE] [DATE] Lock customers for a duration of 1 day(s) to calculate…" at bounding box center [365, 235] width 435 height 130
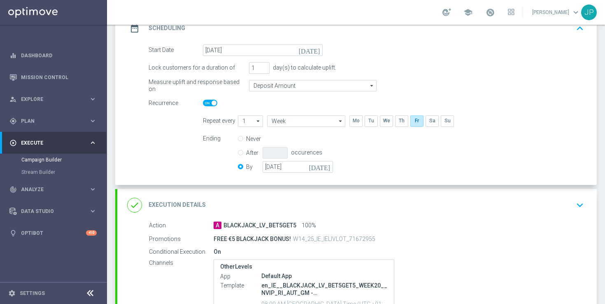
scroll to position [222, 0]
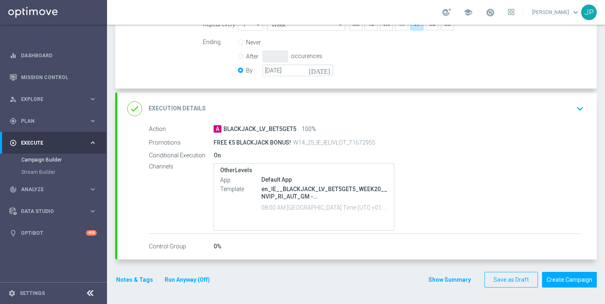
click at [328, 68] on icon "[DATE]" at bounding box center [320, 69] width 24 height 9
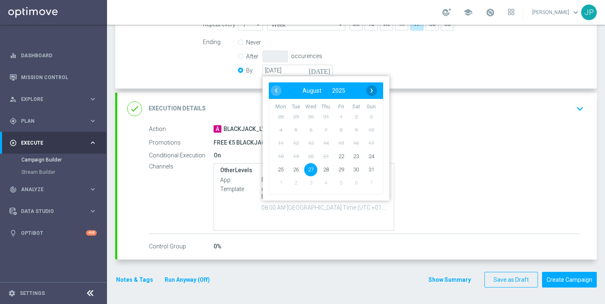
click at [371, 90] on span "›" at bounding box center [371, 90] width 11 height 11
click at [277, 90] on span "‹" at bounding box center [276, 90] width 11 height 11
click at [354, 156] on span "27" at bounding box center [355, 155] width 13 height 13
type input "[DATE]"
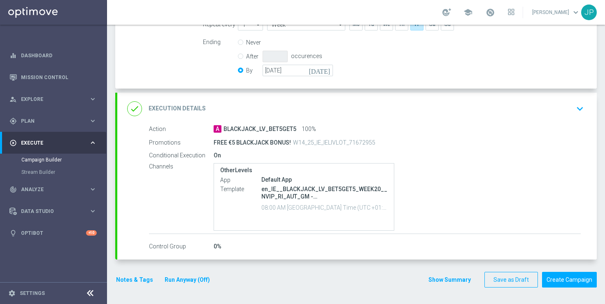
click at [504, 119] on div "done Execution Details keyboard_arrow_down" at bounding box center [356, 109] width 479 height 32
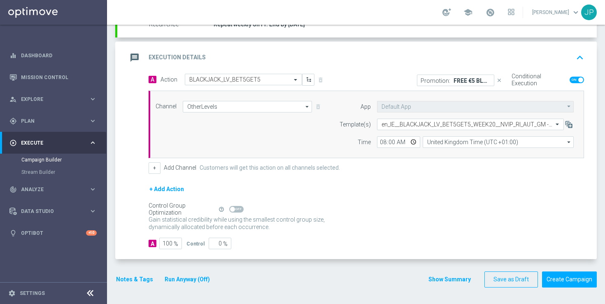
scroll to position [169, 0]
click at [260, 105] on input "OtherLevels" at bounding box center [247, 107] width 129 height 12
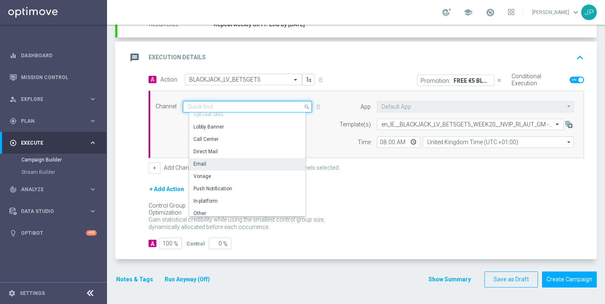
scroll to position [140, 0]
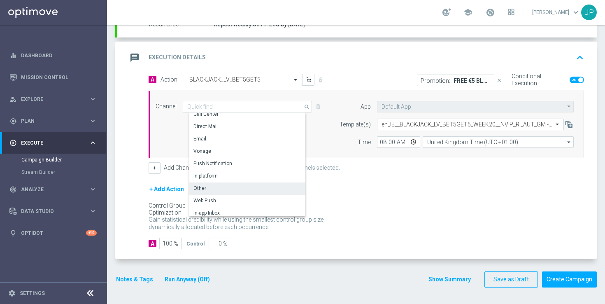
click at [241, 185] on div "Other" at bounding box center [250, 188] width 123 height 12
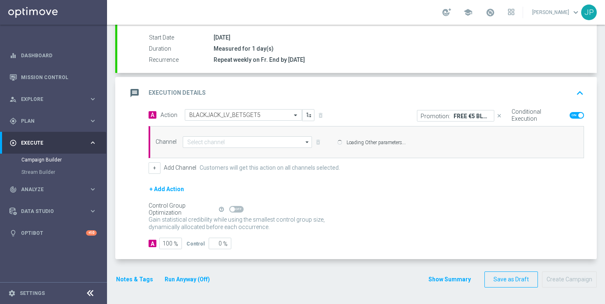
type input "Other"
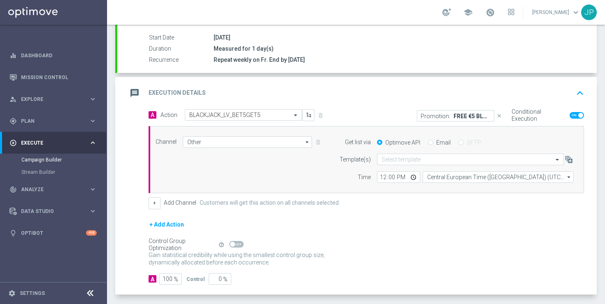
scroll to position [169, 0]
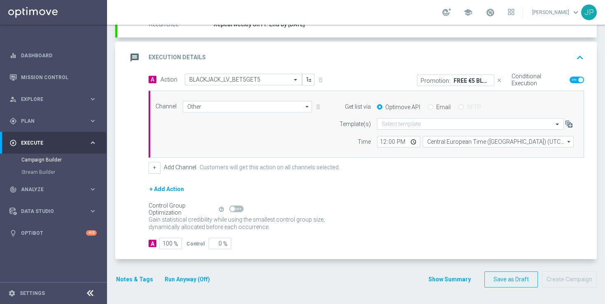
click at [430, 107] on input "Email" at bounding box center [430, 107] width 5 height 5
radio input "true"
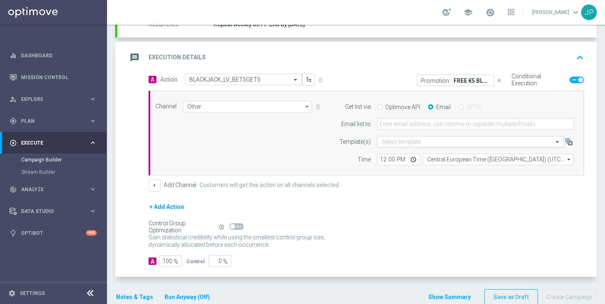
click at [412, 141] on input "text" at bounding box center [461, 141] width 161 height 7
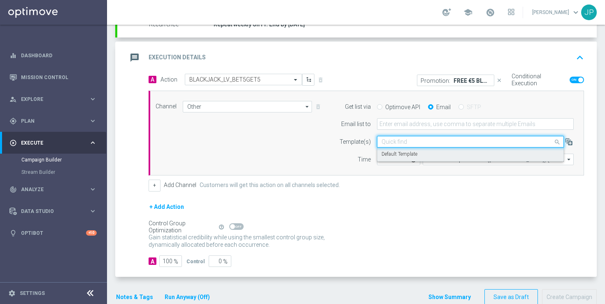
click at [410, 153] on label "Default Template" at bounding box center [399, 154] width 36 height 7
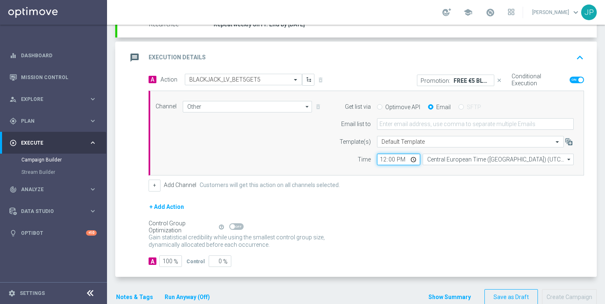
click at [378, 157] on input "12:00" at bounding box center [398, 159] width 43 height 12
type input "08:00"
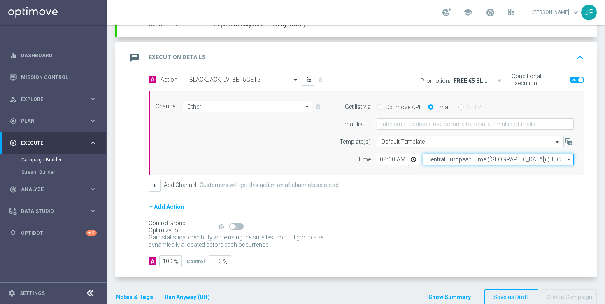
click at [444, 158] on input "Central European Time ([GEOGRAPHIC_DATA]) (UTC +02:00)" at bounding box center [497, 159] width 151 height 12
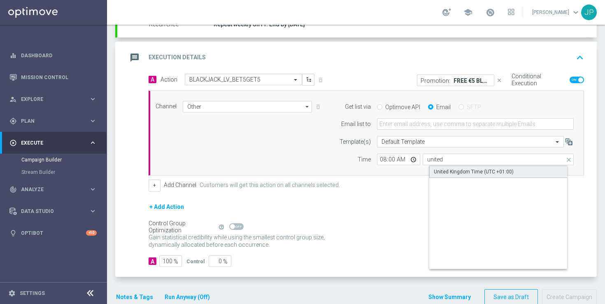
click at [462, 171] on div "United Kingdom Time (UTC +01:00)" at bounding box center [473, 171] width 80 height 7
type input "United Kingdom Time (UTC +01:00)"
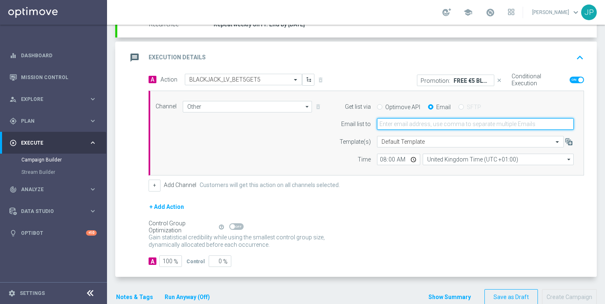
click at [412, 125] on input "email" at bounding box center [475, 124] width 197 height 12
type input "[PERSON_NAME][EMAIL_ADDRESS][PERSON_NAME][DOMAIN_NAME],[PERSON_NAME][DOMAIN_NAM…"
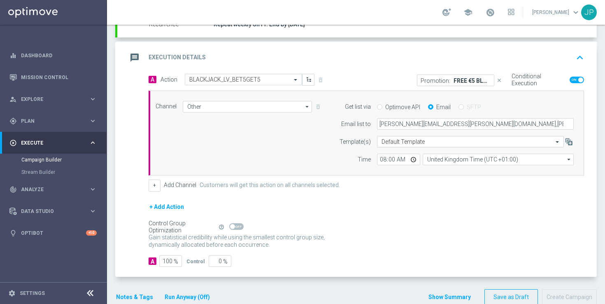
click at [481, 216] on div "+ Add Action" at bounding box center [365, 212] width 435 height 21
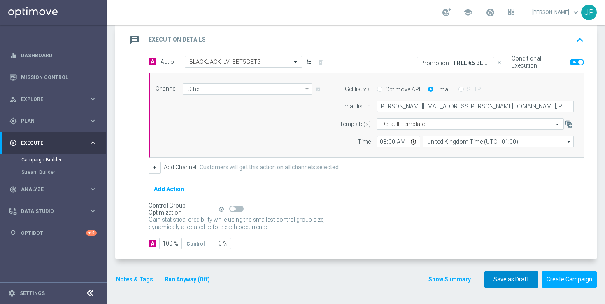
click at [507, 286] on button "Save as Draft" at bounding box center [510, 279] width 53 height 16
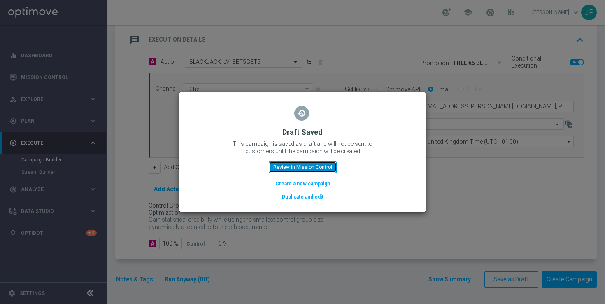
click at [322, 165] on button "Review in Mission Control" at bounding box center [303, 167] width 68 height 12
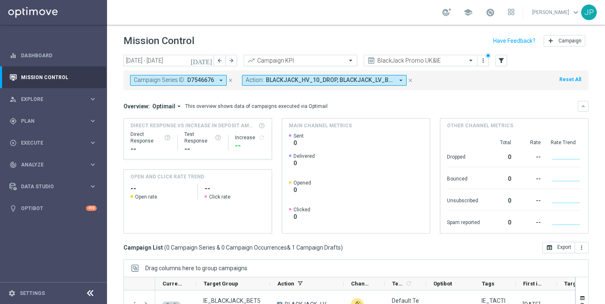
click at [231, 80] on icon "close" at bounding box center [230, 80] width 6 height 6
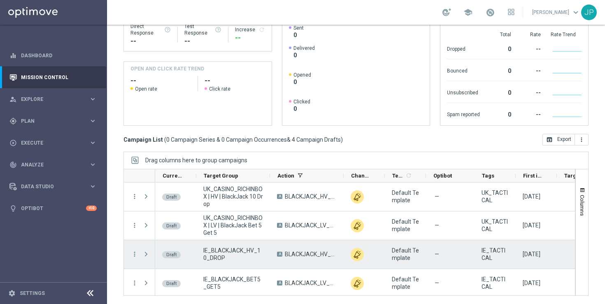
scroll to position [2, 0]
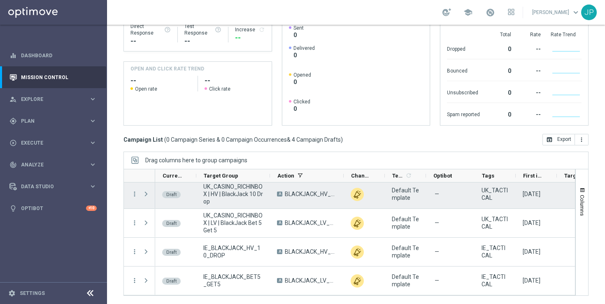
click at [146, 193] on span "Press SPACE to select this row." at bounding box center [145, 193] width 7 height 7
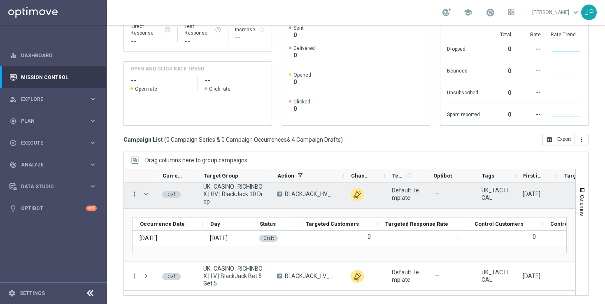
click at [132, 191] on icon "more_vert" at bounding box center [134, 193] width 7 height 7
click at [170, 199] on span "Campaign Details" at bounding box center [172, 199] width 42 height 6
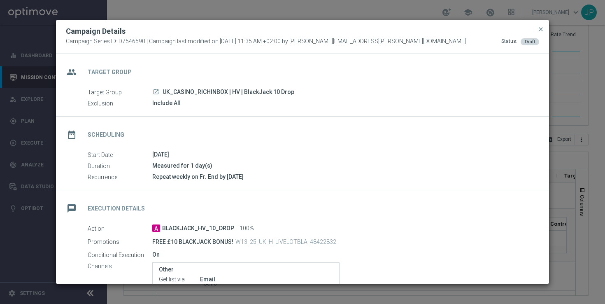
scroll to position [111, 0]
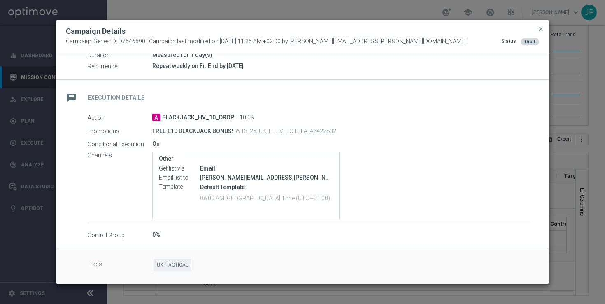
click at [515, 98] on div "message Execution Details" at bounding box center [302, 96] width 493 height 34
click at [540, 27] on span "close" at bounding box center [540, 29] width 7 height 7
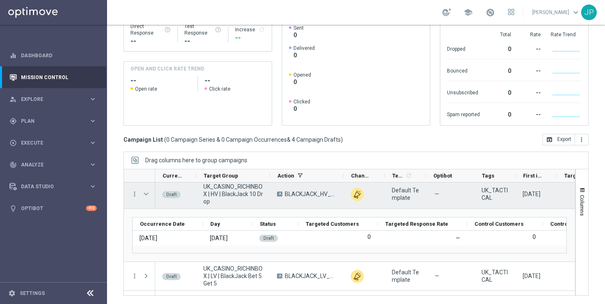
click at [146, 198] on span "Press SPACE to select this row." at bounding box center [146, 193] width 9 height 16
click at [146, 194] on span "Press SPACE to select this row." at bounding box center [145, 193] width 7 height 7
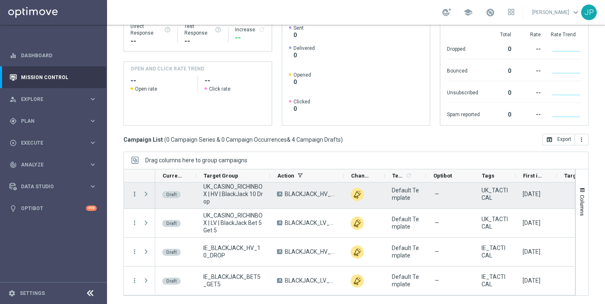
click at [134, 192] on icon "more_vert" at bounding box center [134, 193] width 7 height 7
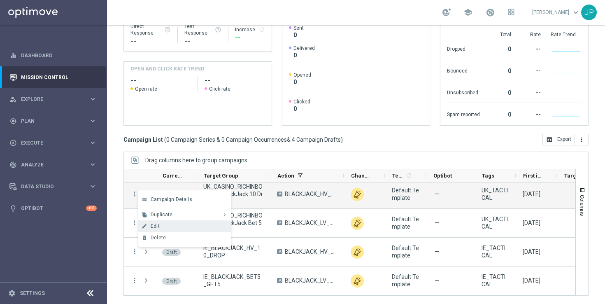
click at [192, 228] on div "Edit" at bounding box center [189, 226] width 76 height 6
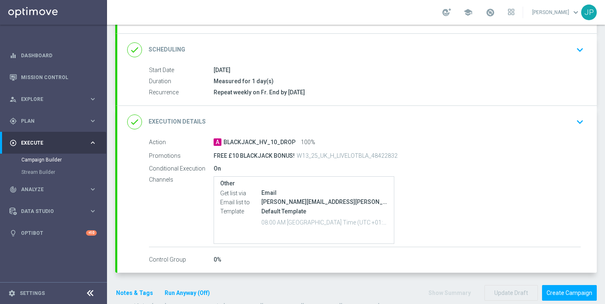
scroll to position [123, 0]
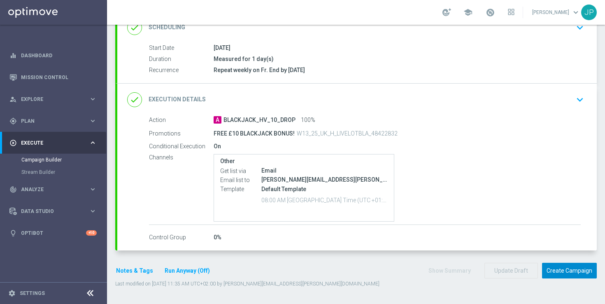
click at [580, 274] on button "Create Campaign" at bounding box center [569, 270] width 55 height 16
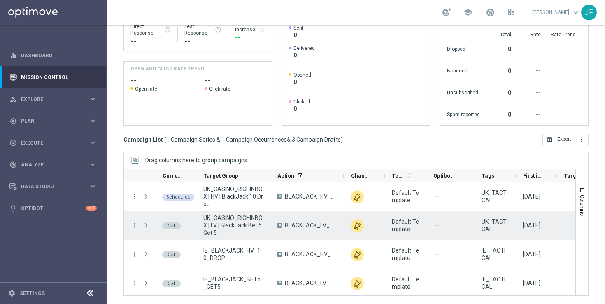
scroll to position [2, 0]
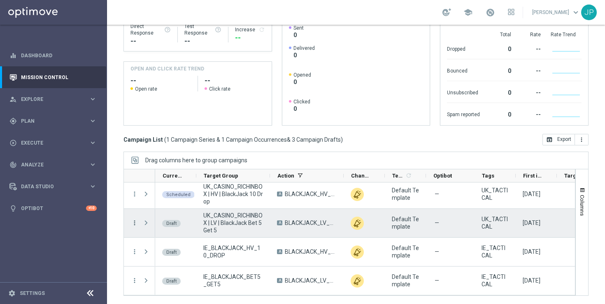
click at [134, 220] on icon "more_vert" at bounding box center [134, 222] width 7 height 7
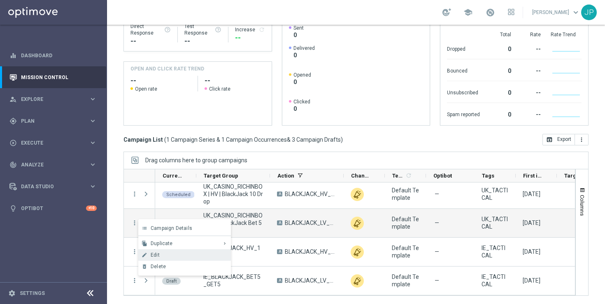
click at [167, 250] on div "edit Edit" at bounding box center [184, 255] width 93 height 12
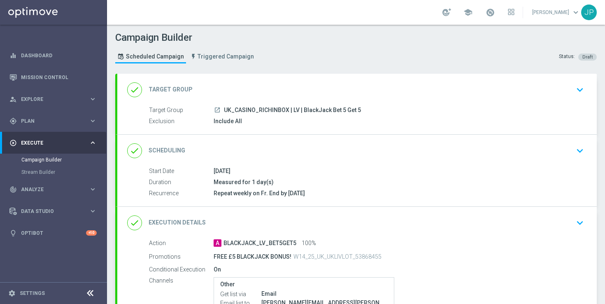
scroll to position [123, 0]
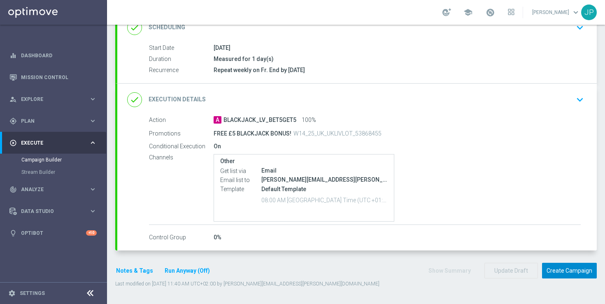
click at [566, 266] on button "Create Campaign" at bounding box center [569, 270] width 55 height 16
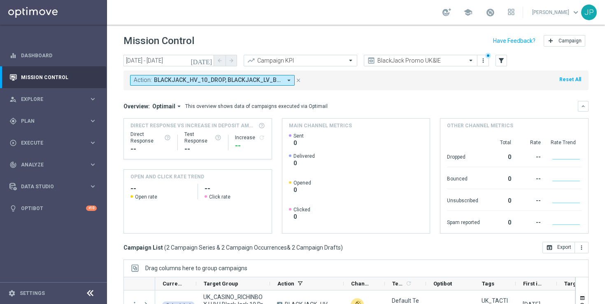
scroll to position [108, 0]
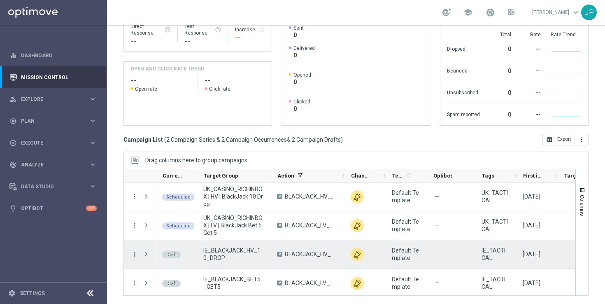
click at [134, 252] on icon "more_vert" at bounding box center [134, 253] width 7 height 7
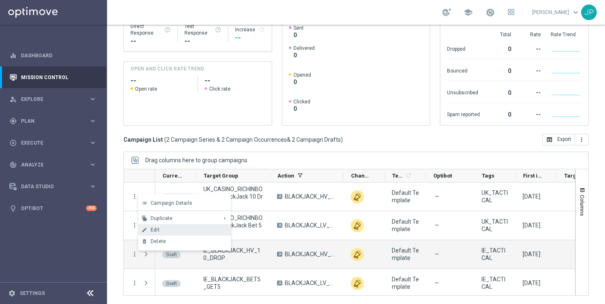
click at [173, 231] on div "Edit" at bounding box center [189, 230] width 76 height 6
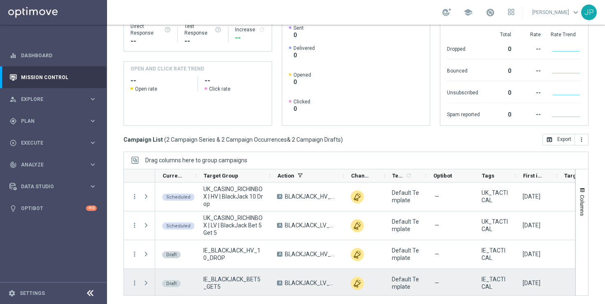
scroll to position [2, 0]
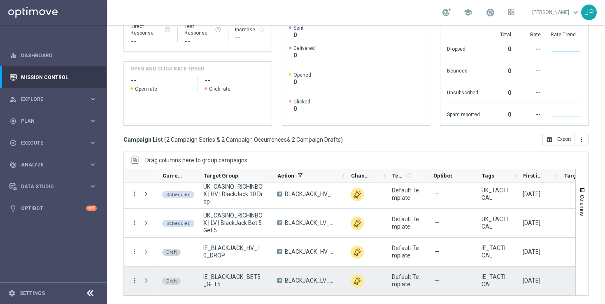
click at [132, 281] on icon "more_vert" at bounding box center [134, 279] width 7 height 7
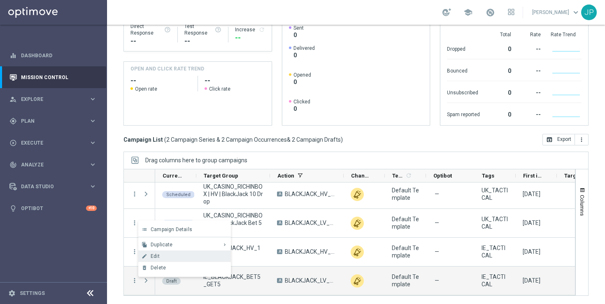
click at [153, 257] on span "Edit" at bounding box center [155, 256] width 9 height 6
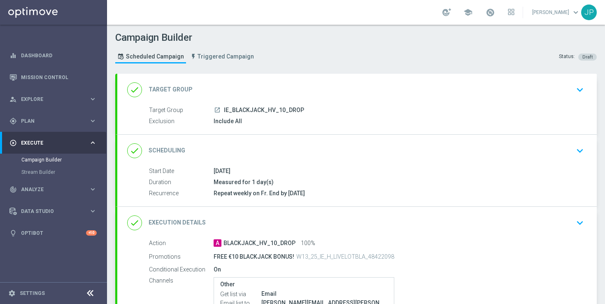
scroll to position [123, 0]
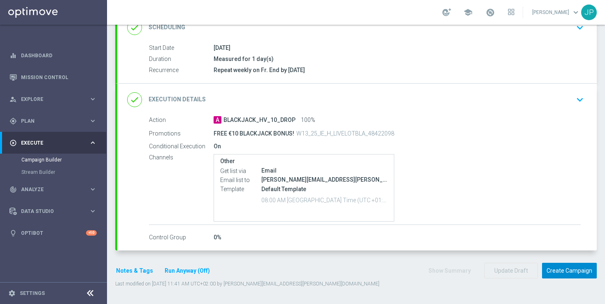
click at [578, 276] on button "Create Campaign" at bounding box center [569, 270] width 55 height 16
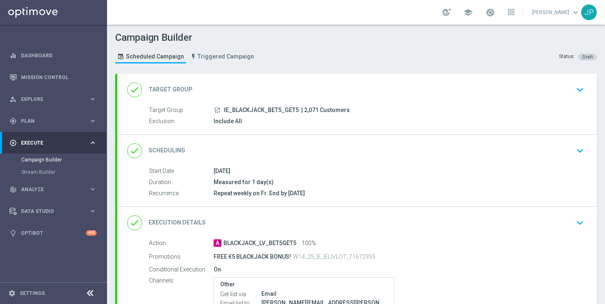
scroll to position [123, 0]
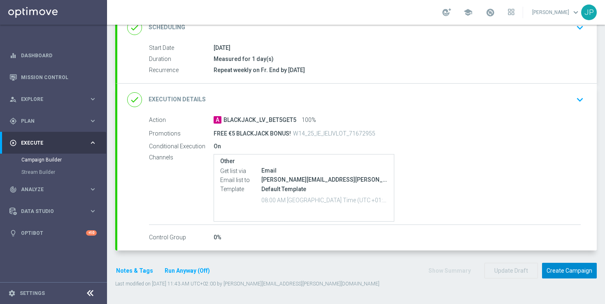
click at [575, 267] on button "Create Campaign" at bounding box center [569, 270] width 55 height 16
